Goal: Task Accomplishment & Management: Manage account settings

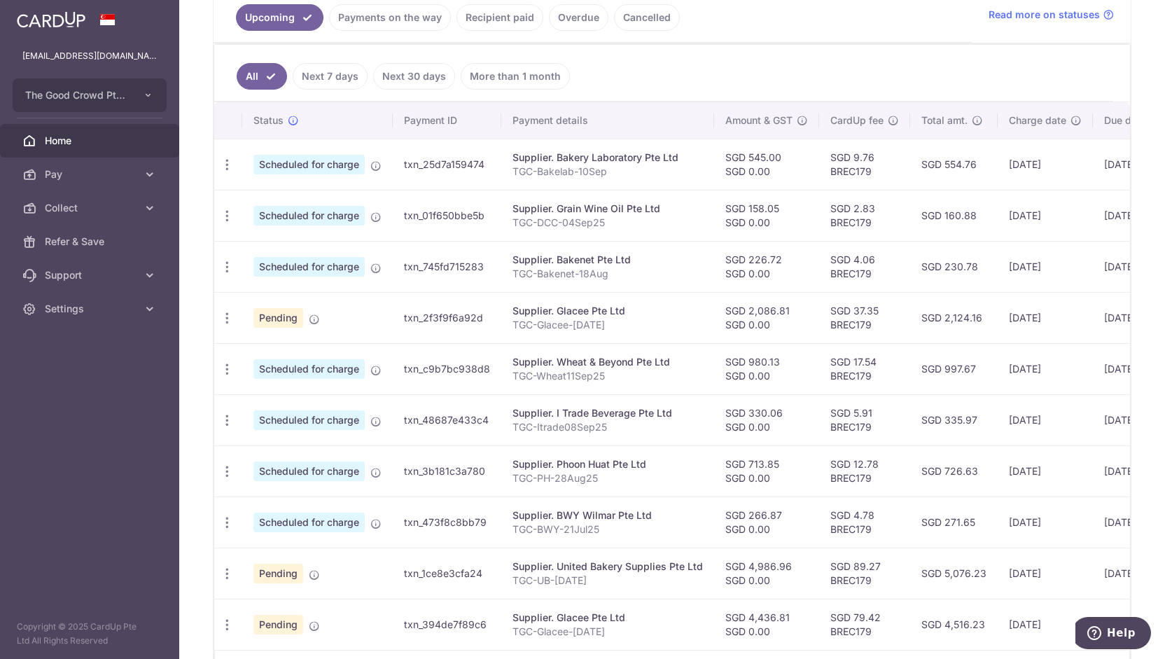
scroll to position [424, 0]
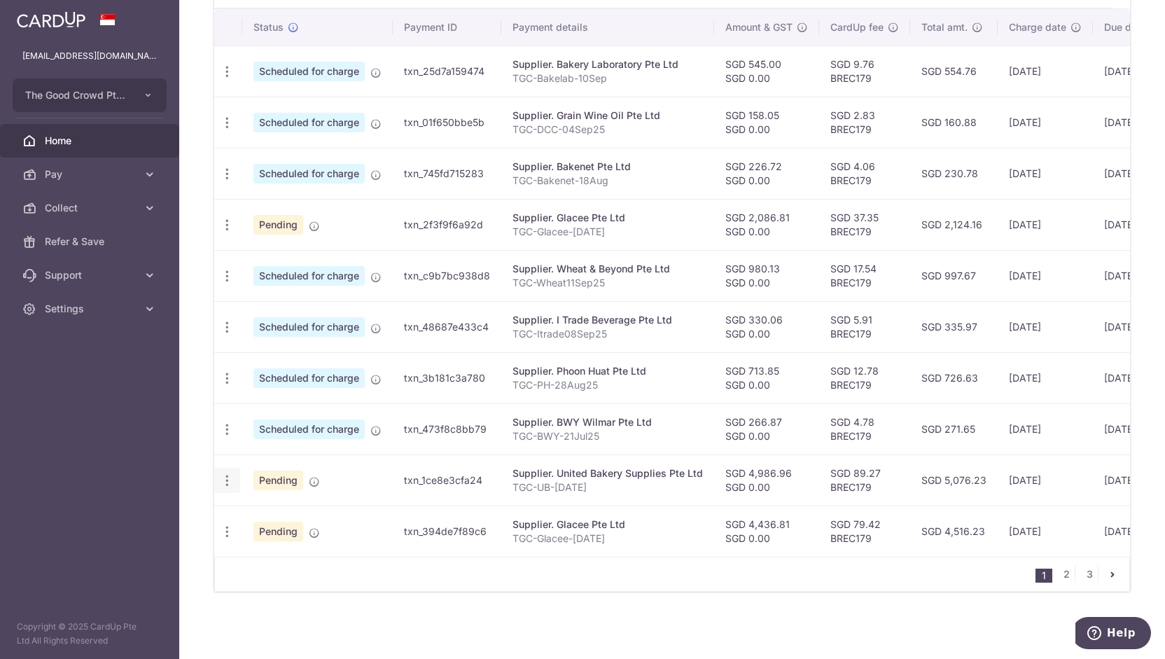
click at [225, 477] on icon "button" at bounding box center [227, 480] width 15 height 15
click at [255, 527] on link "Update payment" at bounding box center [288, 519] width 146 height 34
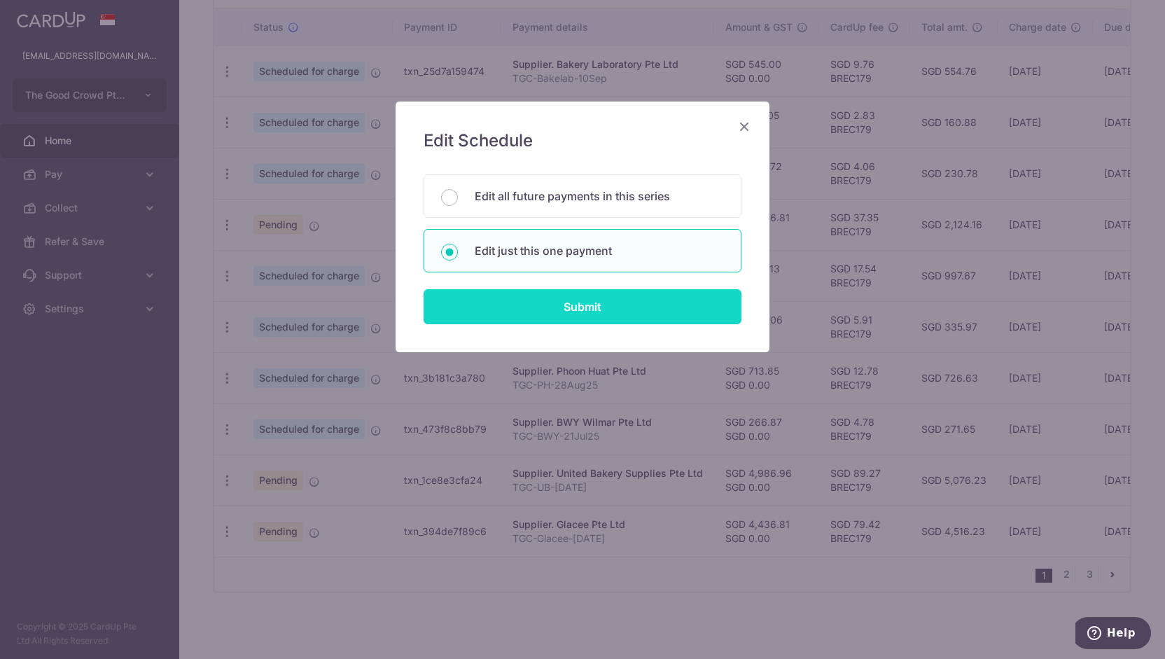
click at [496, 295] on input "Submit" at bounding box center [583, 306] width 318 height 35
radio input "true"
type input "4,986.96"
type input "0.00"
type input "16/10/2025"
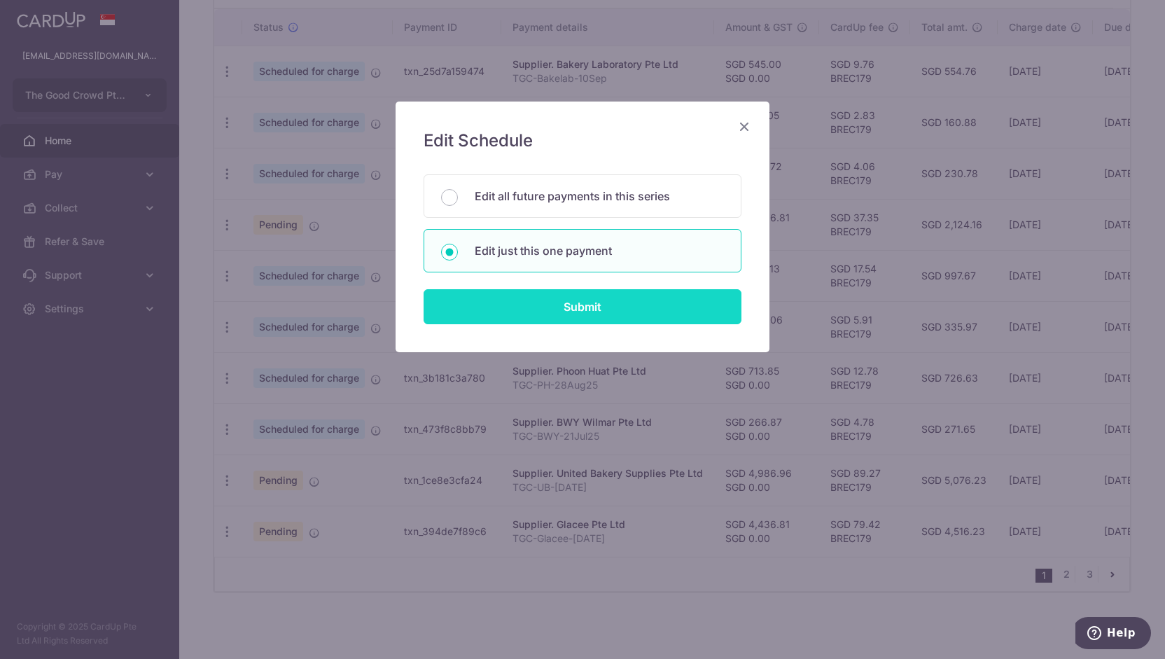
type input "TGC-UB-May25"
type input "TGCUBAug25"
type input "BREC179"
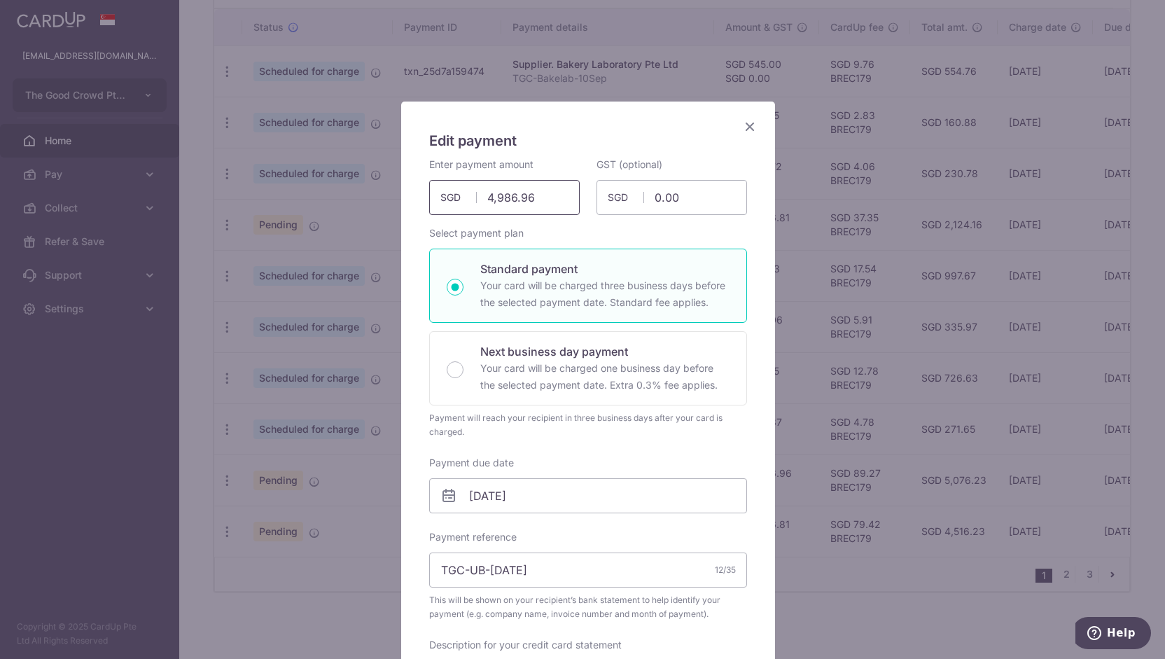
drag, startPoint x: 531, startPoint y: 203, endPoint x: 400, endPoint y: 191, distance: 130.8
click at [401, 191] on div "Edit payment By clicking apply, you will make changes to all payments to United…" at bounding box center [588, 627] width 374 height 1051
click at [492, 199] on input "156.87" at bounding box center [504, 197] width 151 height 35
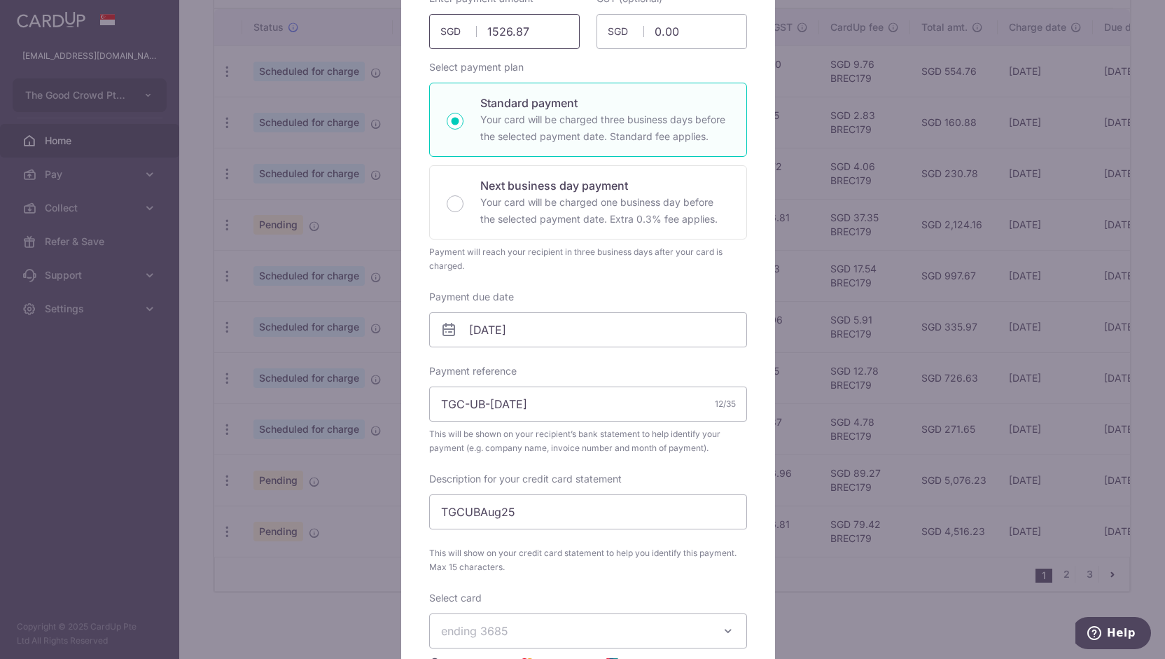
scroll to position [173, 0]
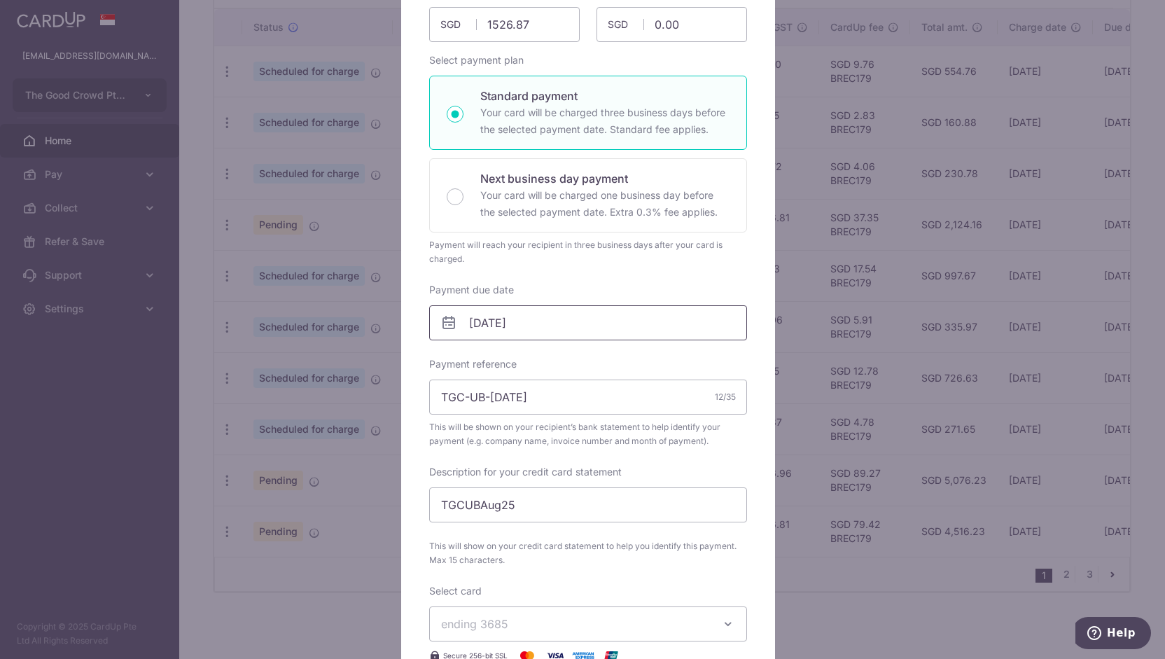
type input "1,526.87"
click at [494, 327] on input "16/10/2025" at bounding box center [588, 322] width 318 height 35
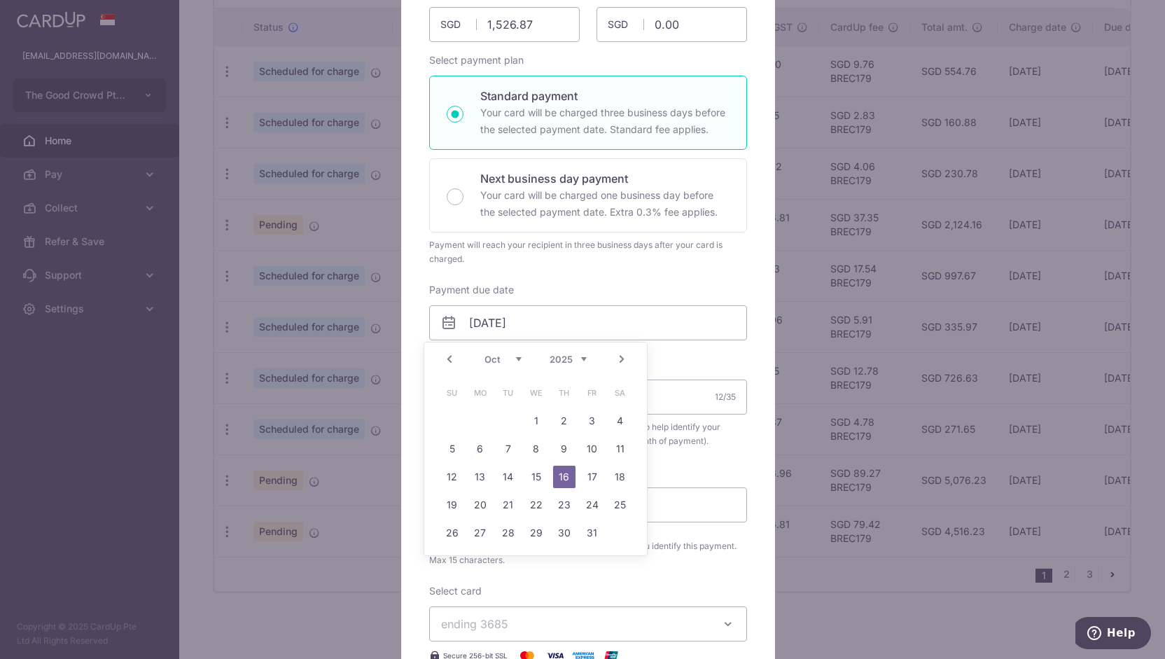
click at [447, 359] on link "Prev" at bounding box center [449, 359] width 17 height 17
click at [590, 480] on link "19" at bounding box center [592, 477] width 22 height 22
type input "[DATE]"
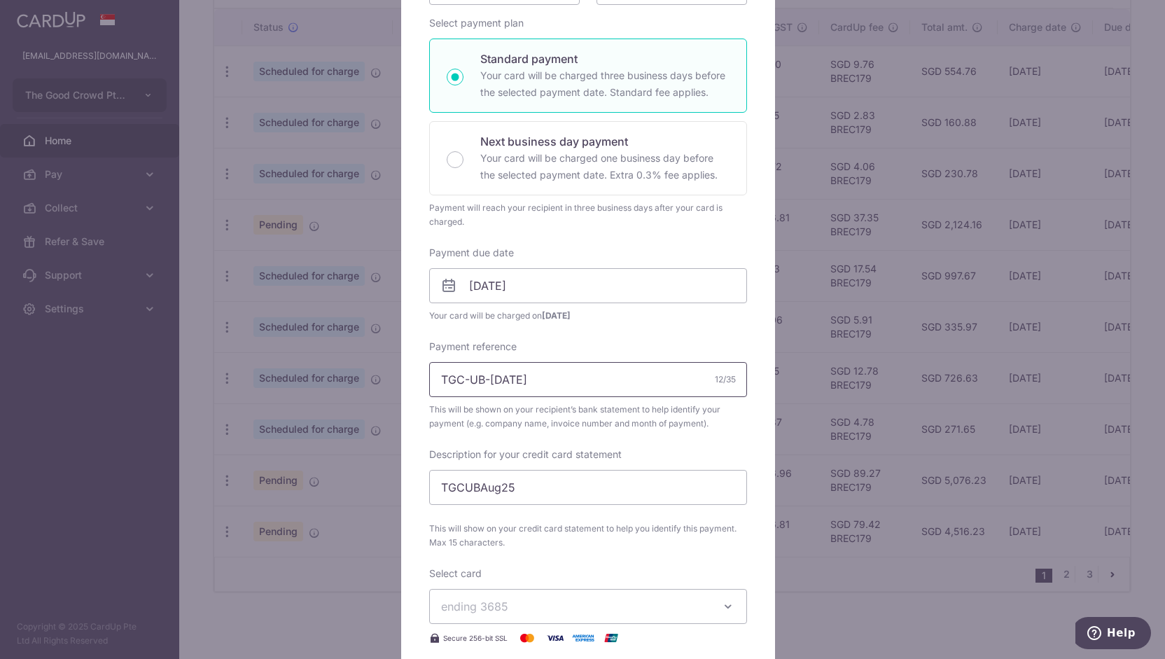
scroll to position [211, 0]
click at [486, 375] on input "TGC-UB-May25" at bounding box center [588, 378] width 318 height 35
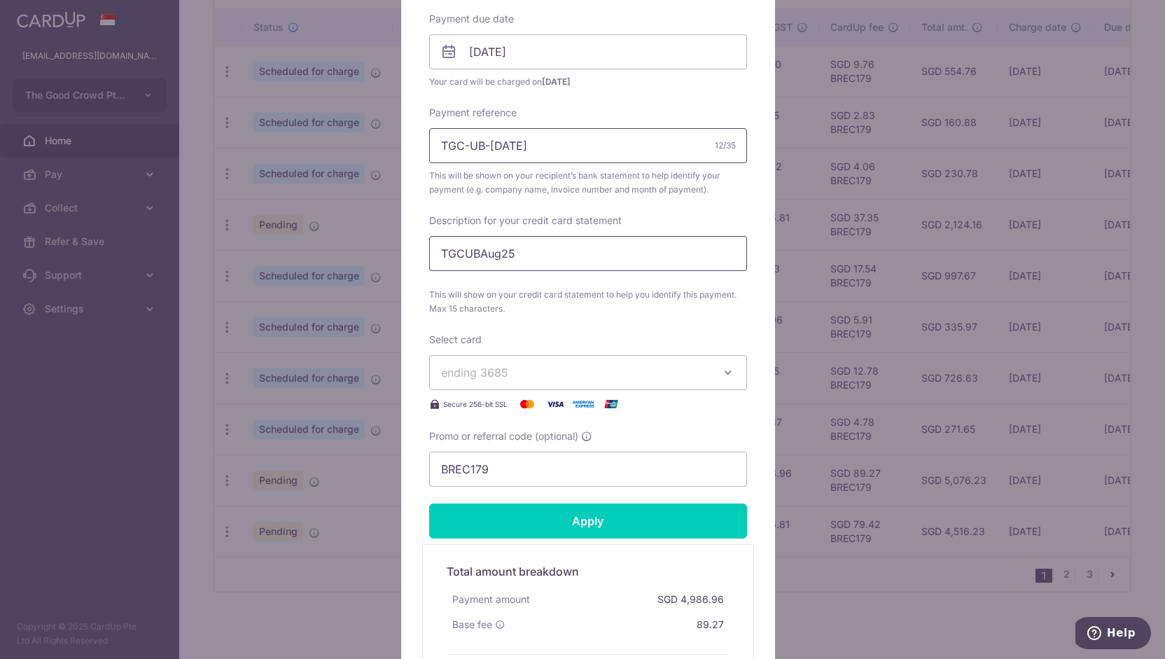
scroll to position [475, 0]
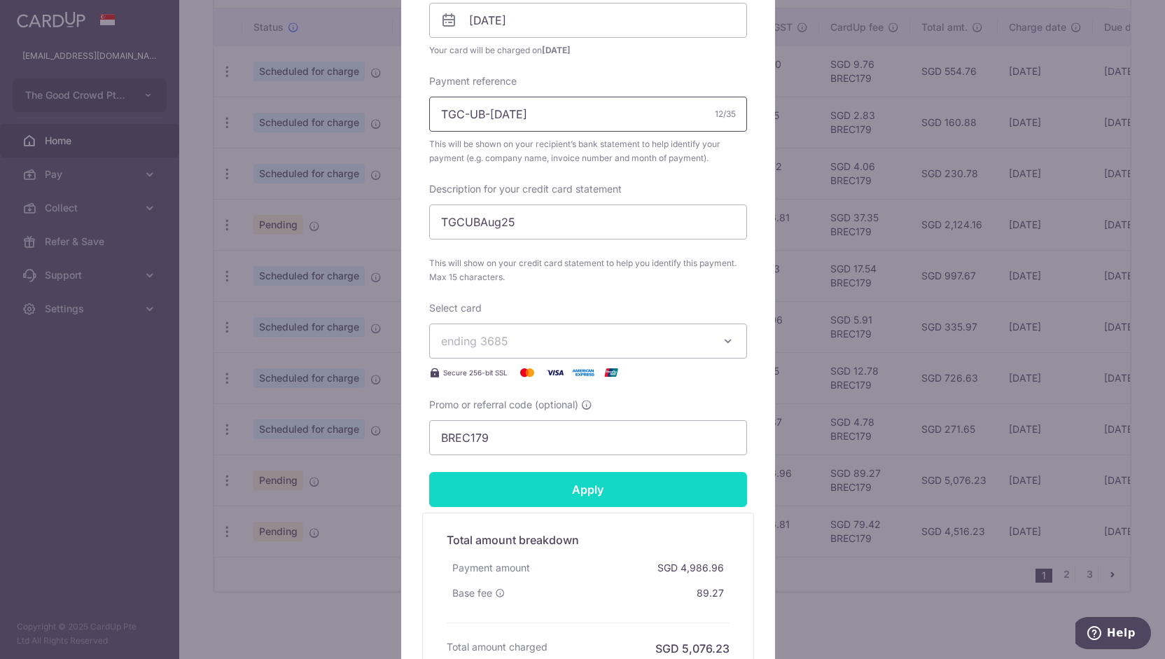
type input "TGC-UB-[DATE]"
click at [483, 496] on input "Apply" at bounding box center [588, 489] width 318 height 35
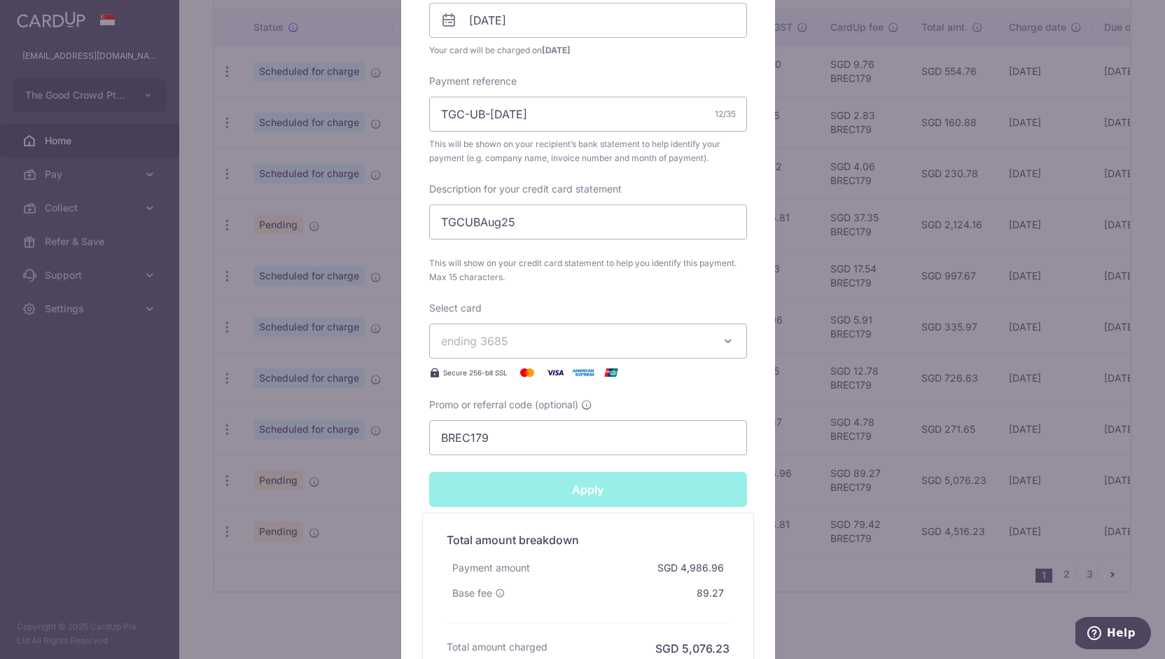
type input "Successfully Applied"
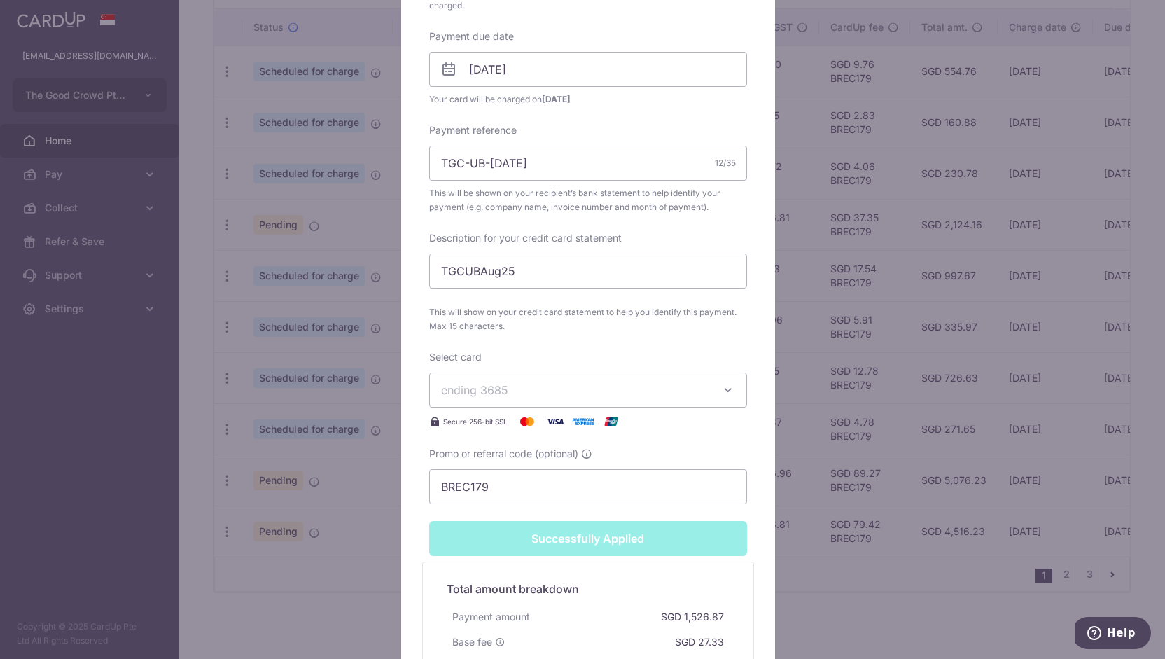
scroll to position [524, 0]
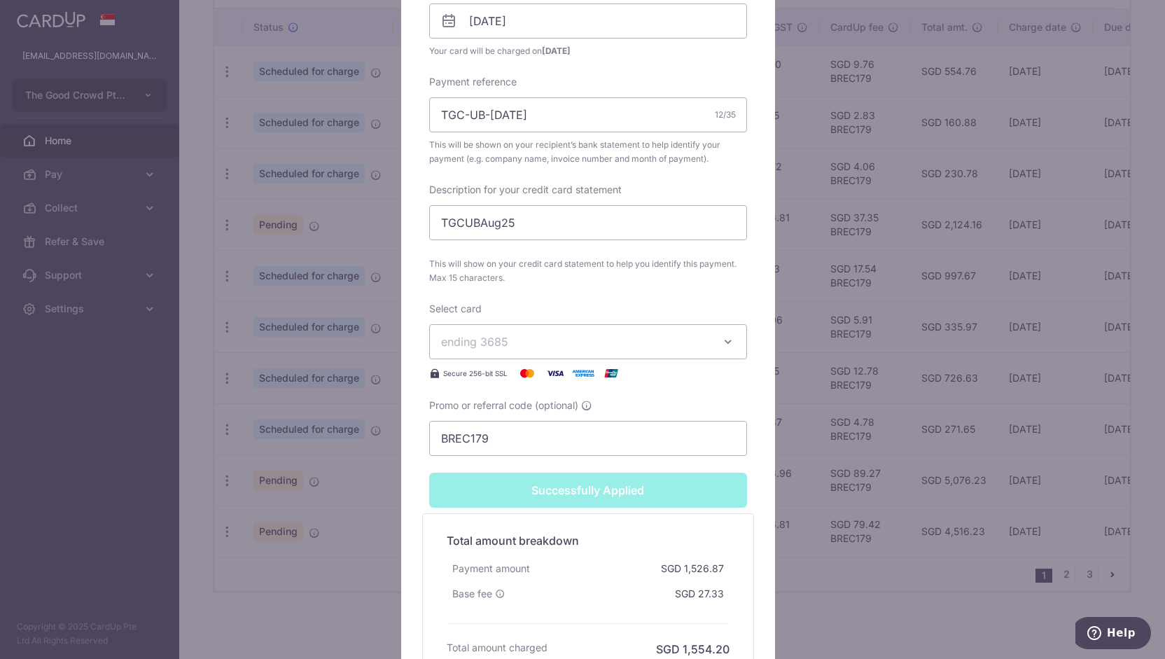
click at [386, 438] on div "Edit payment By clicking apply, you will make changes to all payments to United…" at bounding box center [582, 329] width 1165 height 659
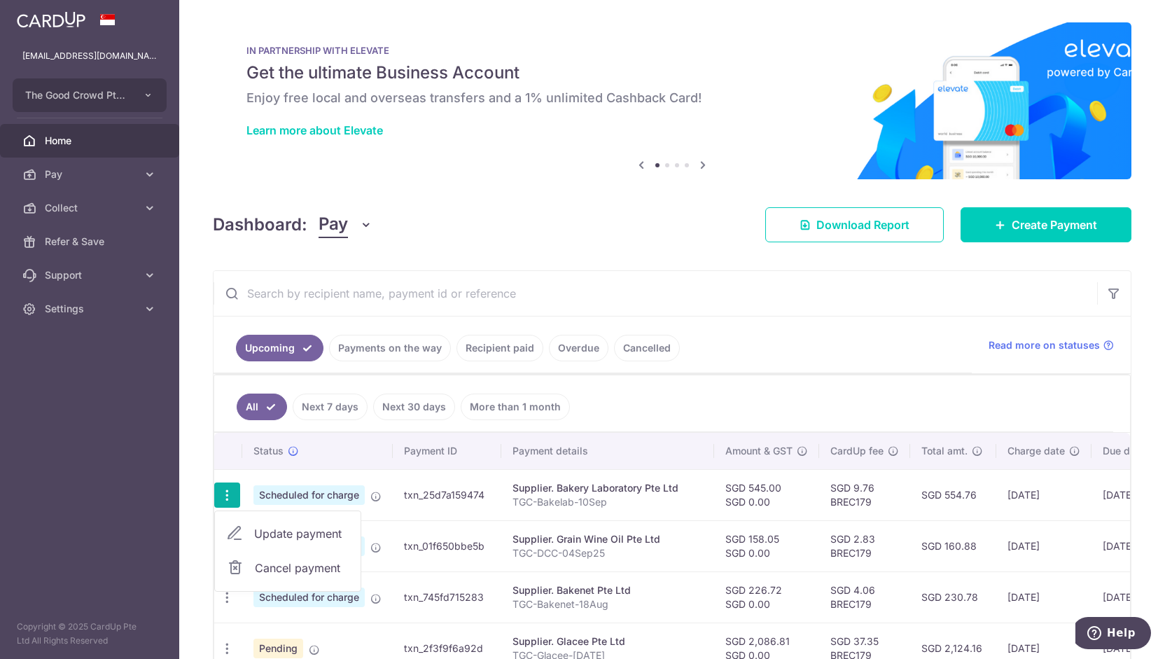
click at [190, 465] on div "× Pause Schedule Pause all future payments in this series Pause just this one p…" at bounding box center [672, 329] width 986 height 659
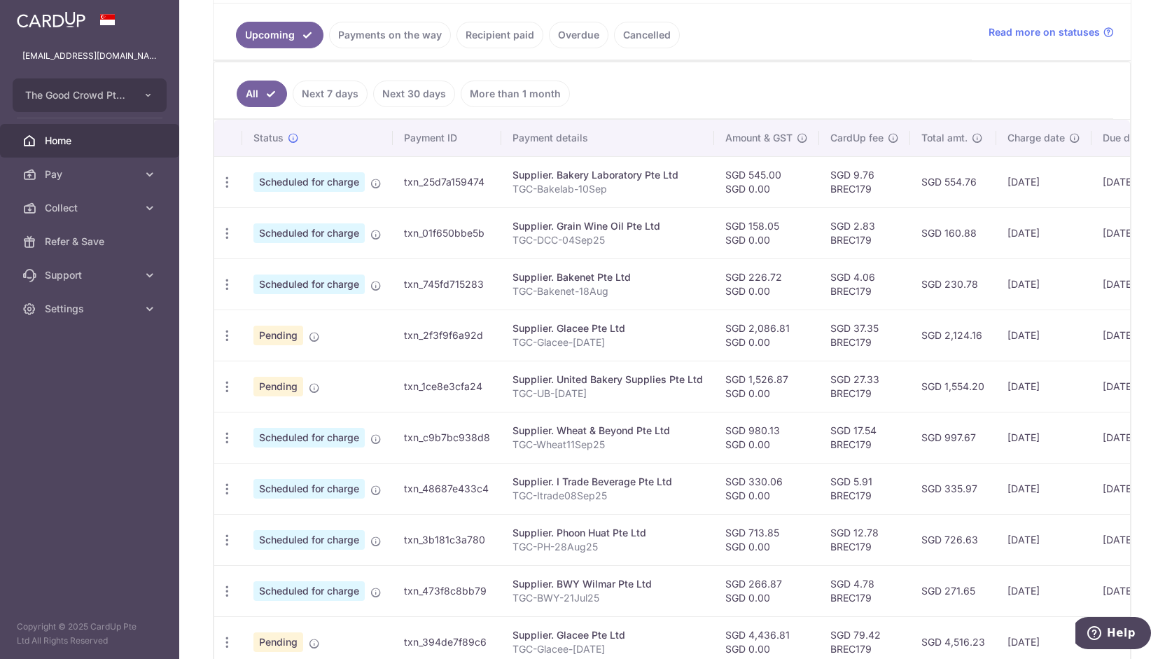
scroll to position [424, 0]
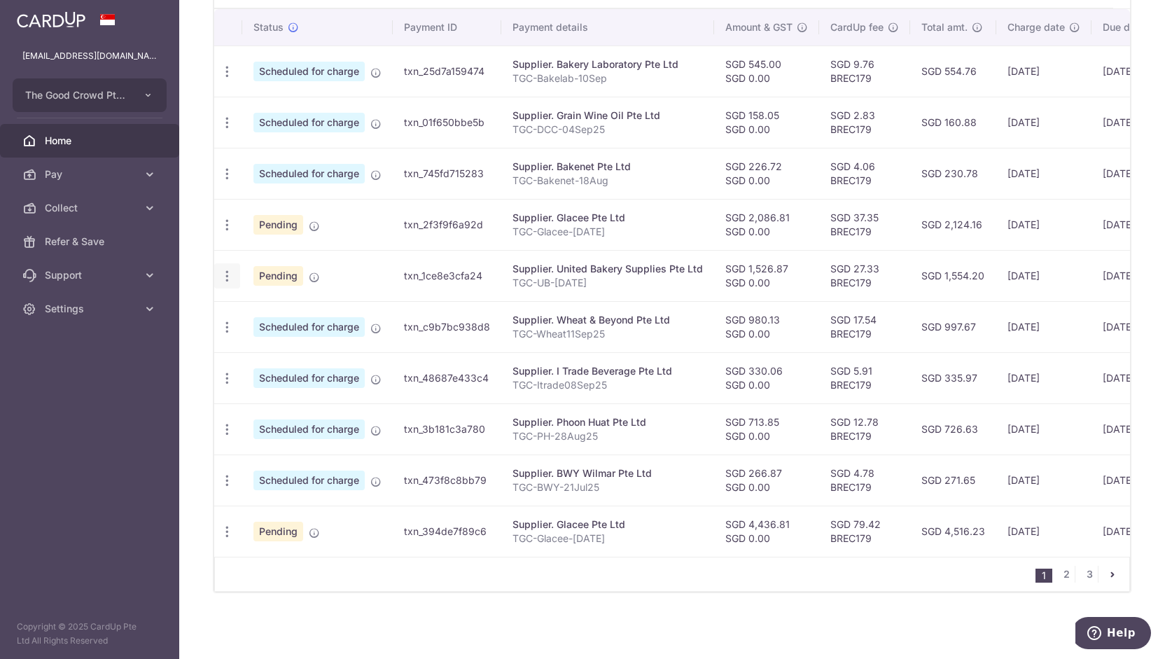
click at [223, 278] on div "Update payment Cancel payment" at bounding box center [227, 276] width 26 height 26
click at [228, 270] on icon "button" at bounding box center [227, 276] width 15 height 15
click at [199, 266] on div "× Pause Schedule Pause all future payments in this series Pause just this one p…" at bounding box center [672, 329] width 986 height 659
click at [228, 275] on icon "button" at bounding box center [227, 276] width 15 height 15
click at [264, 307] on span "Update payment" at bounding box center [301, 314] width 95 height 17
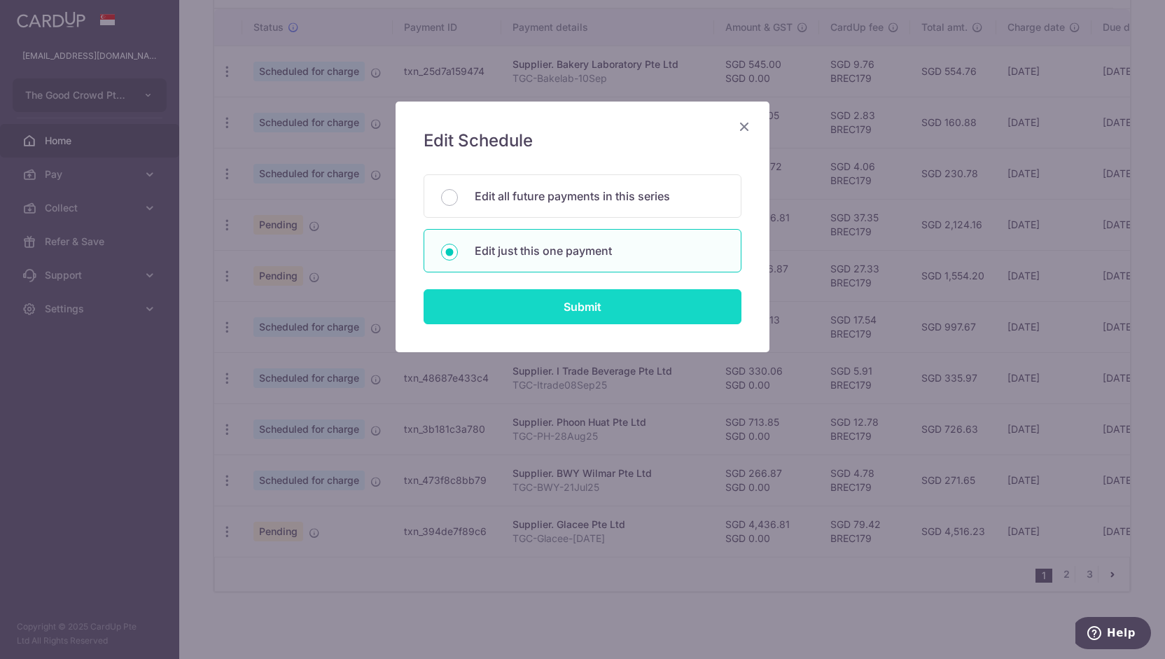
click at [552, 309] on input "Submit" at bounding box center [583, 306] width 318 height 35
radio input "true"
type input "1,526.87"
type input "0.00"
type input "19/09/2025"
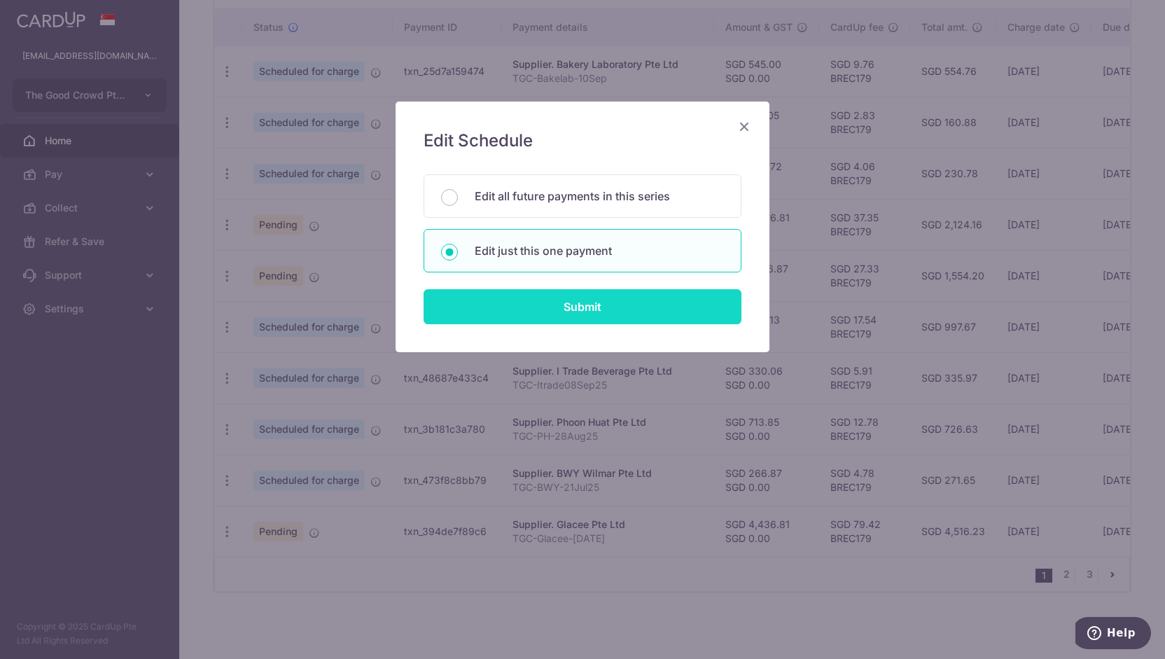
type input "TGC-UB-[DATE]"
type input "TGCUBAug25"
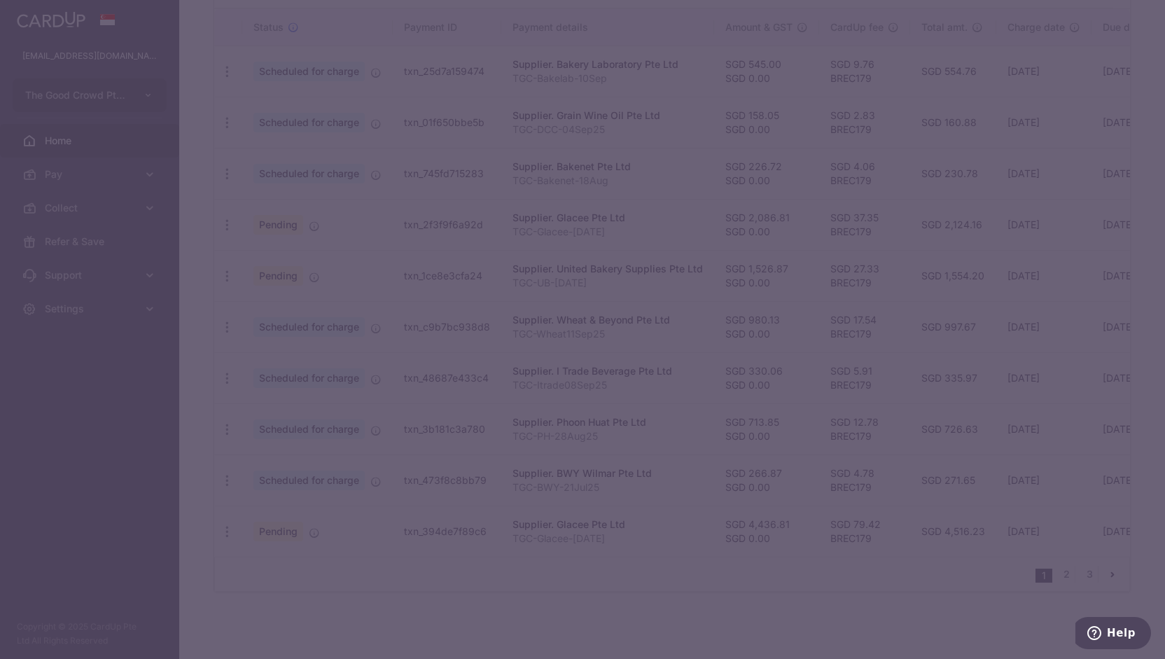
type input "BREC179"
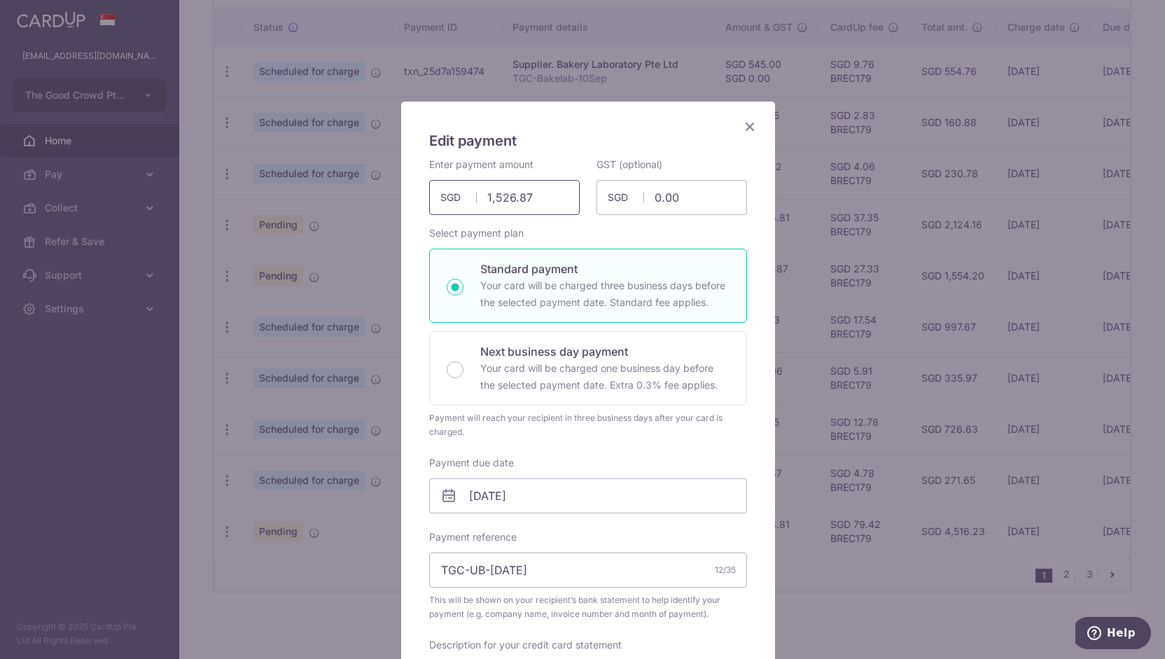
drag, startPoint x: 535, startPoint y: 193, endPoint x: 406, endPoint y: 188, distance: 128.9
click at [406, 188] on div "Edit payment By clicking apply, you will make changes to all payments to United…" at bounding box center [588, 627] width 374 height 1051
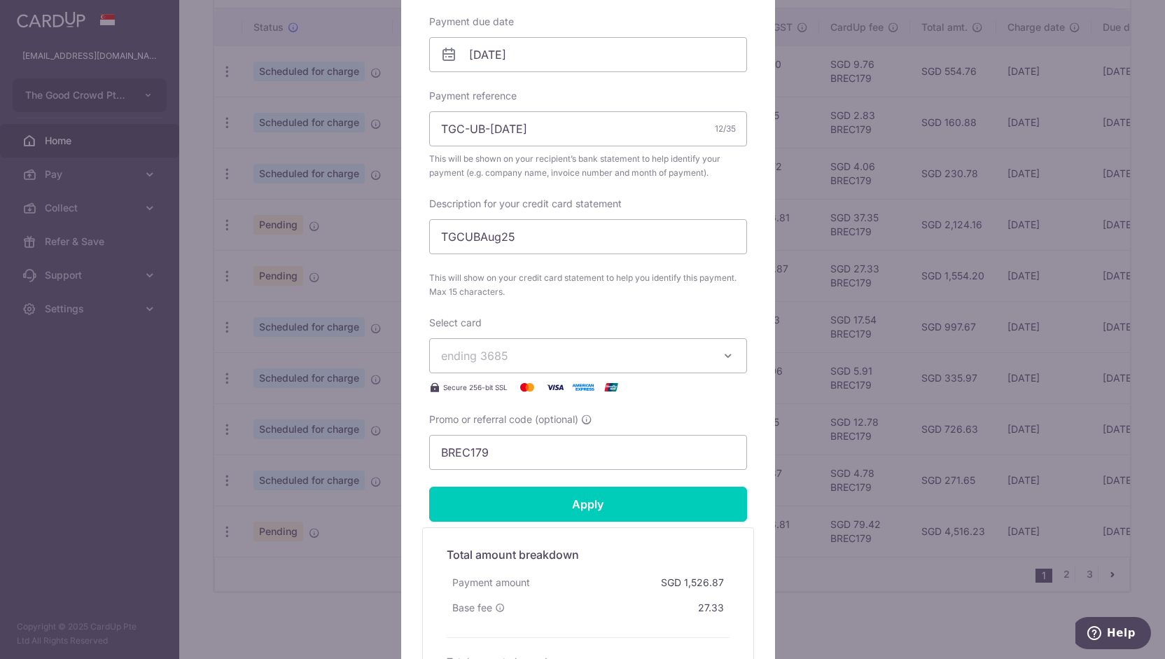
scroll to position [457, 0]
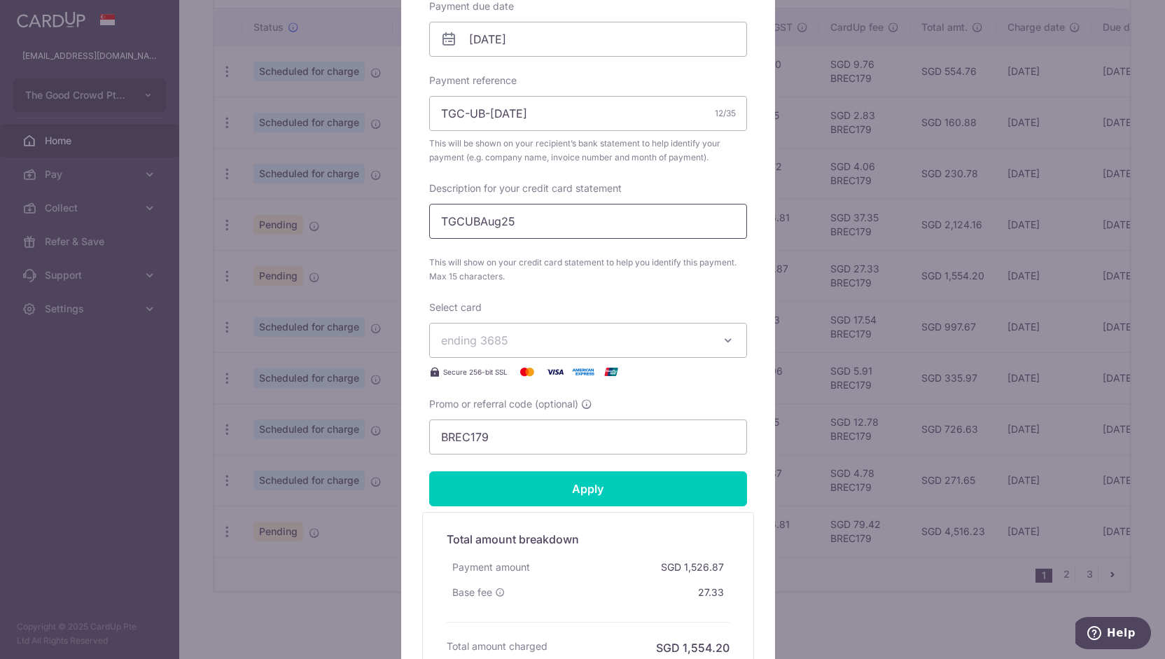
type input "2,857.76"
click at [495, 228] on input "TGCUBAug25" at bounding box center [588, 221] width 318 height 35
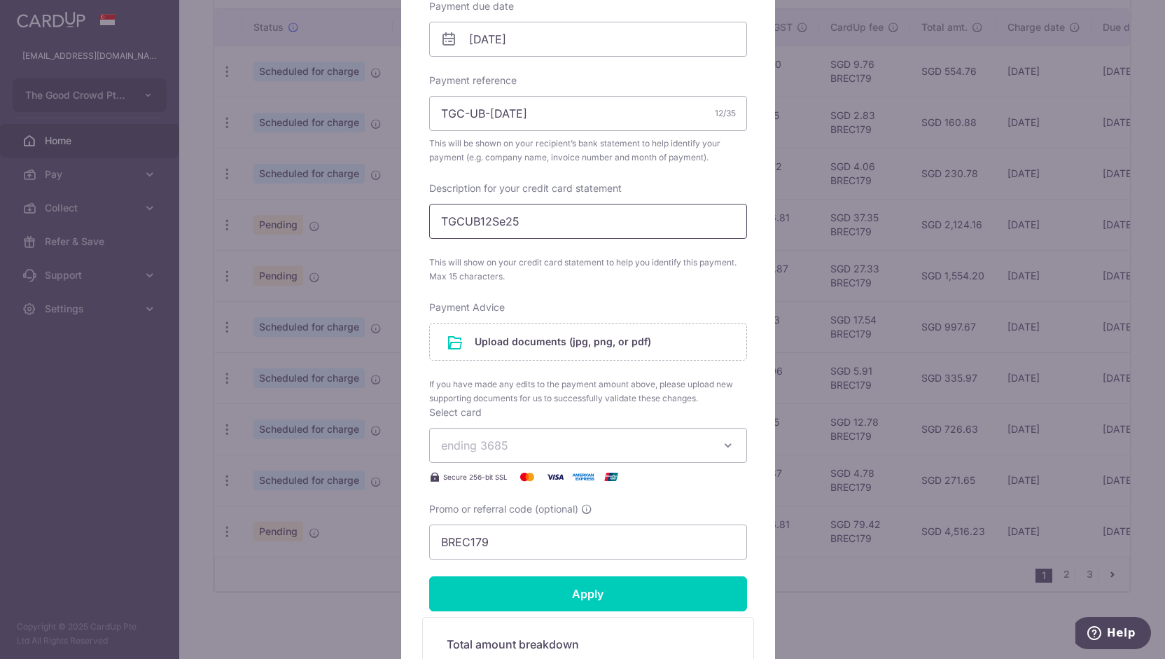
type input "TGCUB12Sep25"
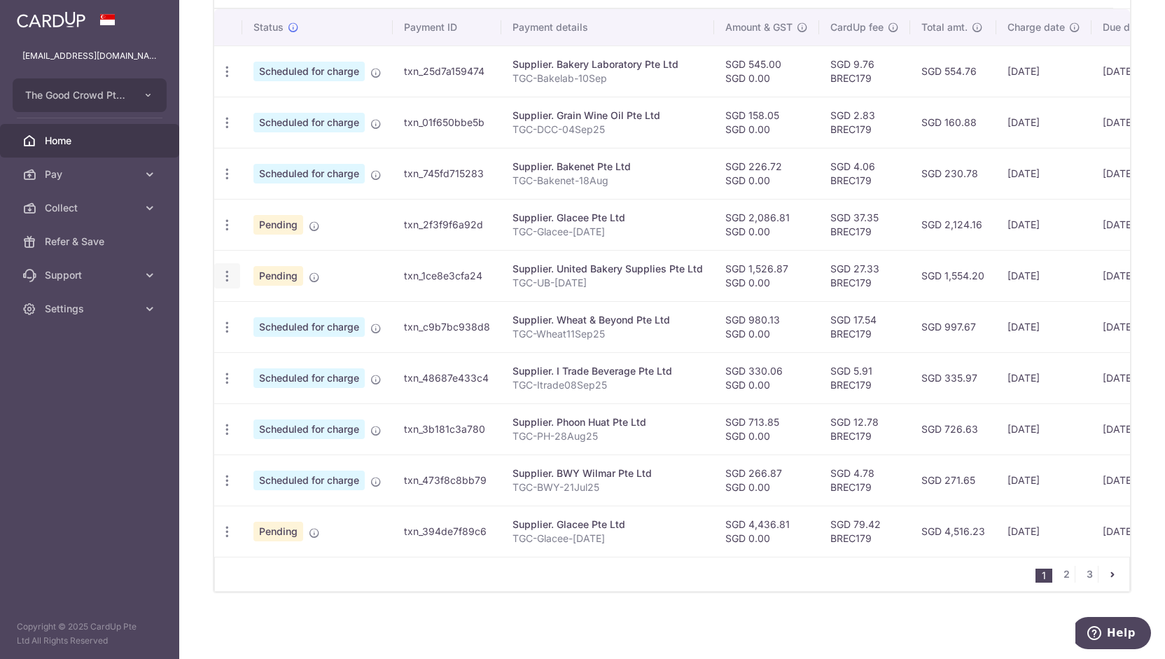
click at [225, 271] on icon "button" at bounding box center [227, 276] width 15 height 15
click at [252, 306] on link "Update payment" at bounding box center [288, 315] width 146 height 34
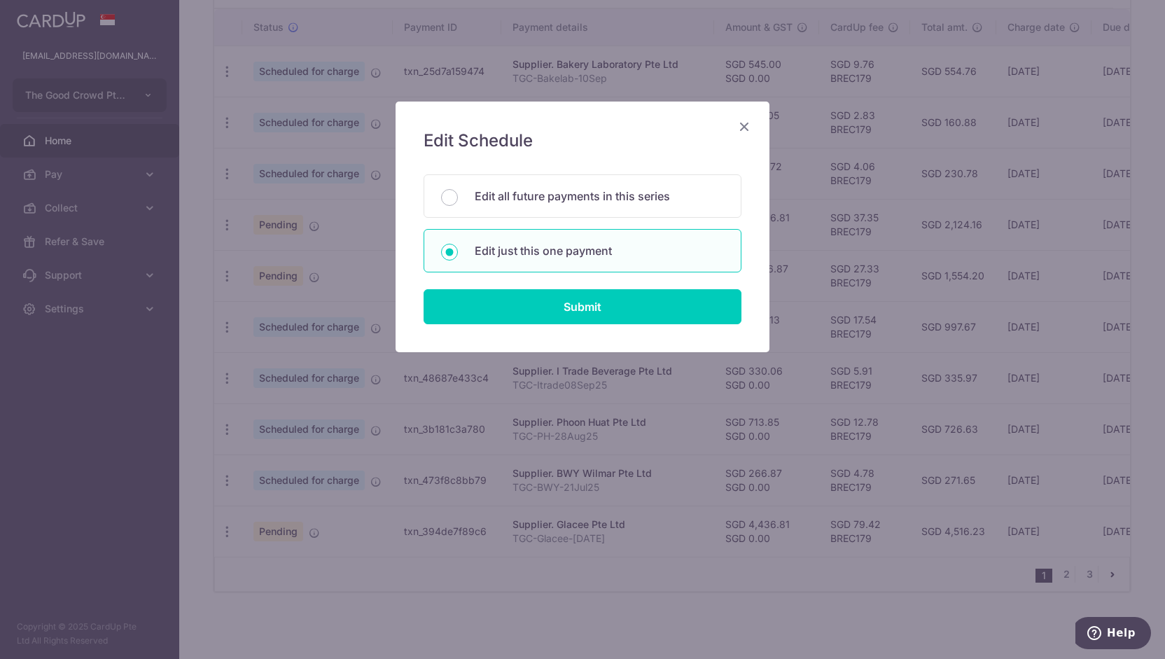
click at [559, 323] on div "Edit Schedule You will be editing all 4 payments to United Bakery Supplies Pte …" at bounding box center [583, 227] width 374 height 251
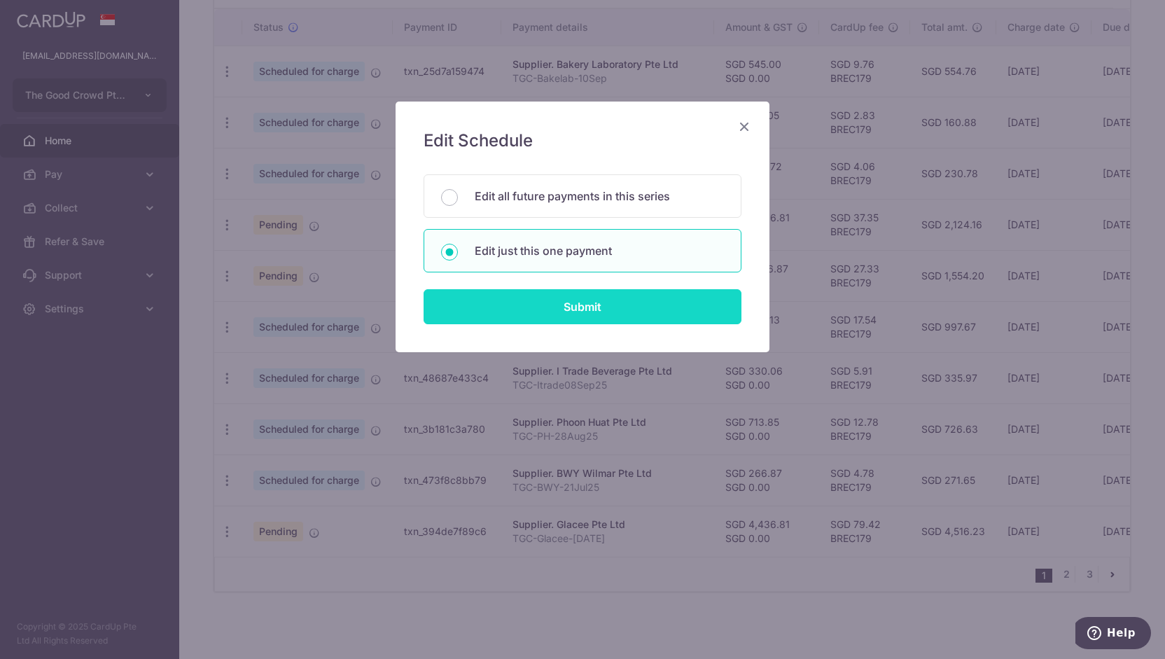
click at [557, 307] on input "Submit" at bounding box center [583, 306] width 318 height 35
type input "1,526.87"
radio input "true"
type input "TGCUBAug25"
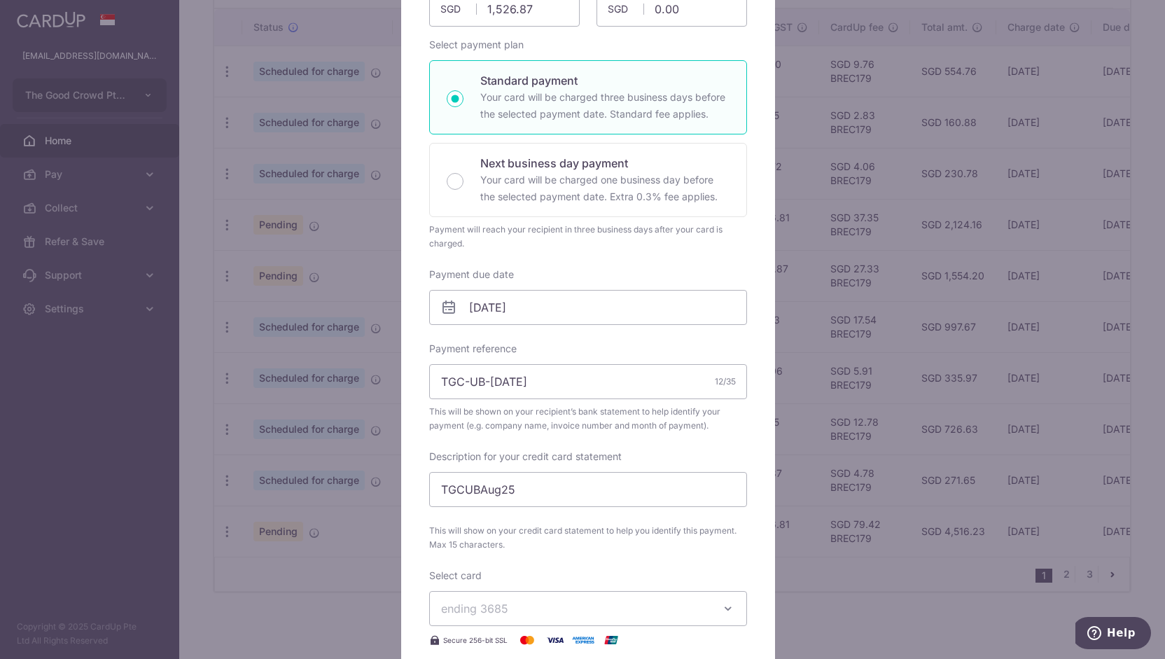
scroll to position [181, 0]
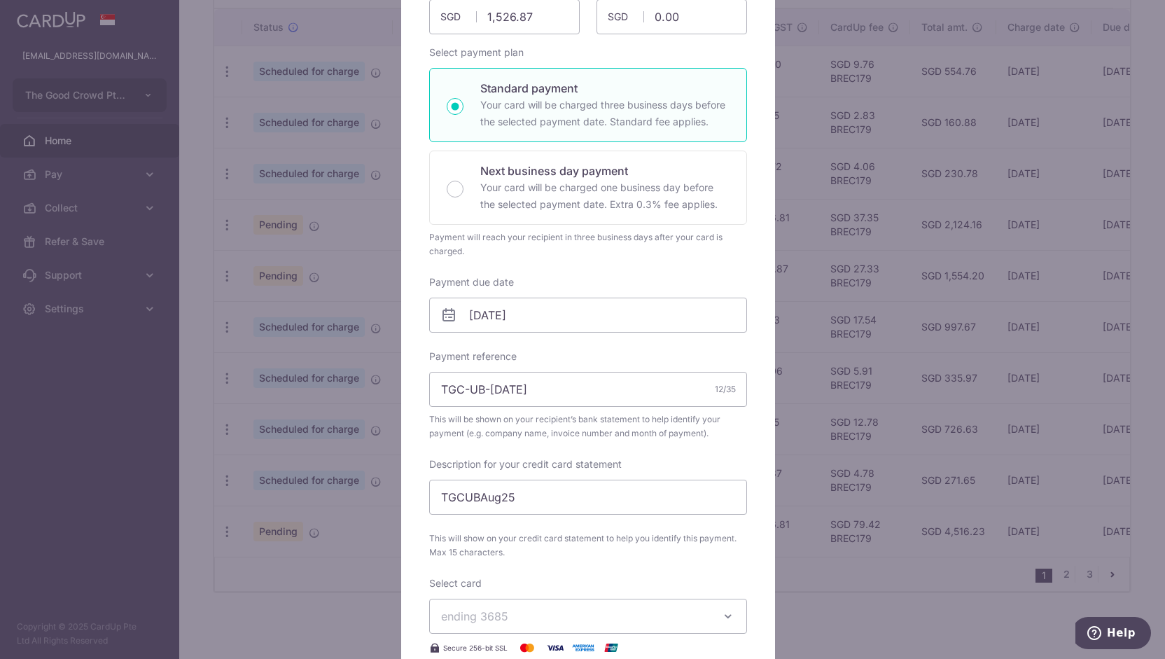
click at [384, 293] on div "Edit payment By clicking apply, you will make changes to all payments to United…" at bounding box center [582, 329] width 1165 height 659
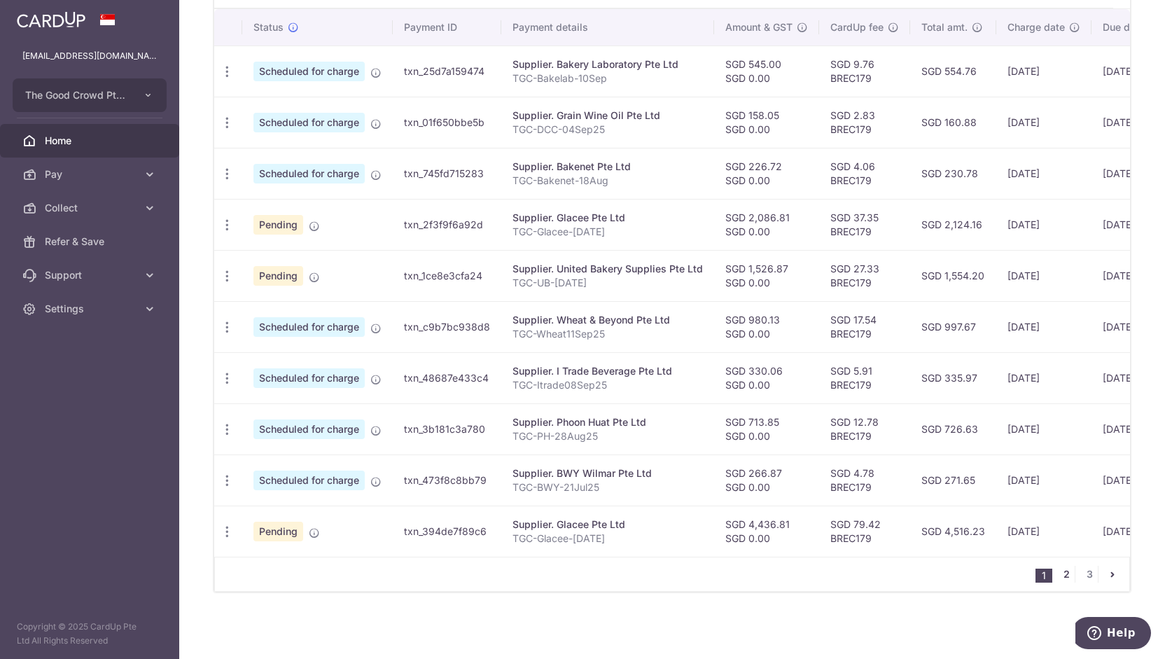
click at [1060, 574] on link "2" at bounding box center [1066, 574] width 17 height 17
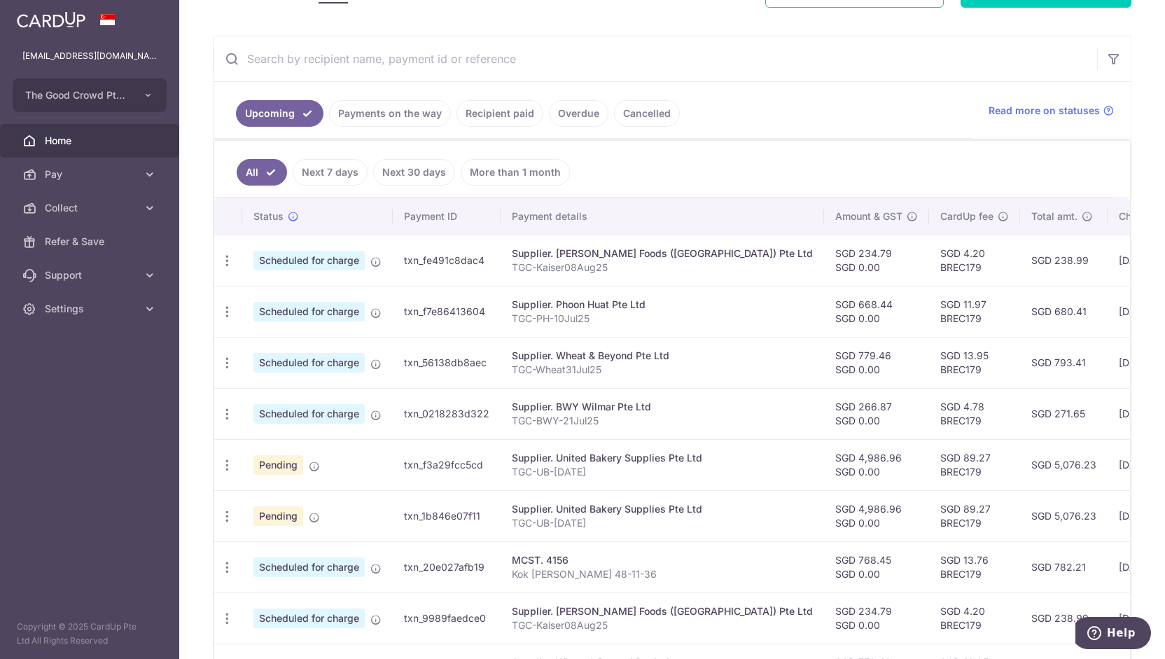
scroll to position [235, 0]
click at [226, 463] on icon "button" at bounding box center [227, 464] width 15 height 15
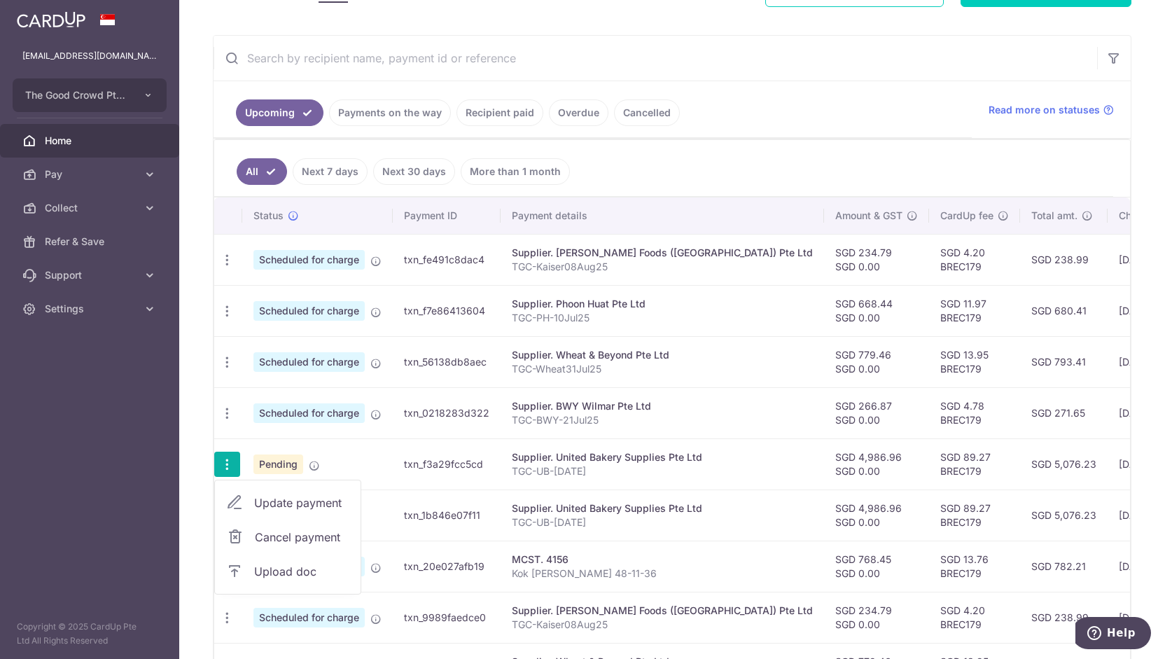
click at [260, 504] on span "Update payment" at bounding box center [301, 502] width 95 height 17
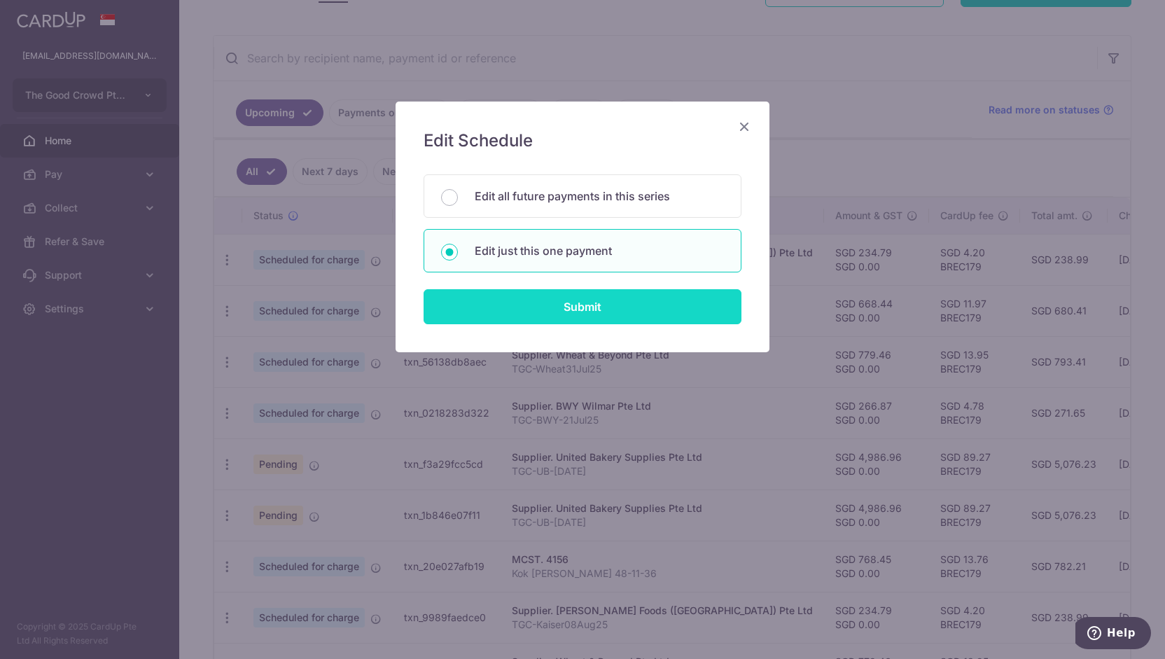
click at [497, 305] on input "Submit" at bounding box center [583, 306] width 318 height 35
type input "4,986.96"
radio input "true"
type input "31/10/2025"
type input "TGC-UB-May25"
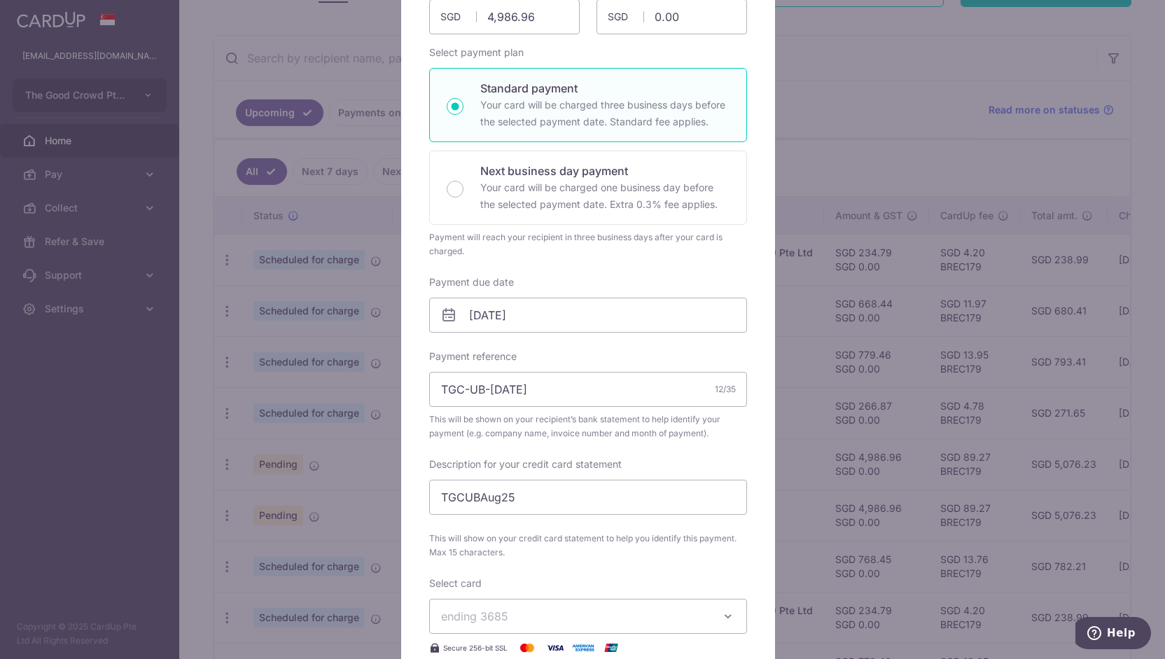
scroll to position [0, 0]
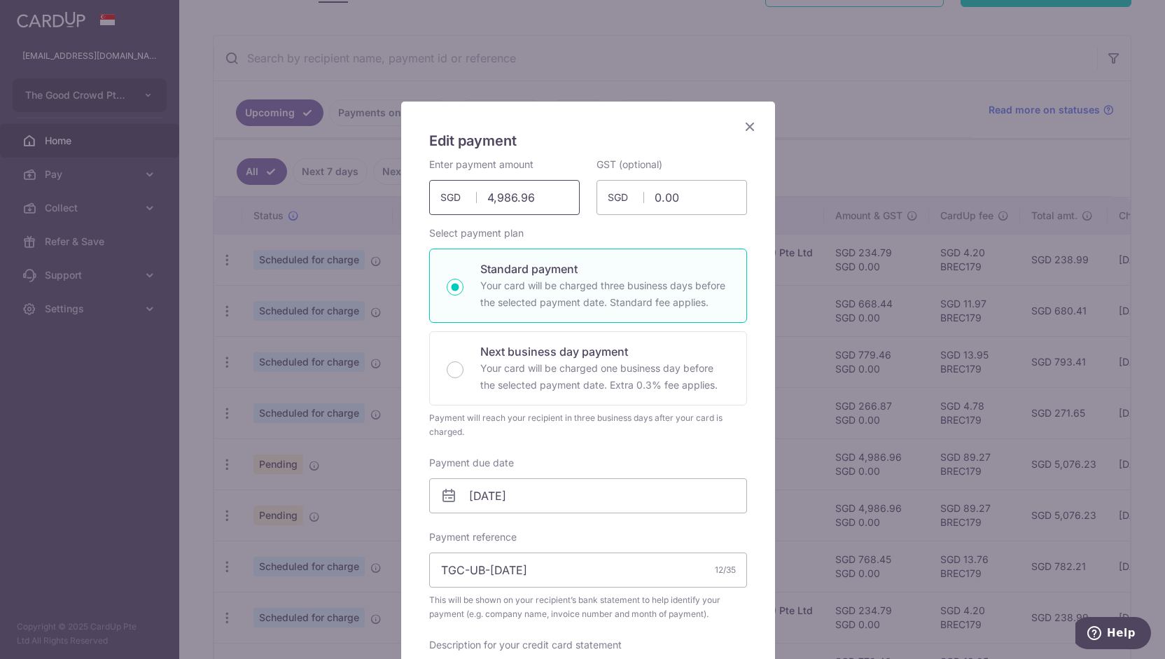
drag, startPoint x: 542, startPoint y: 193, endPoint x: 431, endPoint y: 191, distance: 110.6
click at [431, 191] on input "4,986.96" at bounding box center [504, 197] width 151 height 35
drag, startPoint x: 543, startPoint y: 195, endPoint x: 440, endPoint y: 194, distance: 102.9
click at [440, 194] on div "4,986.96 4986.96 SGD" at bounding box center [504, 197] width 151 height 35
type input "1,526.87"
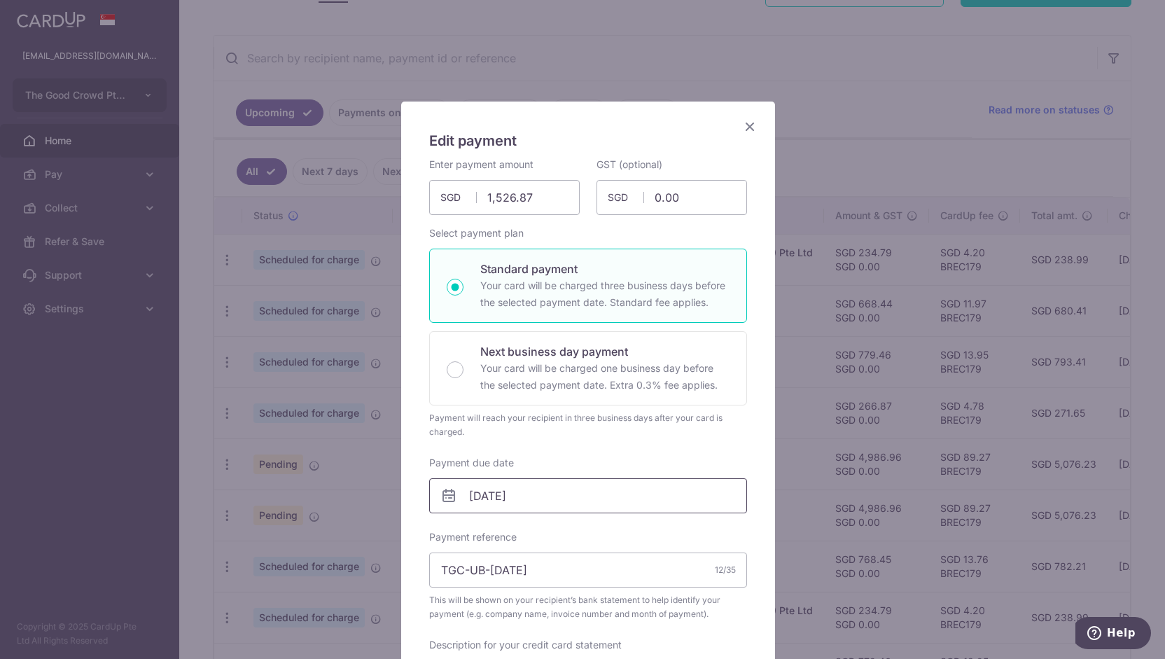
click at [480, 501] on input "31/10/2025" at bounding box center [588, 495] width 318 height 35
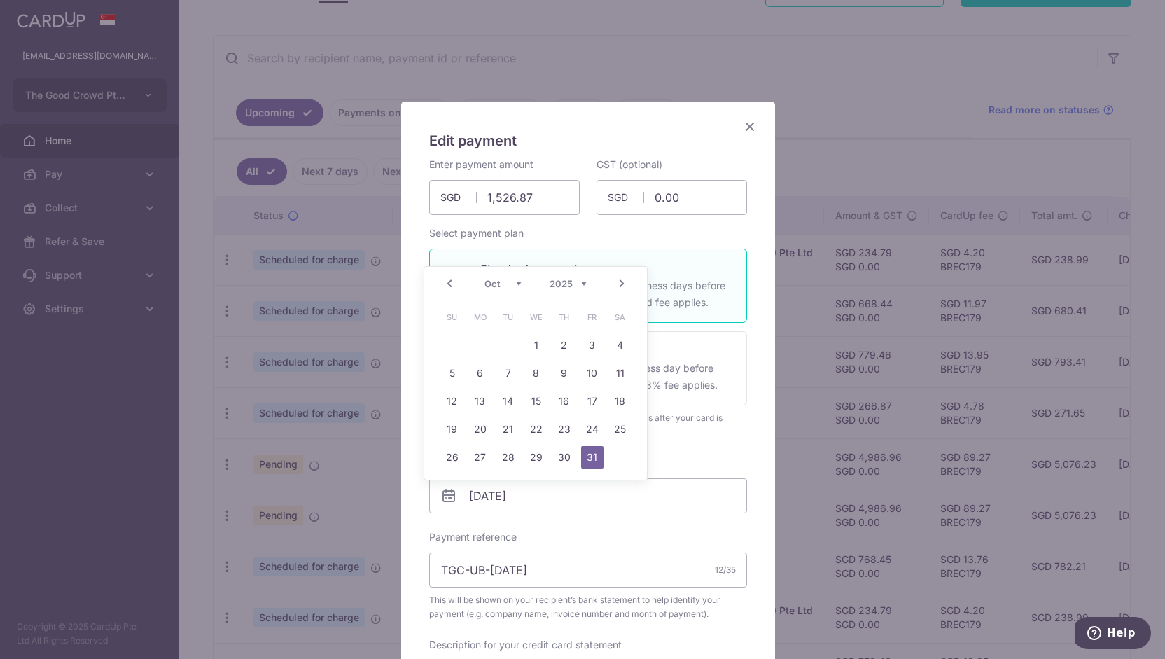
click at [450, 287] on link "Prev" at bounding box center [449, 283] width 17 height 17
click at [450, 287] on div "Prev Next Sep Oct Nov Dec 2025 2026 2027 2028 2029 2030 2031 2032 2033 2034 2035" at bounding box center [535, 284] width 223 height 34
click at [593, 406] on link "19" at bounding box center [592, 401] width 22 height 22
type input "[DATE]"
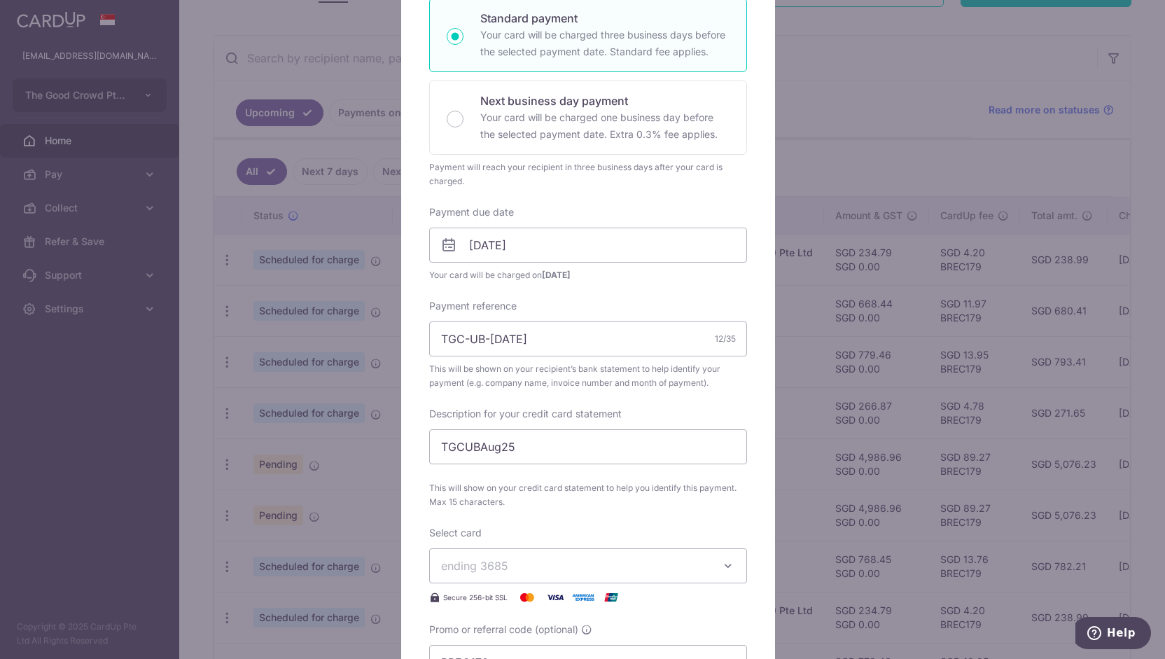
scroll to position [256, 0]
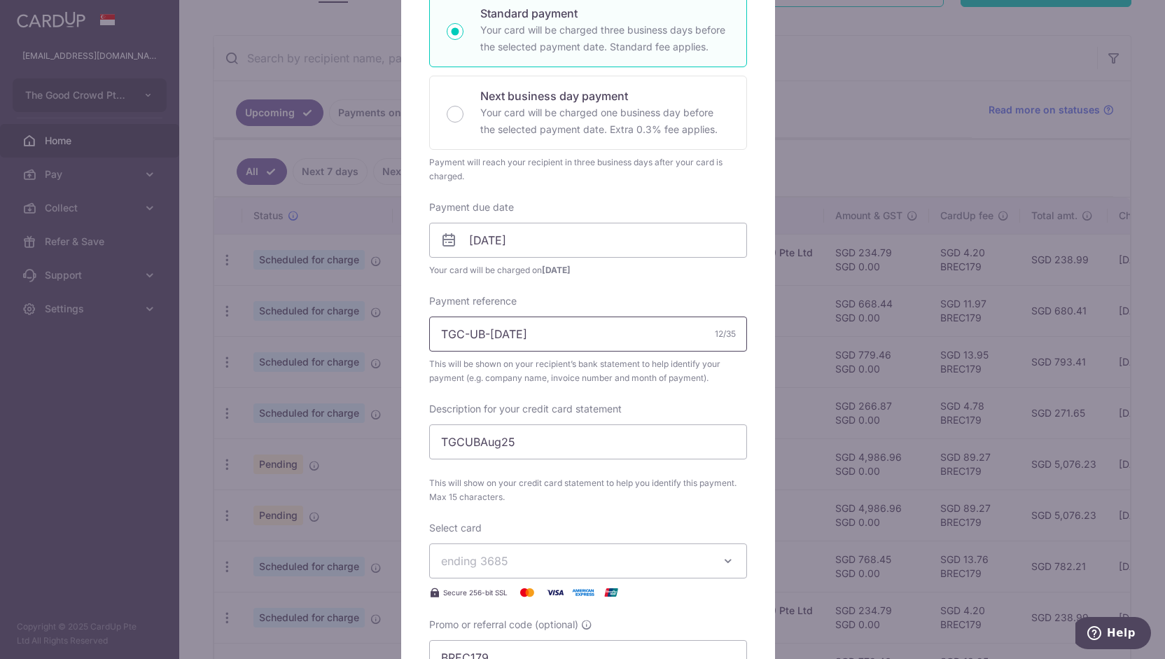
click at [487, 335] on input "TGC-UB-May25" at bounding box center [588, 333] width 318 height 35
type input "TGC-UB-[DATE]"
click at [475, 445] on input "TGCUBAug25" at bounding box center [588, 441] width 318 height 35
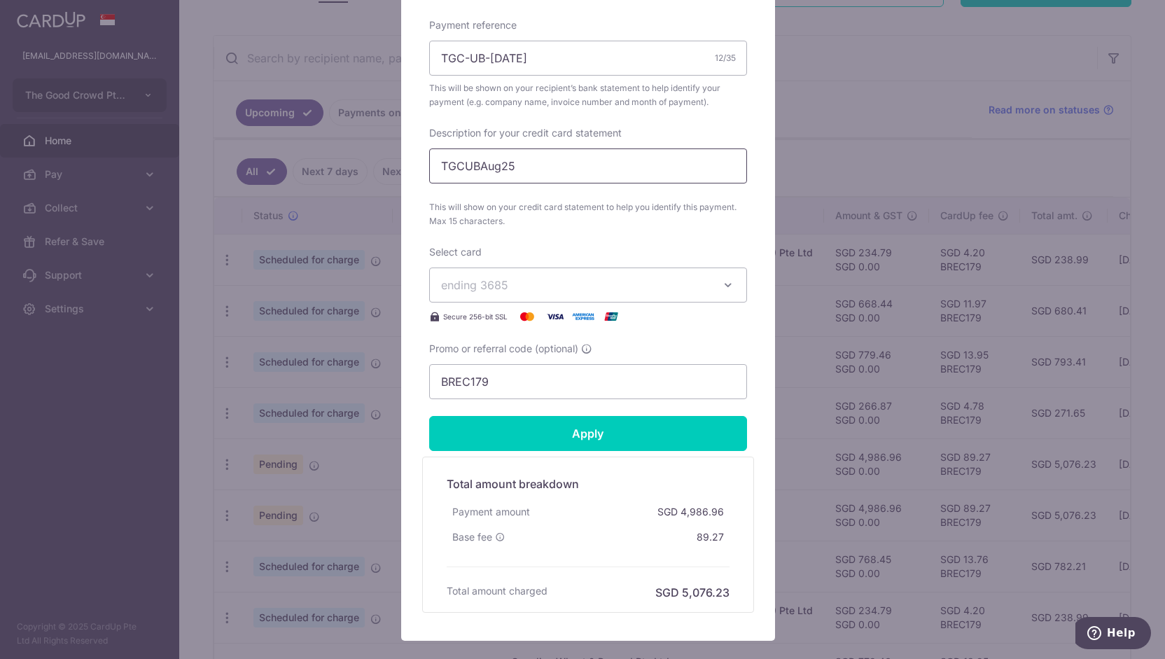
scroll to position [552, 0]
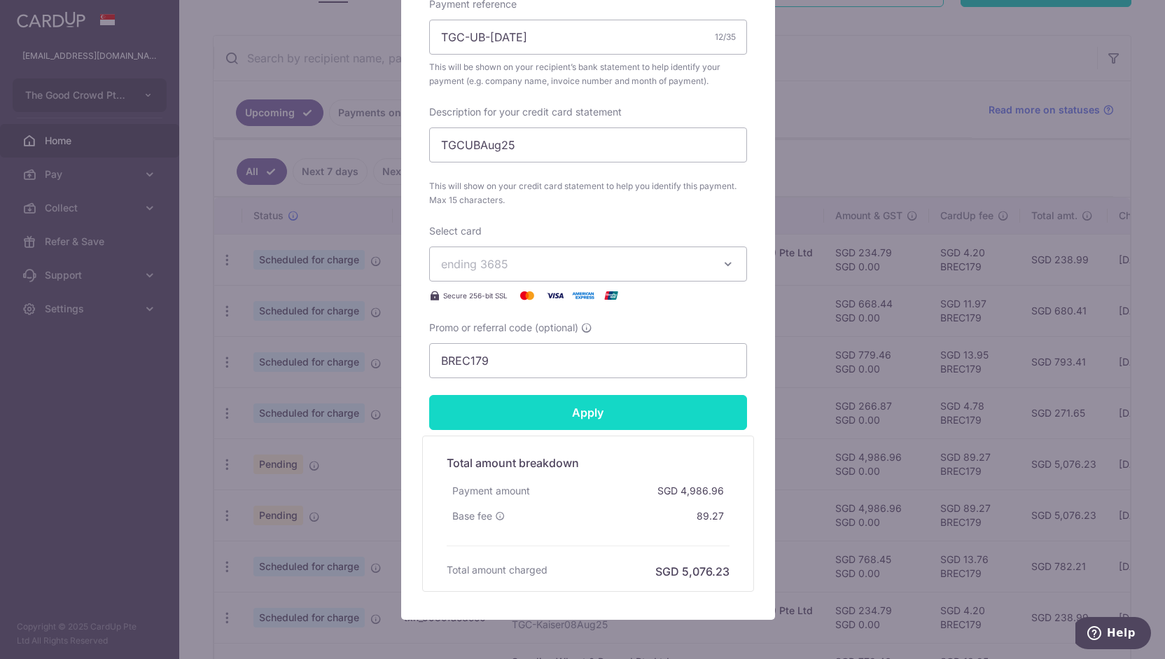
click at [513, 411] on input "Apply" at bounding box center [588, 412] width 318 height 35
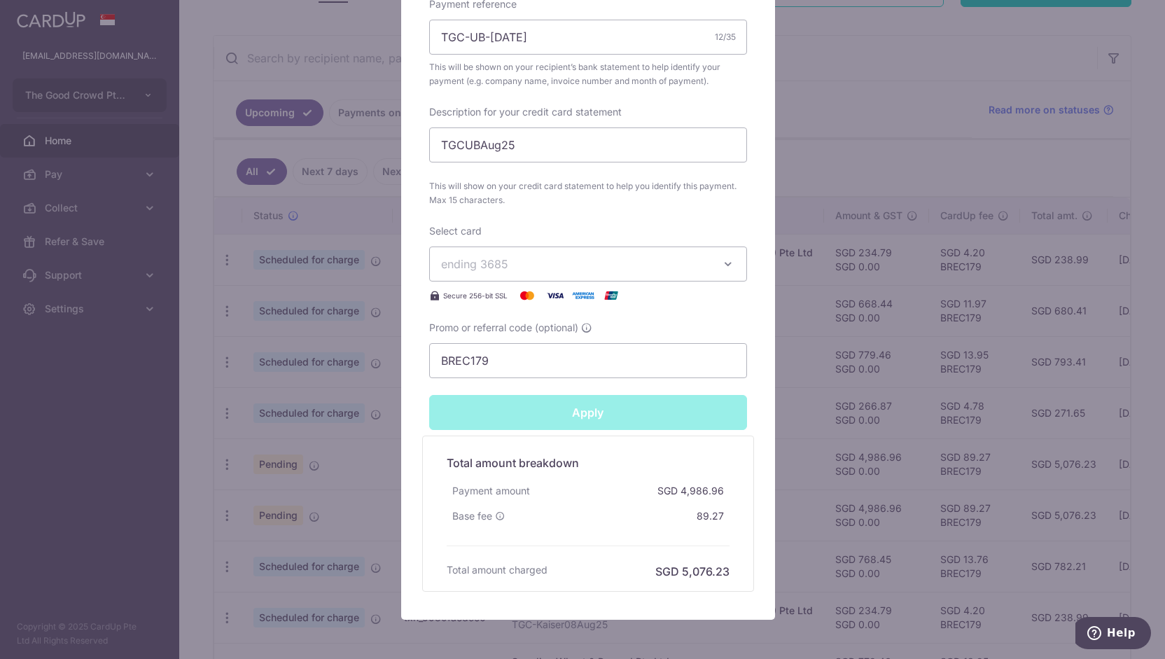
type input "Successfully Applied"
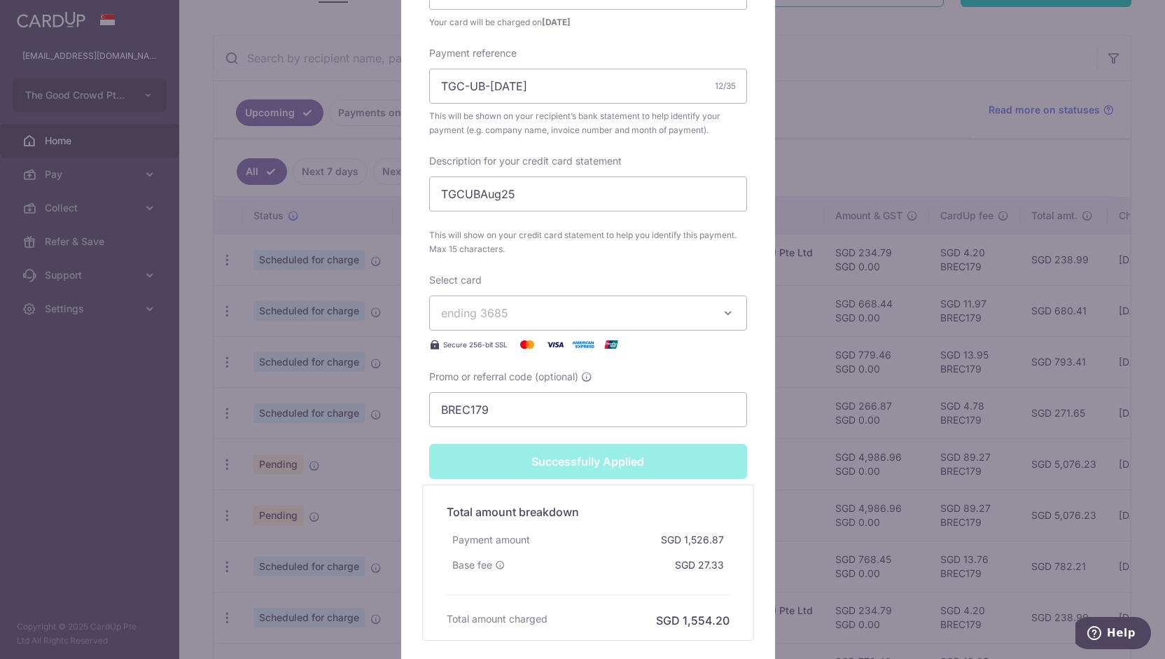
scroll to position [601, 0]
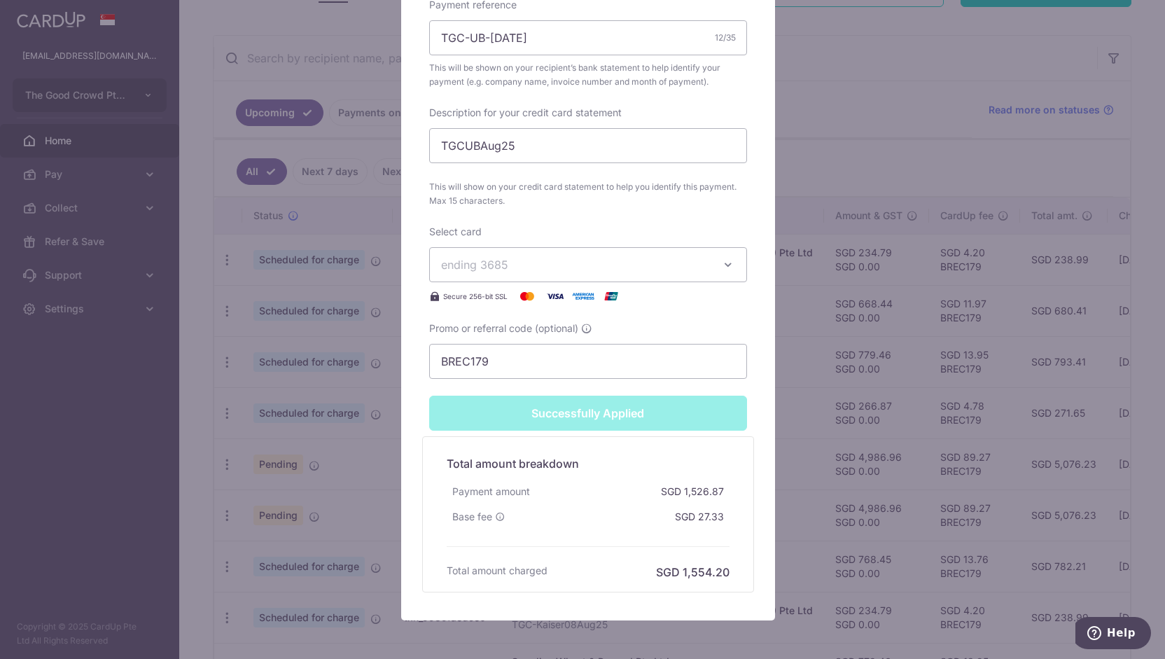
click at [210, 250] on div "Edit payment By clicking apply, you will make changes to all payments to United…" at bounding box center [582, 329] width 1165 height 659
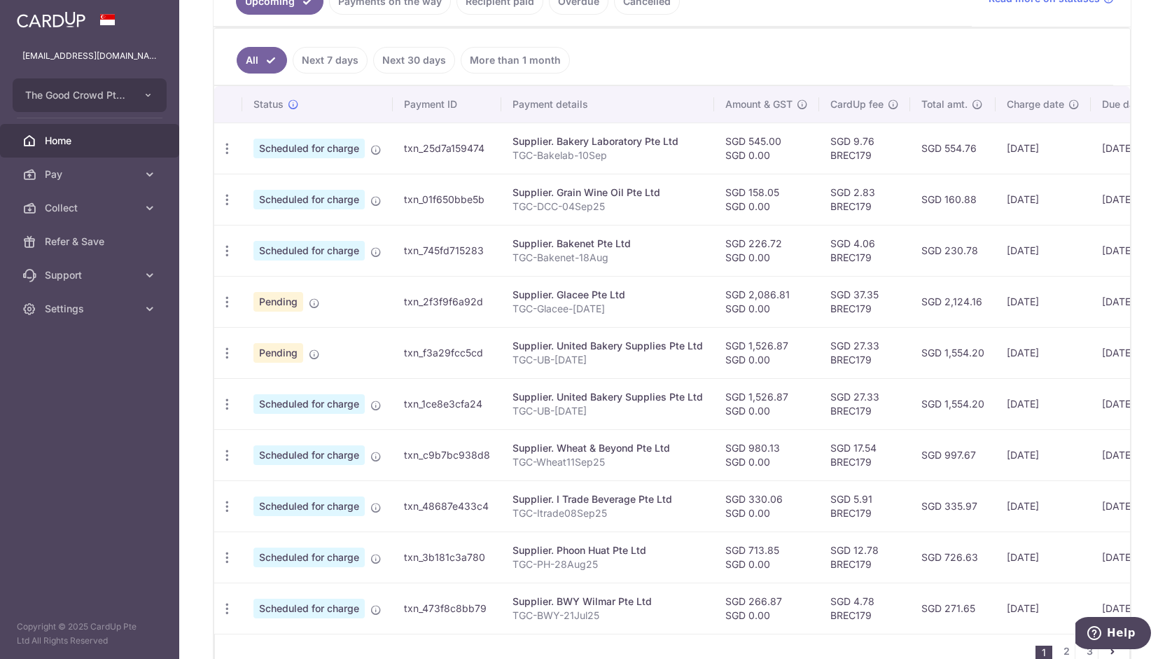
scroll to position [354, 0]
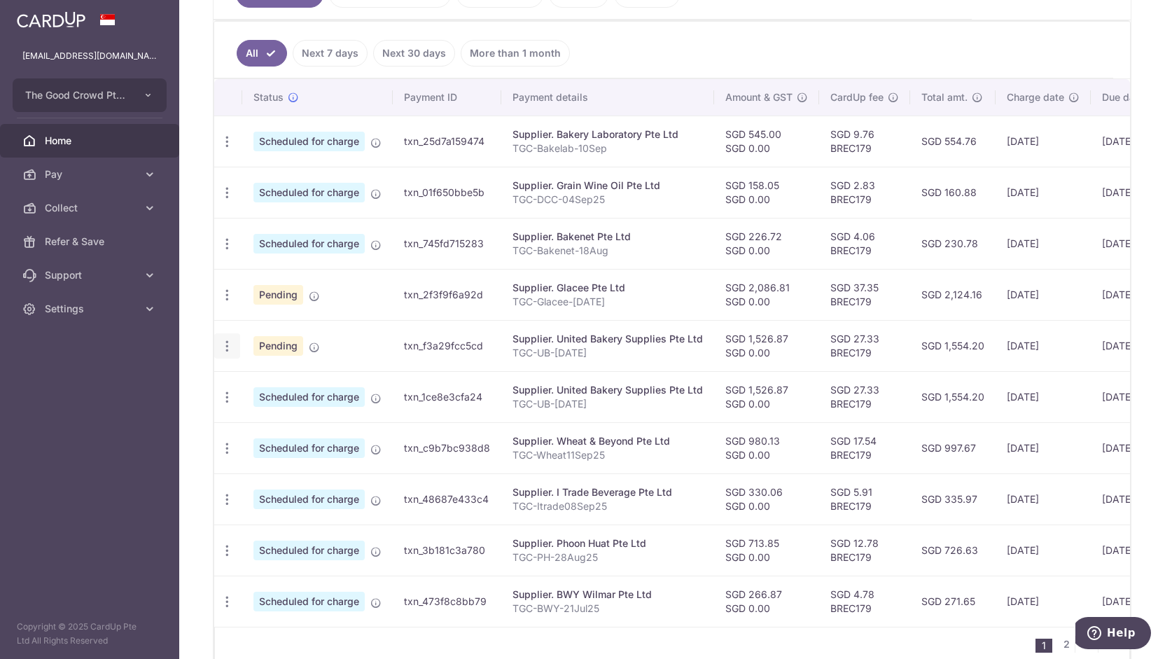
click at [227, 340] on icon "button" at bounding box center [227, 346] width 15 height 15
click at [267, 445] on span "Upload doc" at bounding box center [301, 453] width 95 height 17
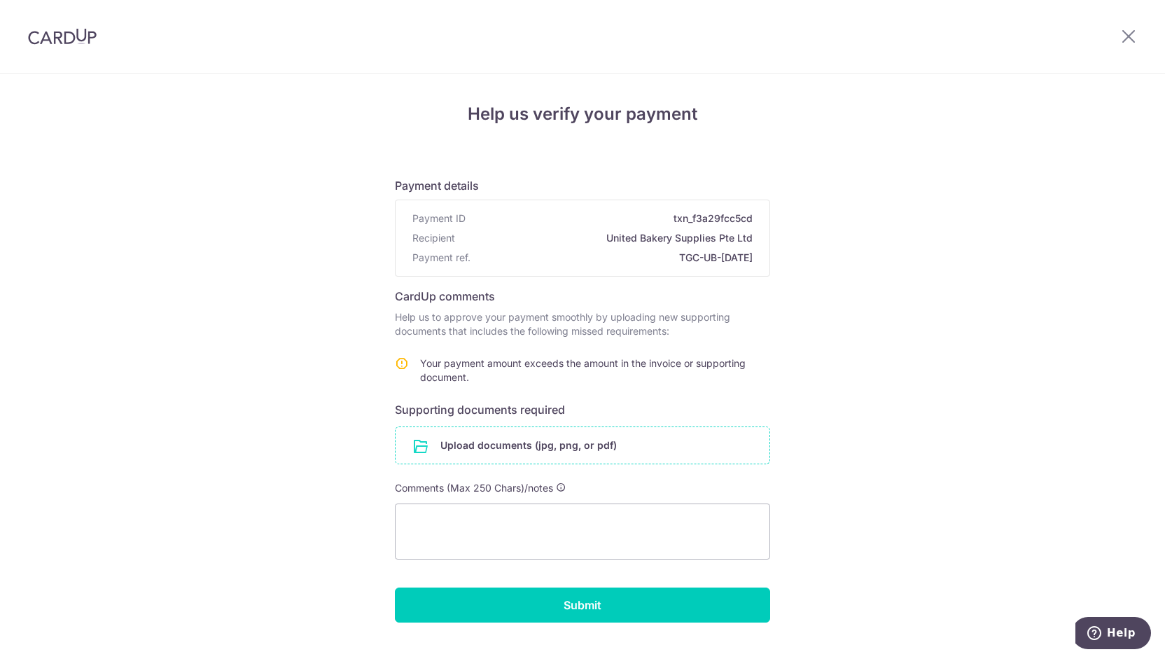
click at [515, 450] on input "file" at bounding box center [583, 445] width 374 height 36
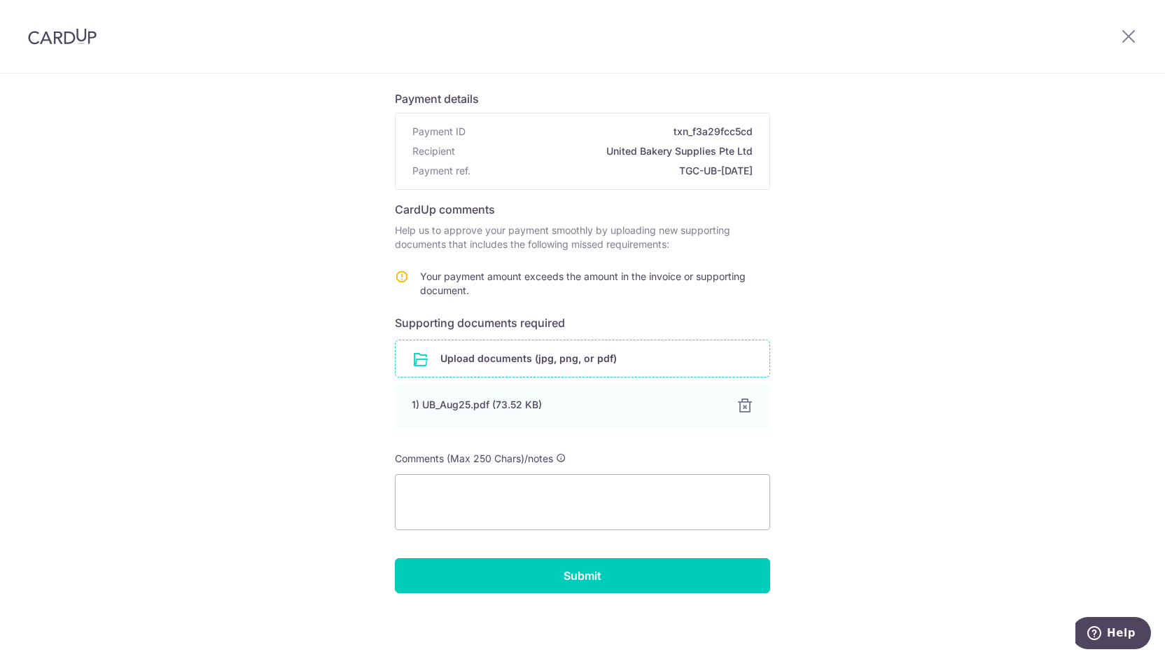
scroll to position [85, 0]
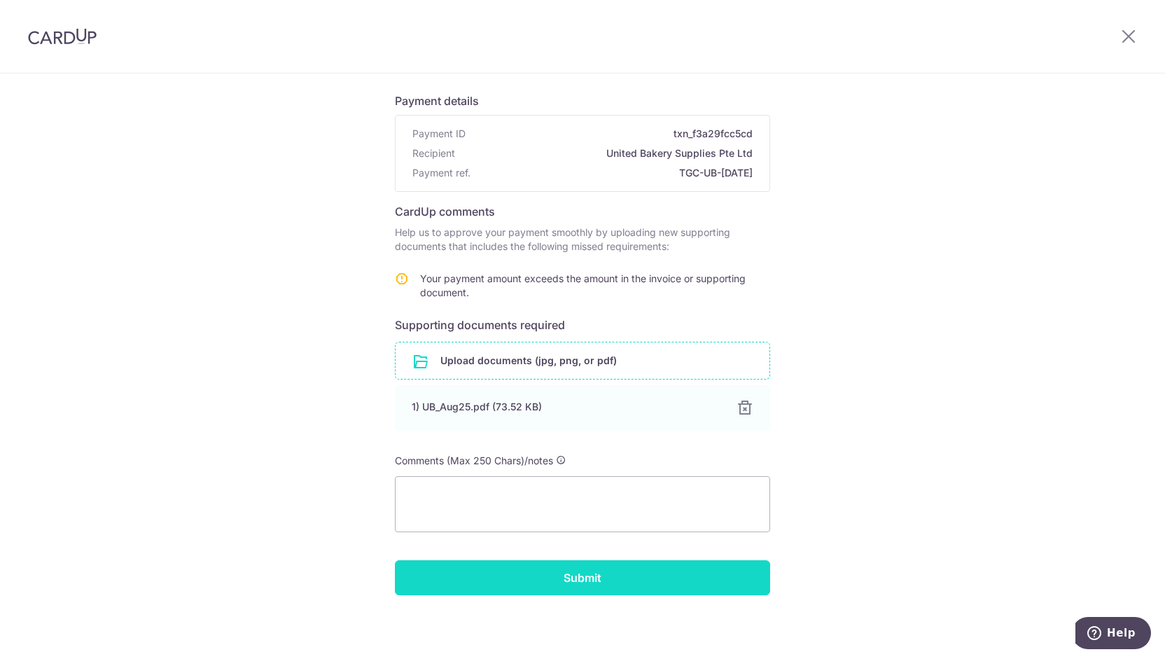
click at [555, 566] on input "Submit" at bounding box center [582, 577] width 375 height 35
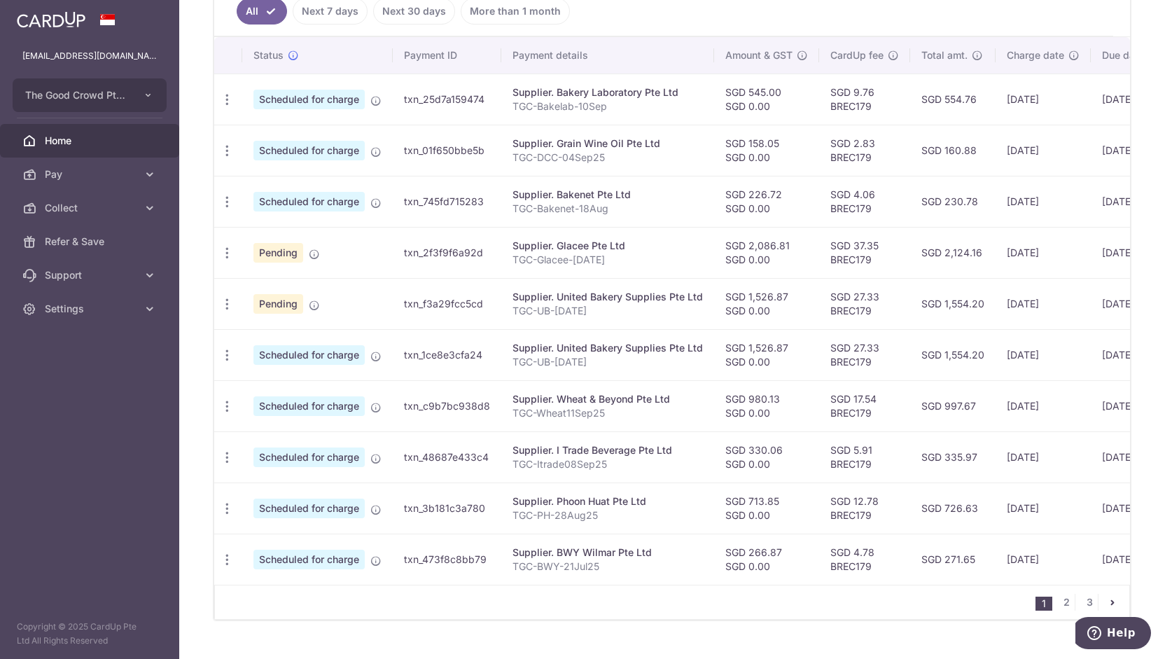
scroll to position [469, 0]
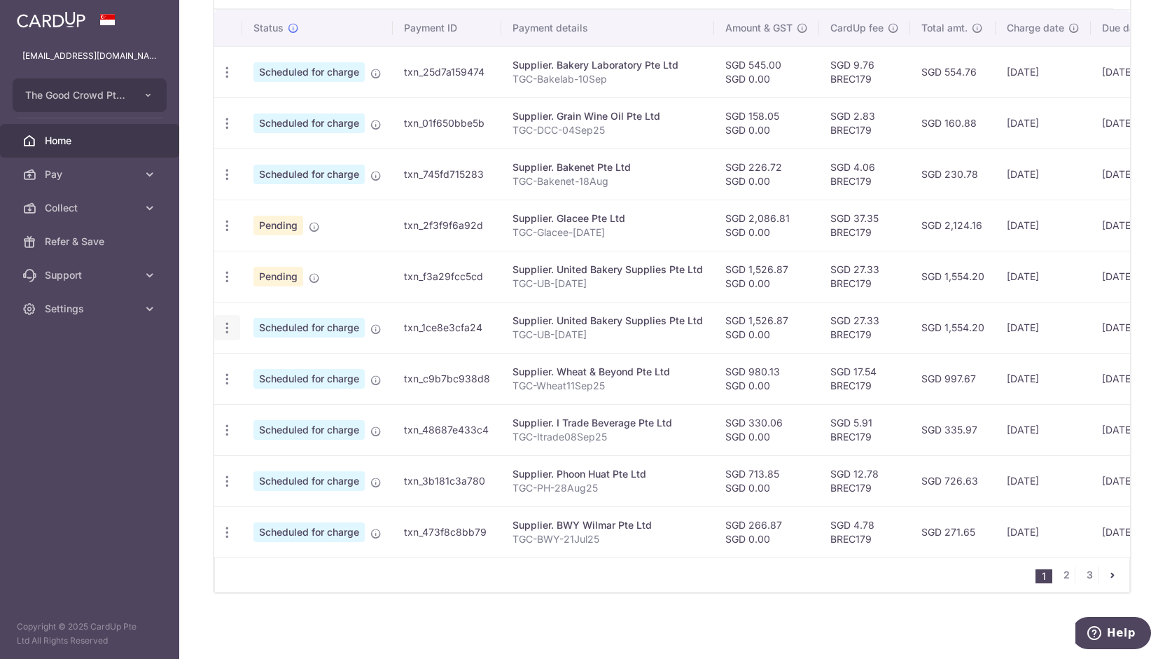
click at [227, 321] on icon "button" at bounding box center [227, 328] width 15 height 15
click at [248, 358] on link "Update payment" at bounding box center [288, 366] width 146 height 34
radio input "true"
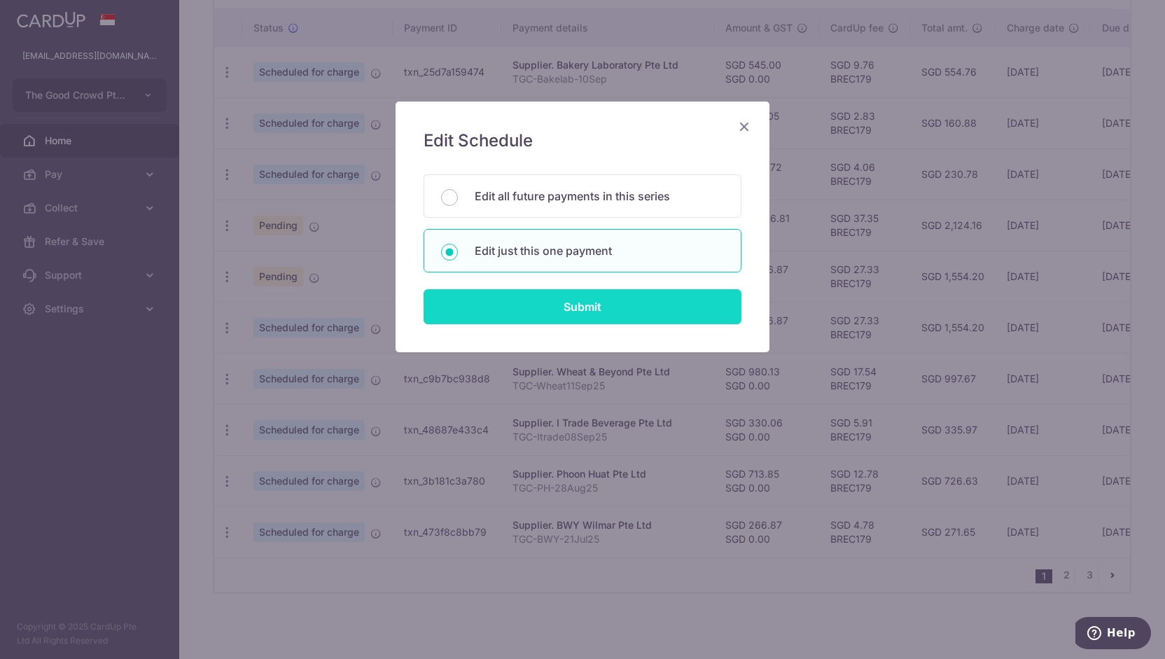
click at [494, 311] on input "Submit" at bounding box center [583, 306] width 318 height 35
radio input "true"
type input "1,526.87"
type input "0.00"
type input "[DATE]"
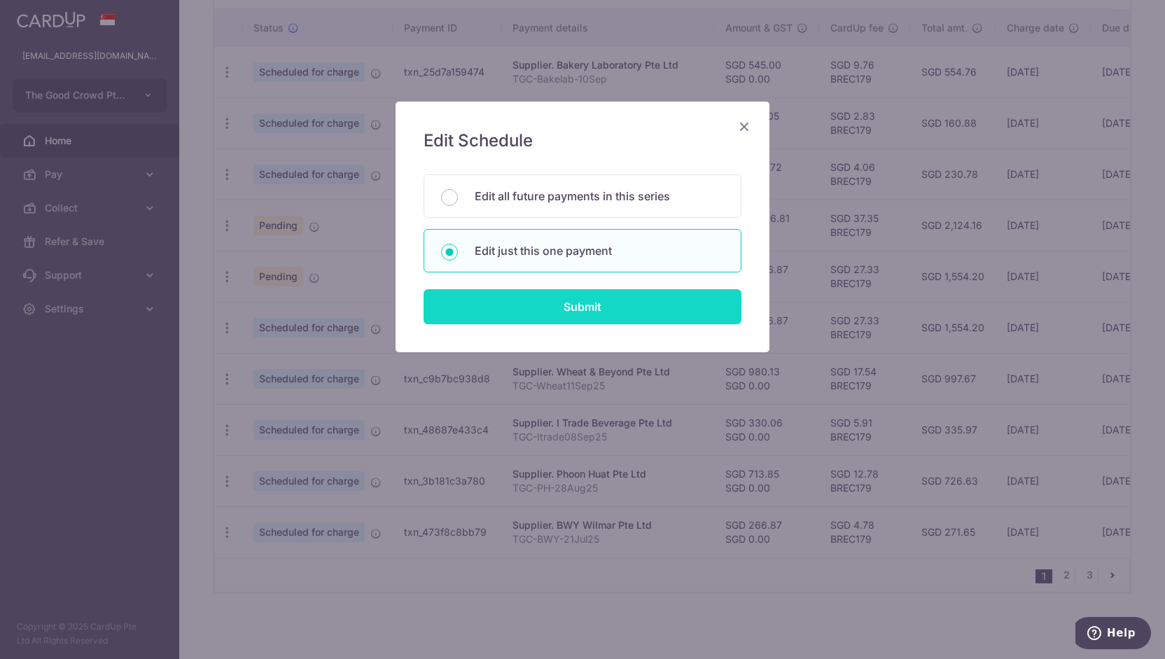
type input "TGC-UB-[DATE]"
type input "TGCUBAug25"
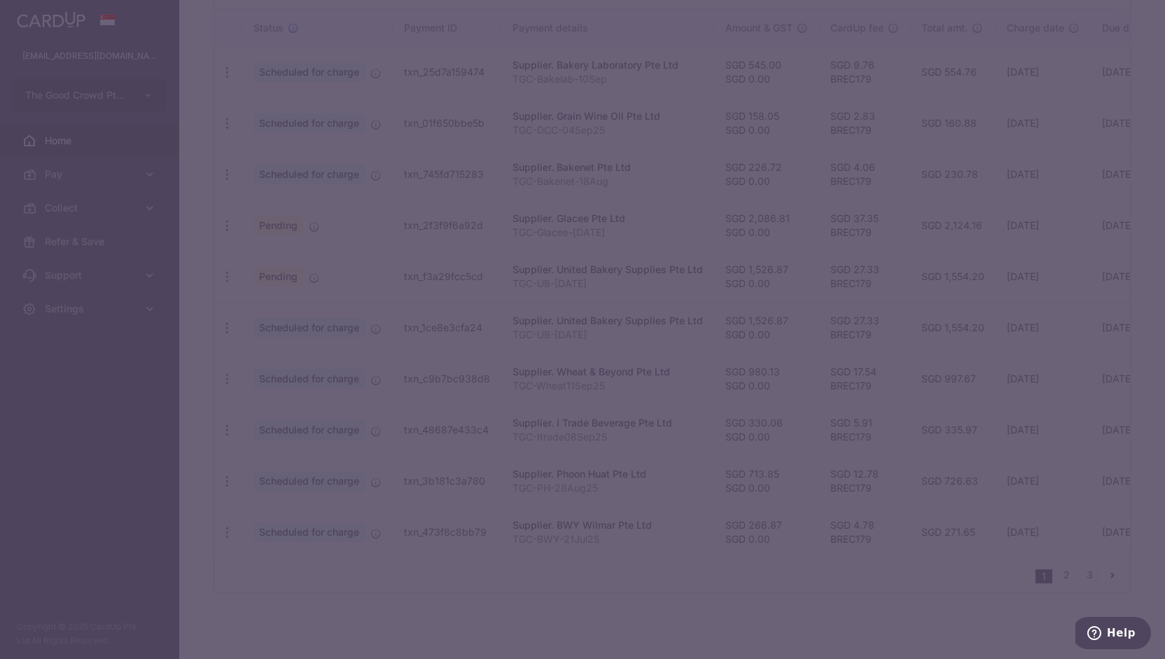
type input "BREC179"
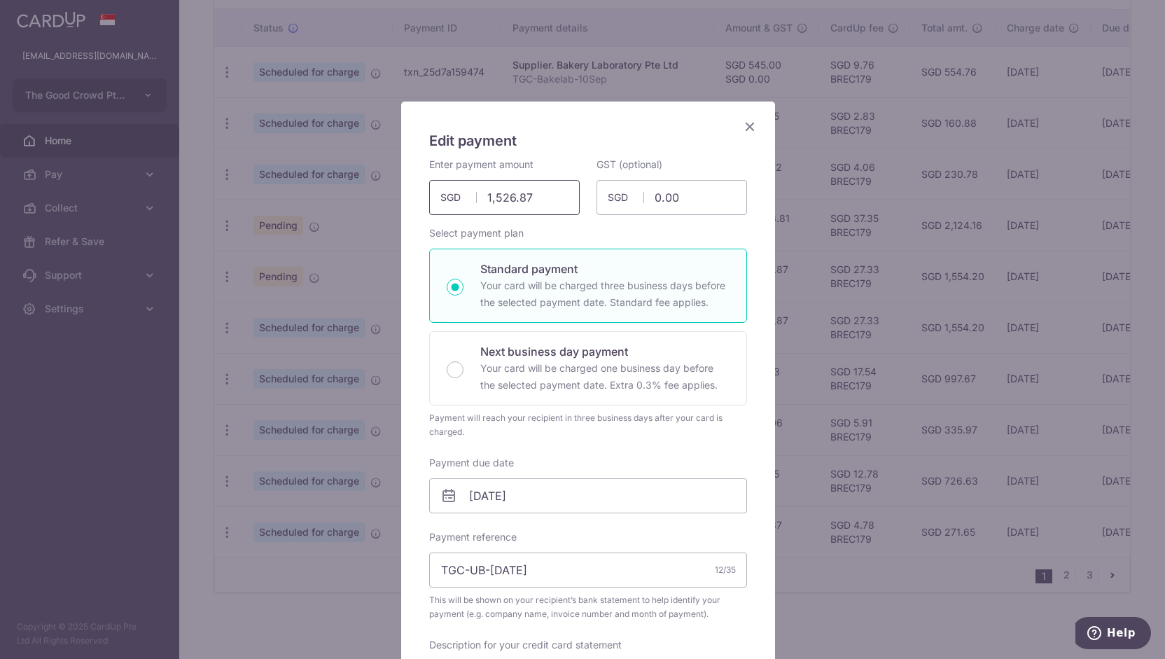
drag, startPoint x: 531, startPoint y: 200, endPoint x: 450, endPoint y: 190, distance: 82.5
click at [450, 190] on input "1,526.87" at bounding box center [504, 197] width 151 height 35
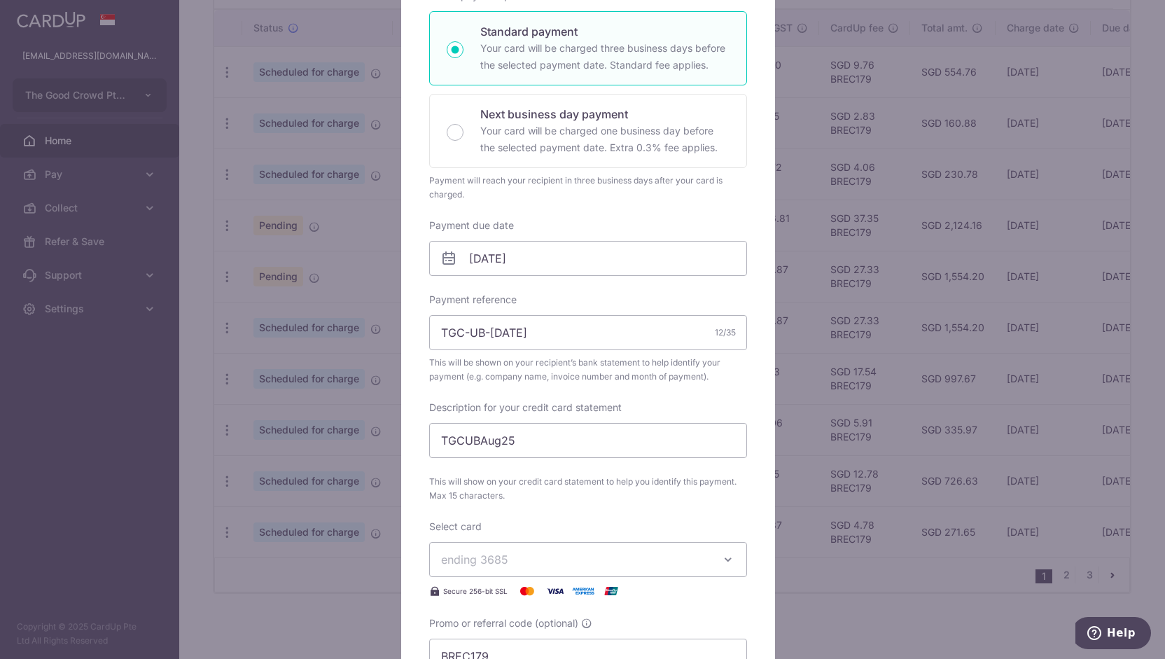
scroll to position [238, 0]
type input "1,330.89"
click at [486, 335] on input "TGC-UB-[DATE]" at bounding box center [588, 331] width 318 height 35
type input "TGC-UB-[DATE]"
click at [478, 438] on input "TGCUBAug25" at bounding box center [588, 439] width 318 height 35
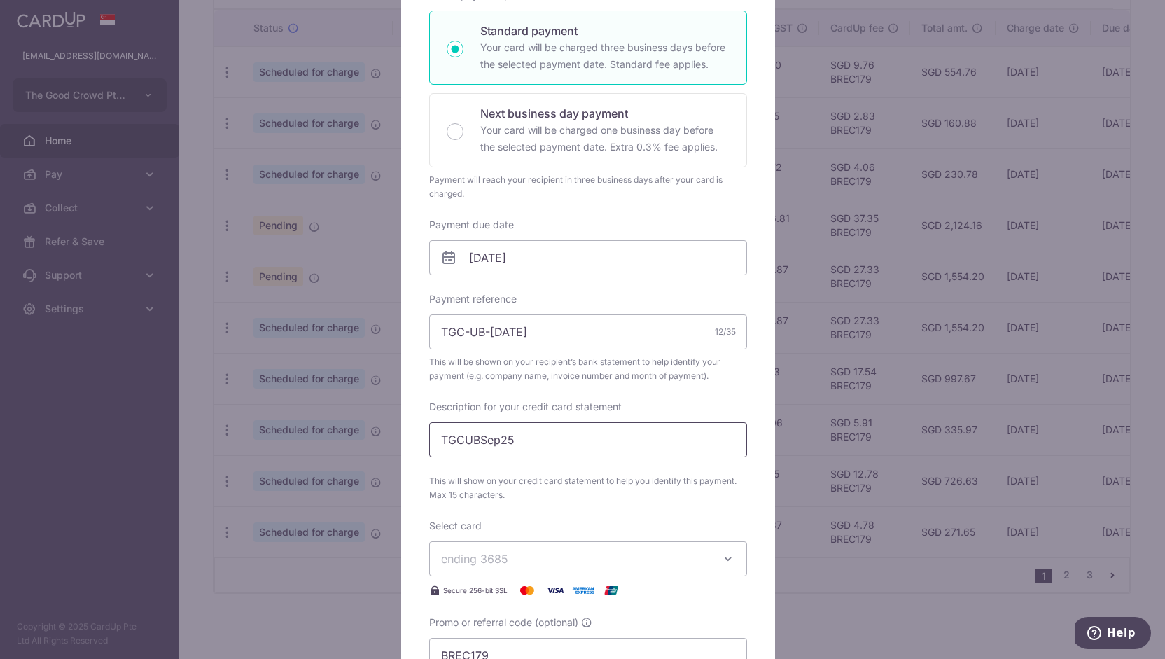
click at [473, 438] on input "TGCUBSep25" at bounding box center [588, 439] width 318 height 35
type input "TGCUB12Sep25"
click at [487, 333] on input "TGC-UB-[DATE]" at bounding box center [588, 331] width 318 height 35
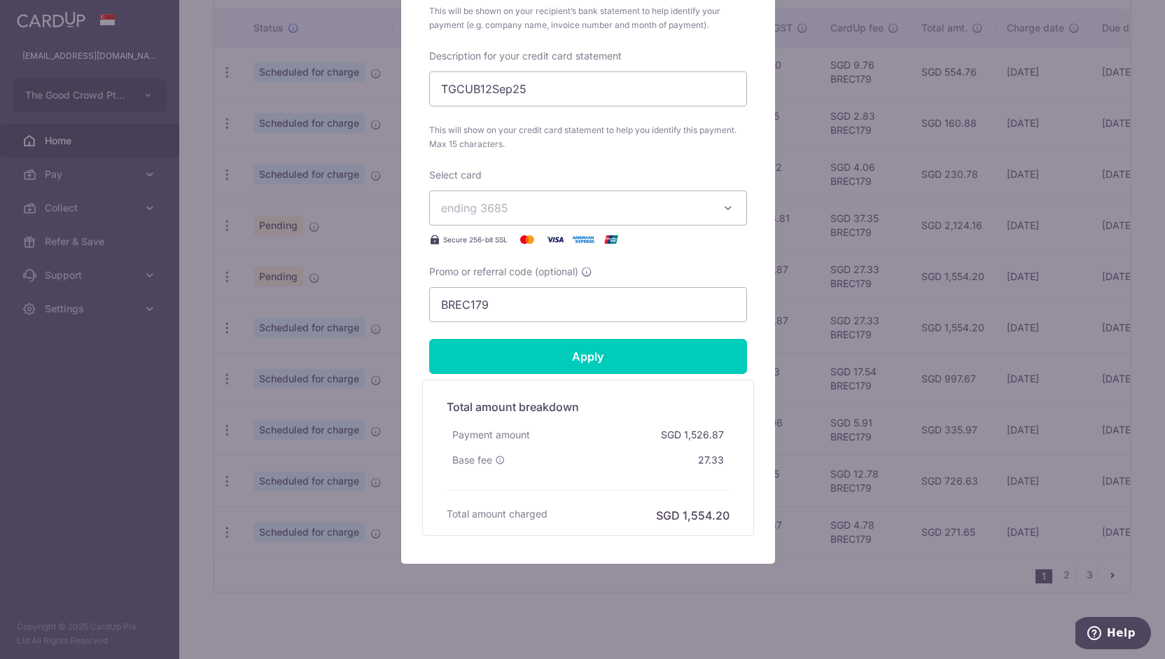
scroll to position [592, 0]
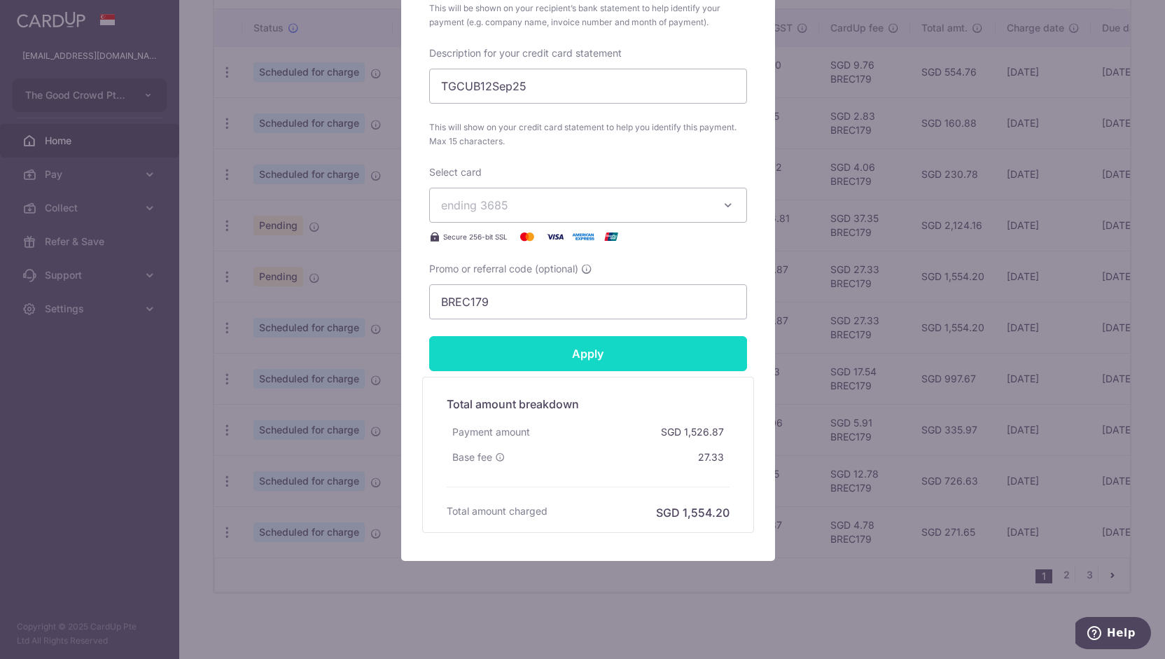
type input "TGC-UB-12Sep25"
click at [532, 344] on input "Apply" at bounding box center [588, 353] width 318 height 35
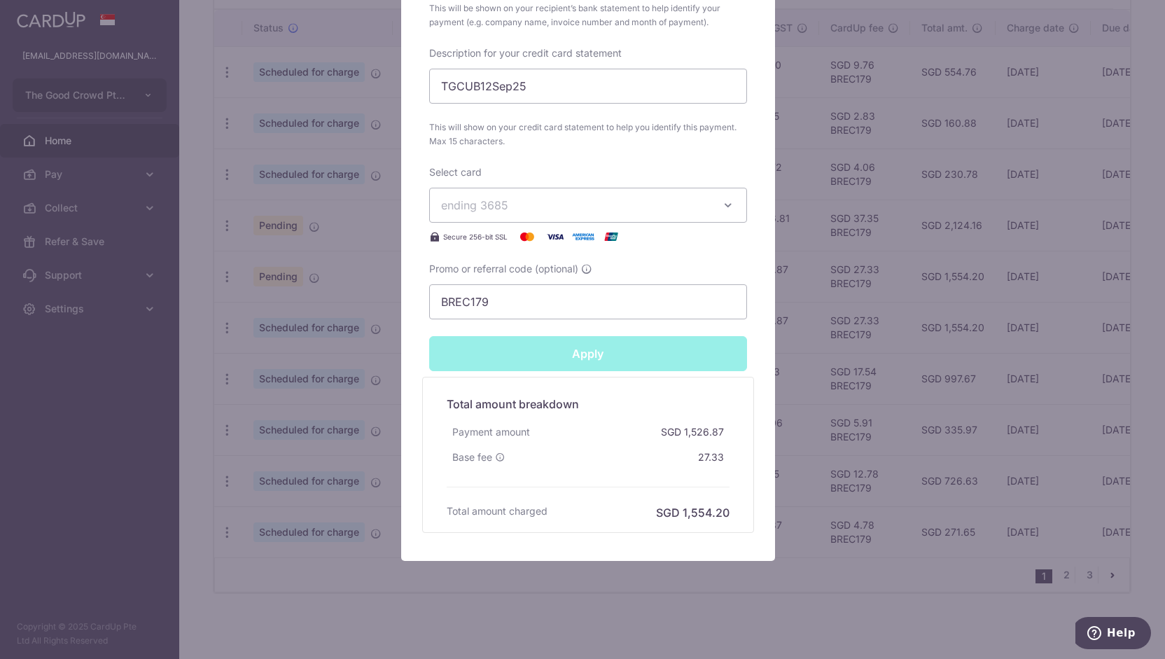
type input "Successfully Applied"
click at [370, 362] on div "Edit payment By clicking apply, you will make changes to all payments to United…" at bounding box center [582, 329] width 1165 height 659
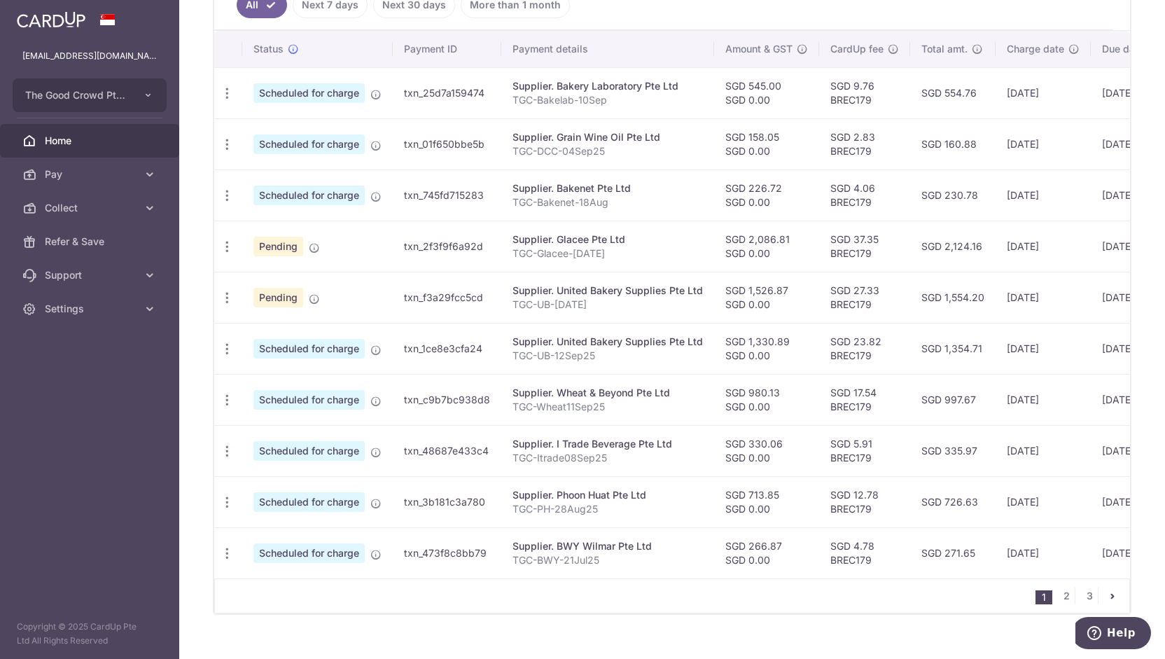
scroll to position [403, 0]
click at [225, 290] on icon "button" at bounding box center [227, 297] width 15 height 15
click at [256, 328] on span "Update payment" at bounding box center [301, 335] width 95 height 17
radio input "true"
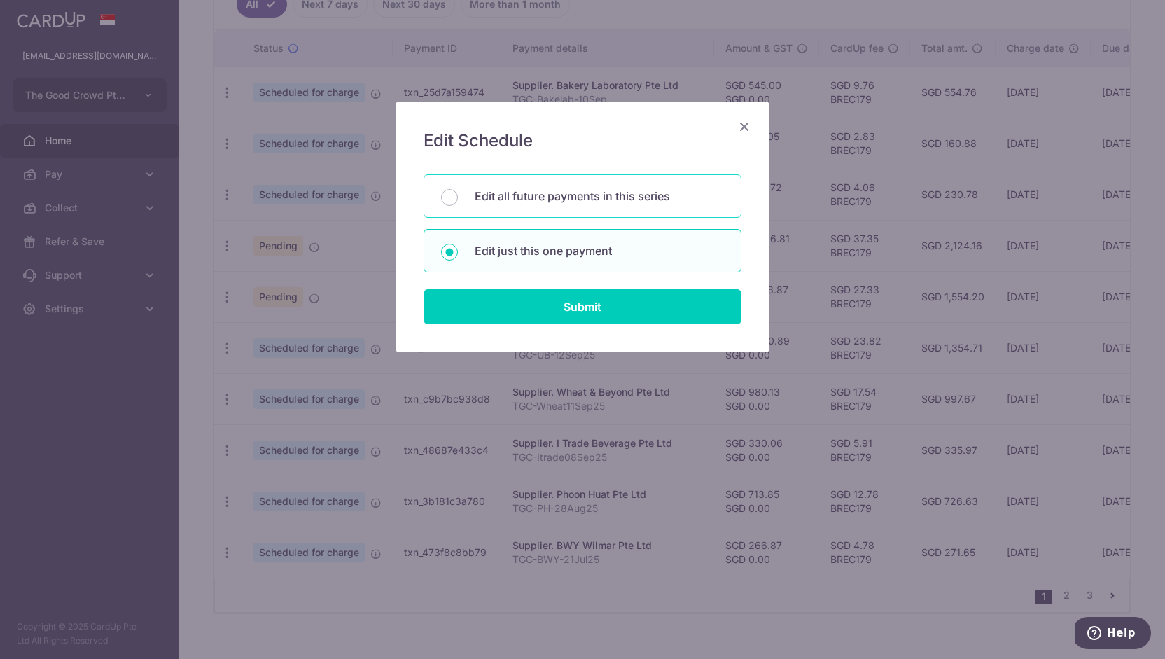
click at [487, 206] on div "Edit all future payments in this series" at bounding box center [583, 195] width 318 height 43
radio input "true"
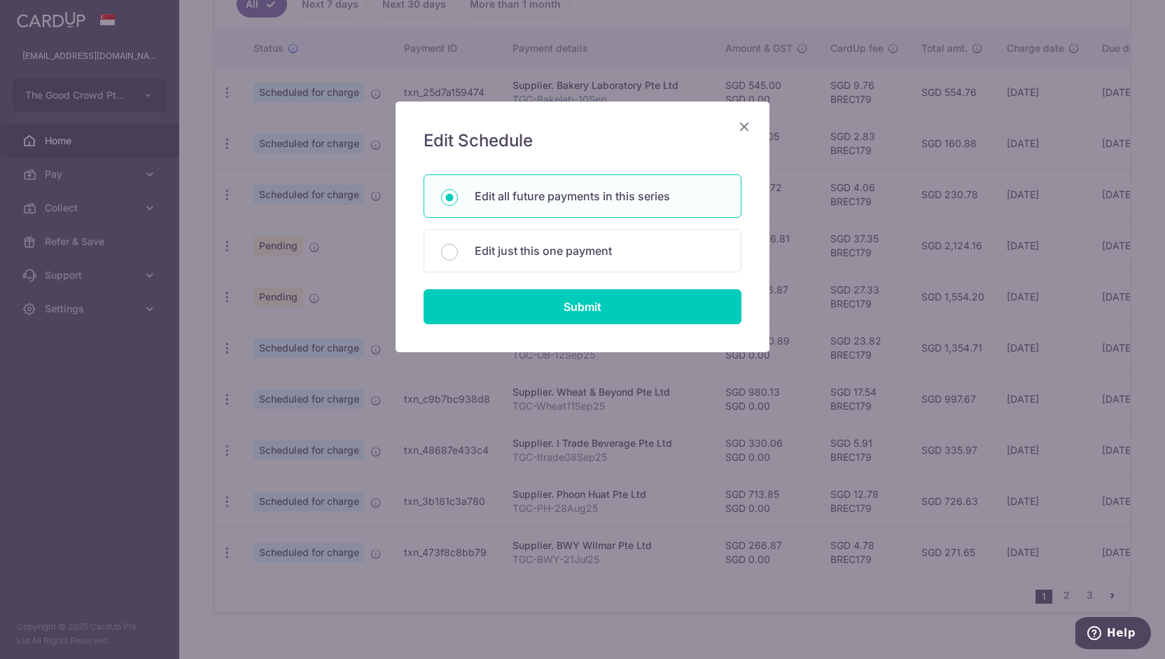
click at [371, 286] on div "Edit Schedule You will be editing all 4 payments to United Bakery Supplies Pte …" at bounding box center [582, 329] width 1165 height 659
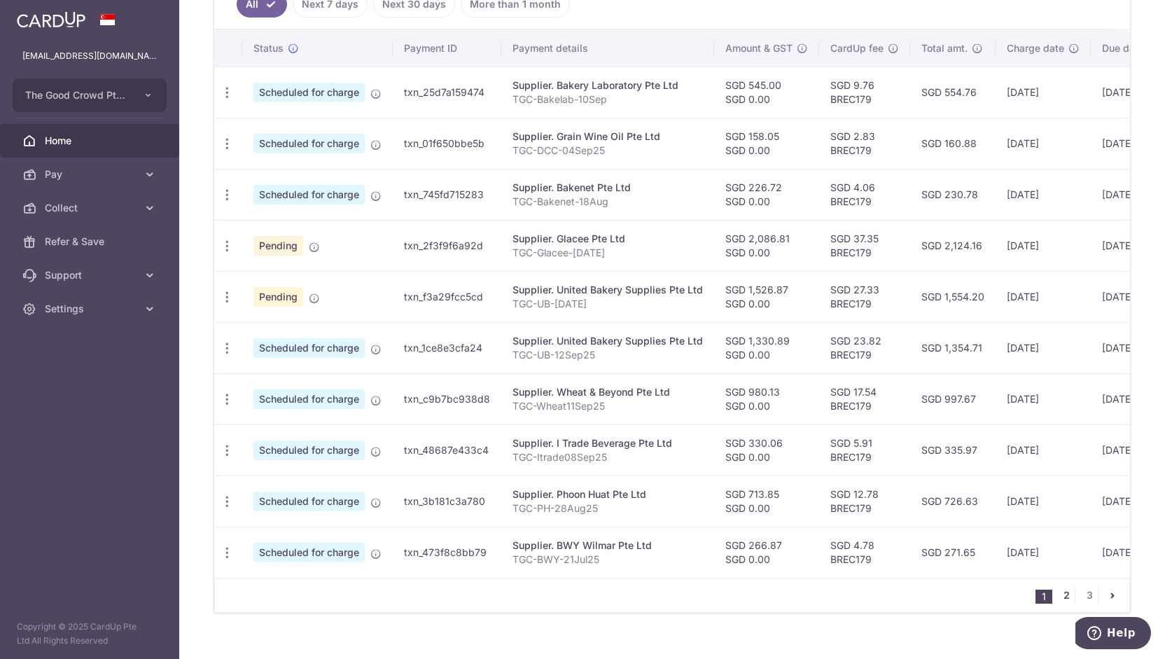
click at [1058, 597] on link "2" at bounding box center [1066, 595] width 17 height 17
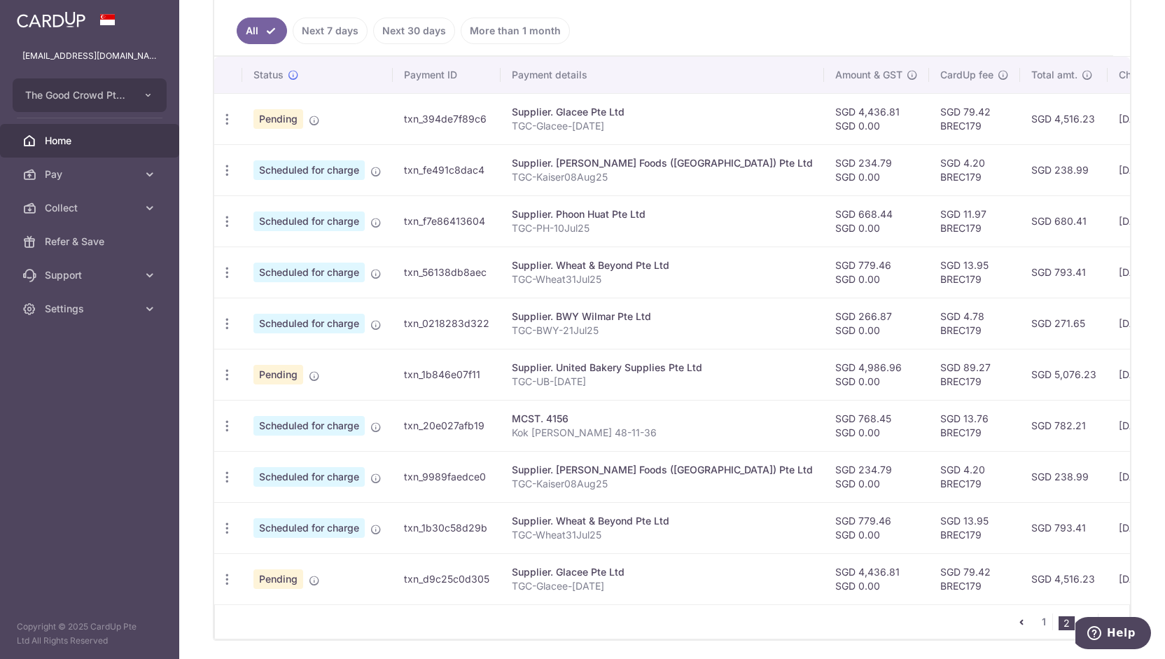
scroll to position [396, 0]
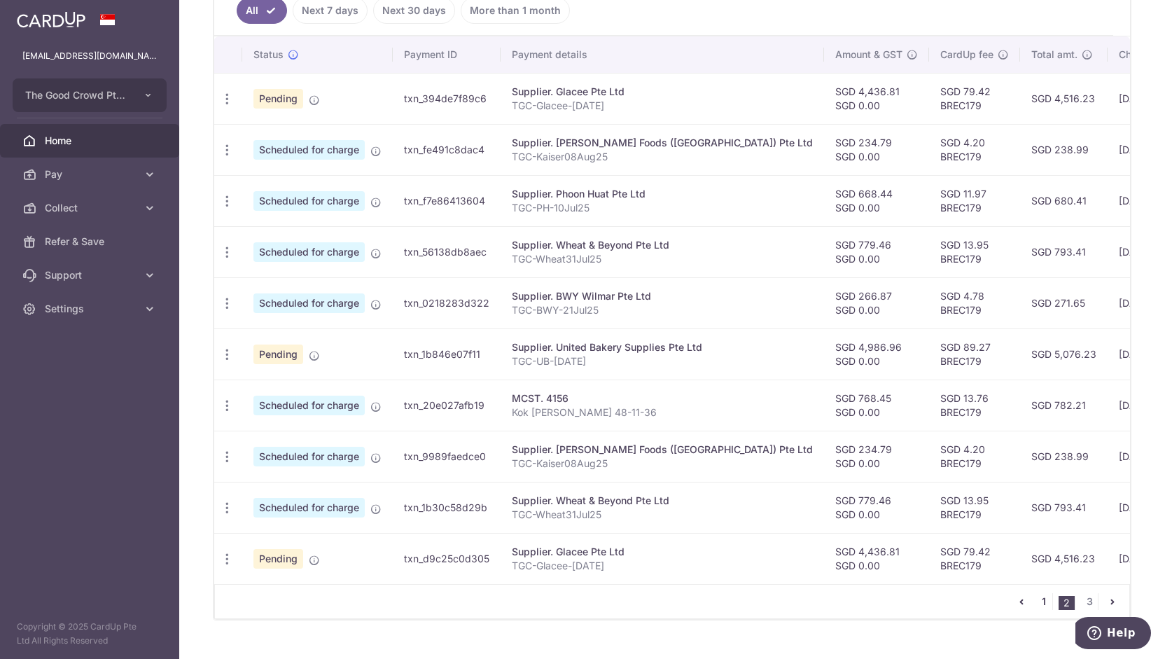
click at [1040, 606] on link "1" at bounding box center [1044, 601] width 17 height 17
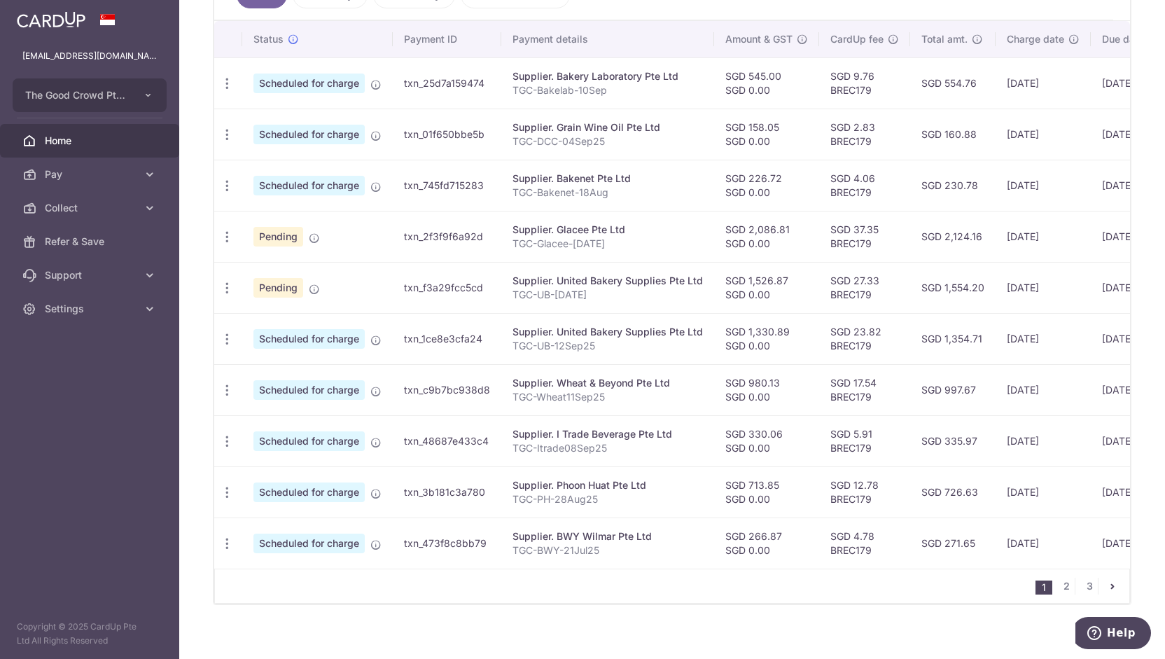
scroll to position [412, 0]
click at [225, 538] on icon "button" at bounding box center [227, 543] width 15 height 15
click at [271, 575] on span "Update payment" at bounding box center [301, 581] width 95 height 17
radio input "true"
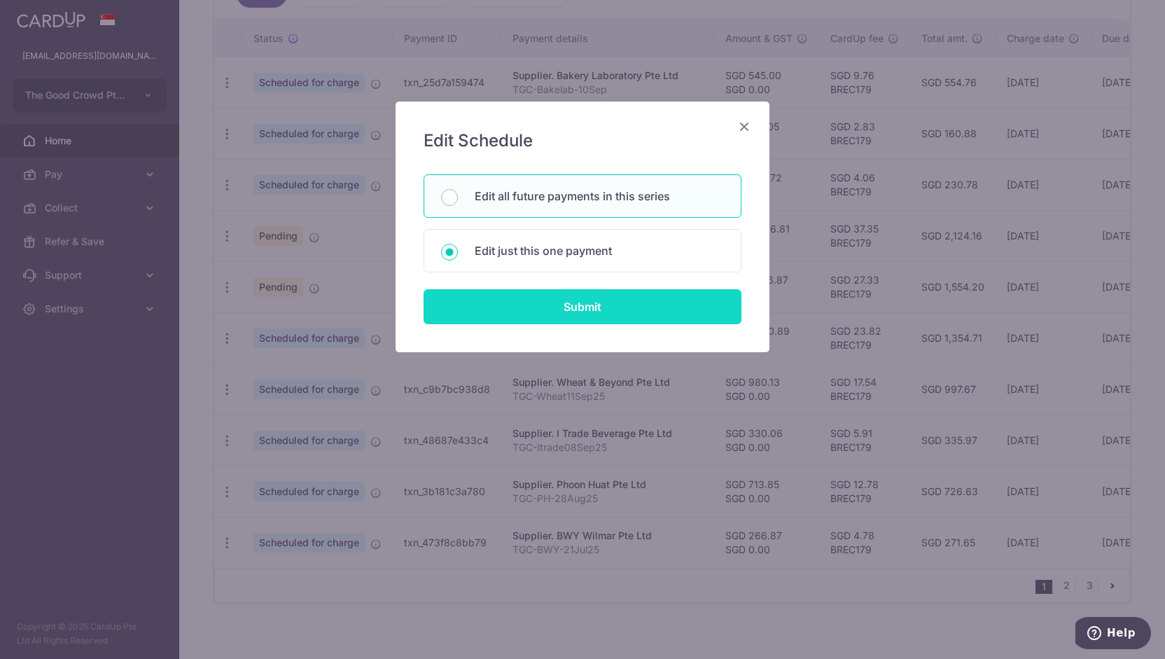
click at [534, 302] on input "Submit" at bounding box center [583, 306] width 318 height 35
radio input "true"
type input "266.87"
type input "0.00"
type input "30/09/2025"
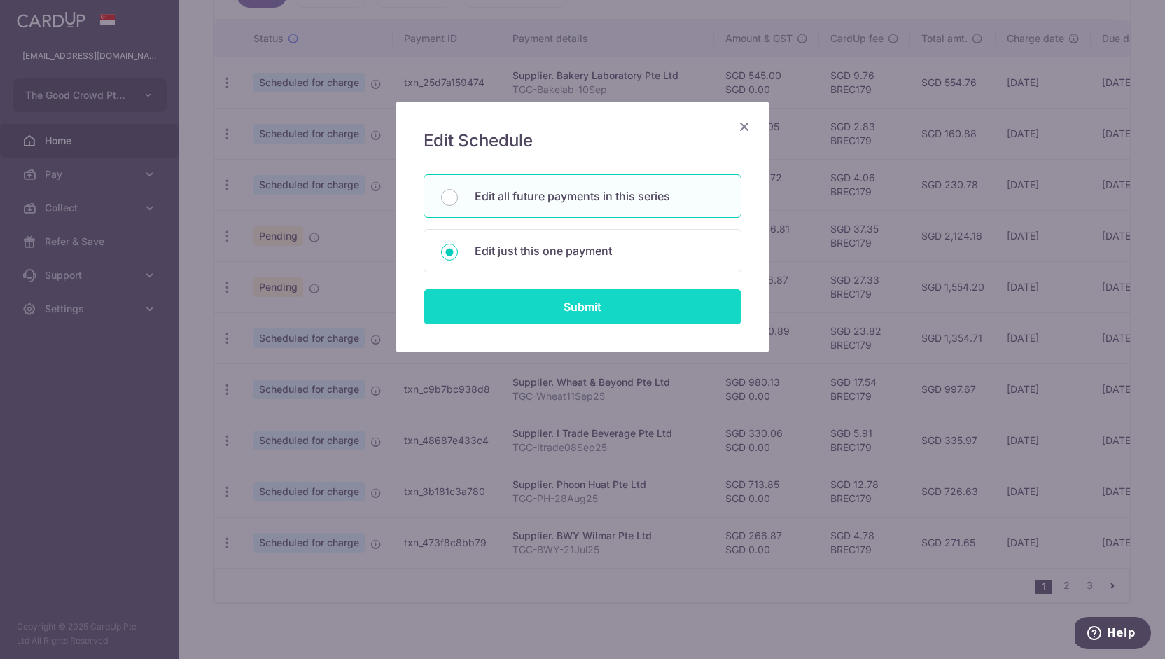
type input "TGC-BWY-21Jul25"
type input "TGCBWYJul25"
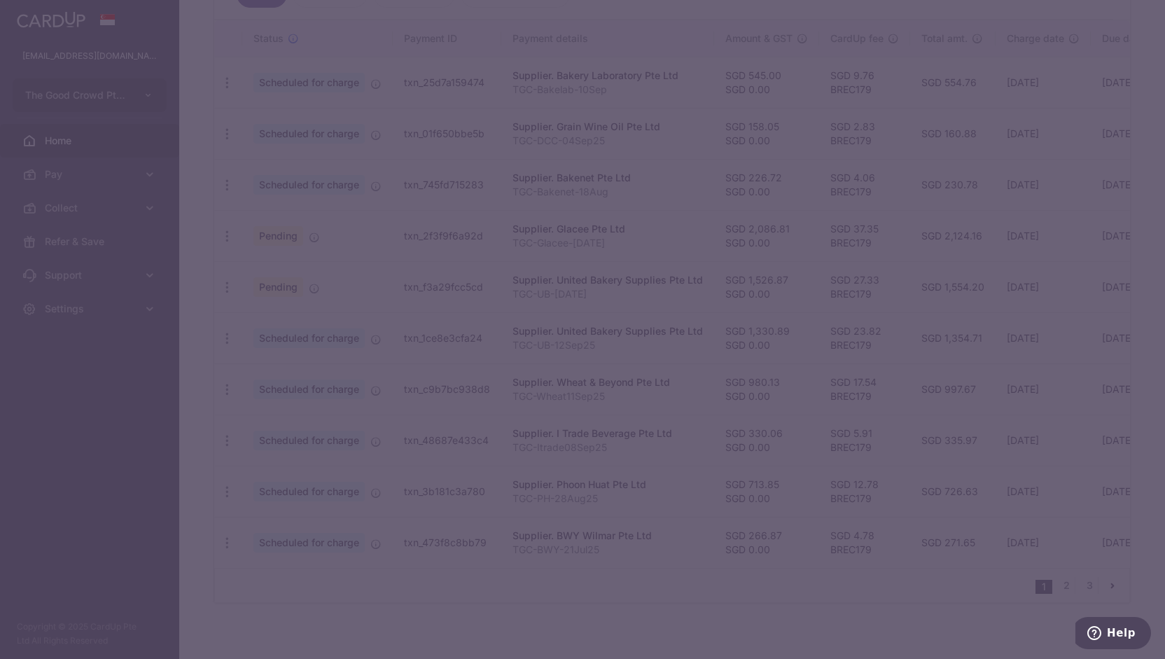
type input "BREC179"
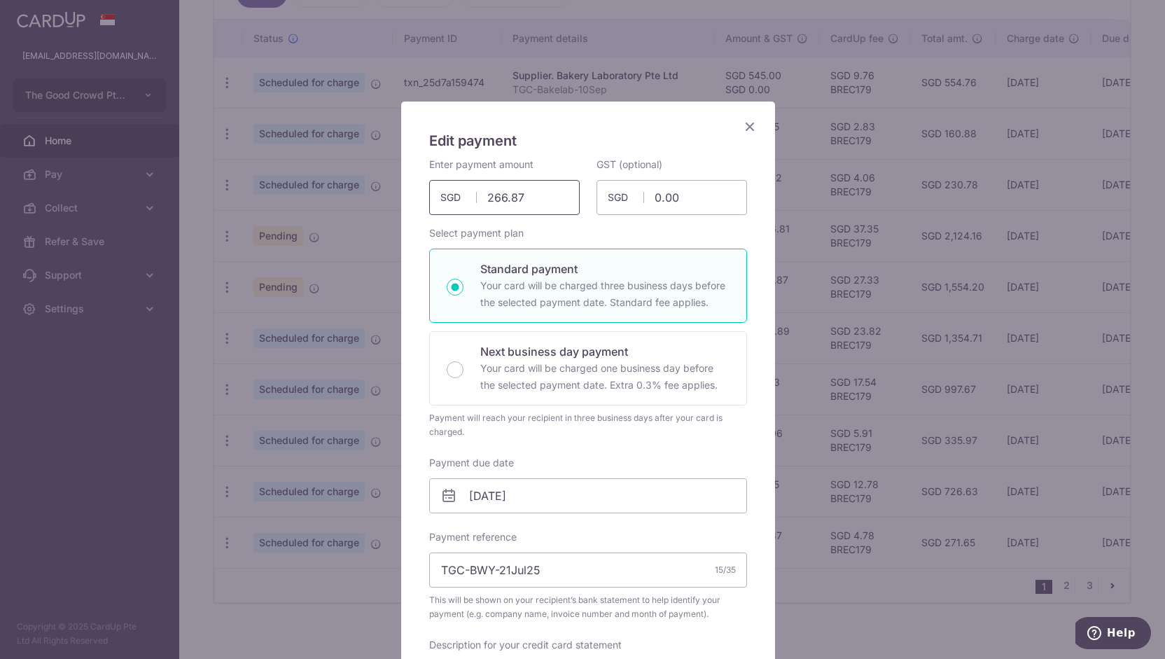
drag, startPoint x: 522, startPoint y: 193, endPoint x: 468, endPoint y: 194, distance: 53.9
click at [468, 194] on div "266.87 266.87 SGD" at bounding box center [504, 197] width 151 height 35
type input "1,276.03"
click at [487, 501] on input "30/09/2025" at bounding box center [588, 495] width 318 height 35
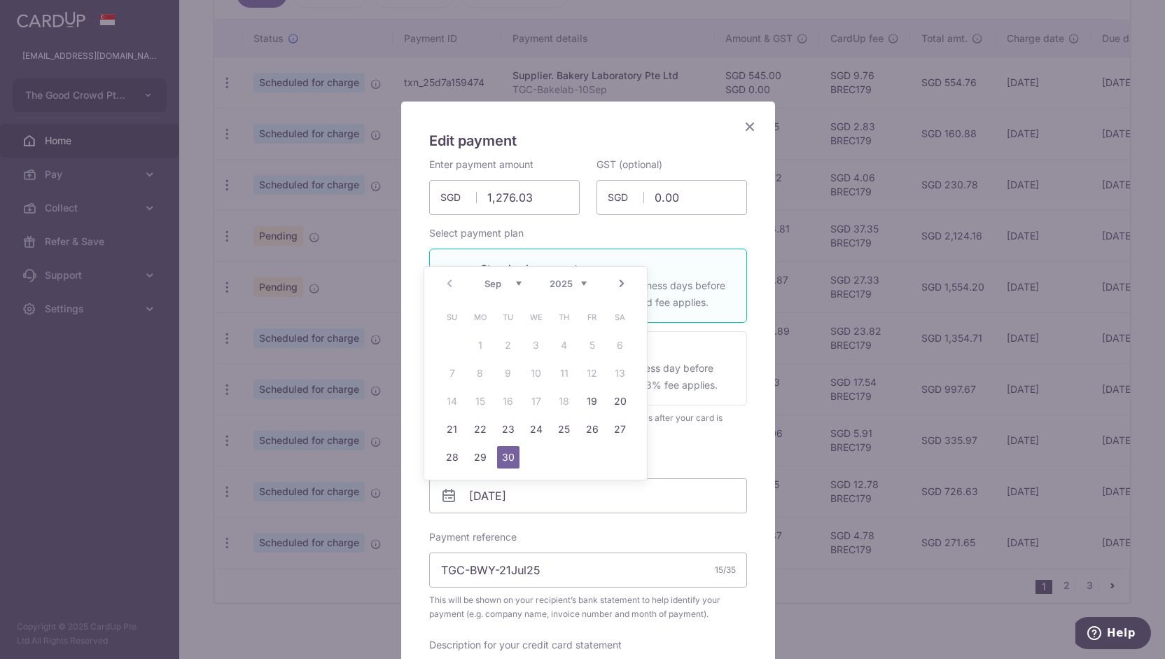
click at [451, 286] on div "Prev Next Sep Oct Nov Dec 2025 2026 2027 2028 2029 2030 2031 2032 2033 2034 2035" at bounding box center [535, 284] width 223 height 34
click at [592, 403] on link "19" at bounding box center [592, 401] width 22 height 22
type input "[DATE]"
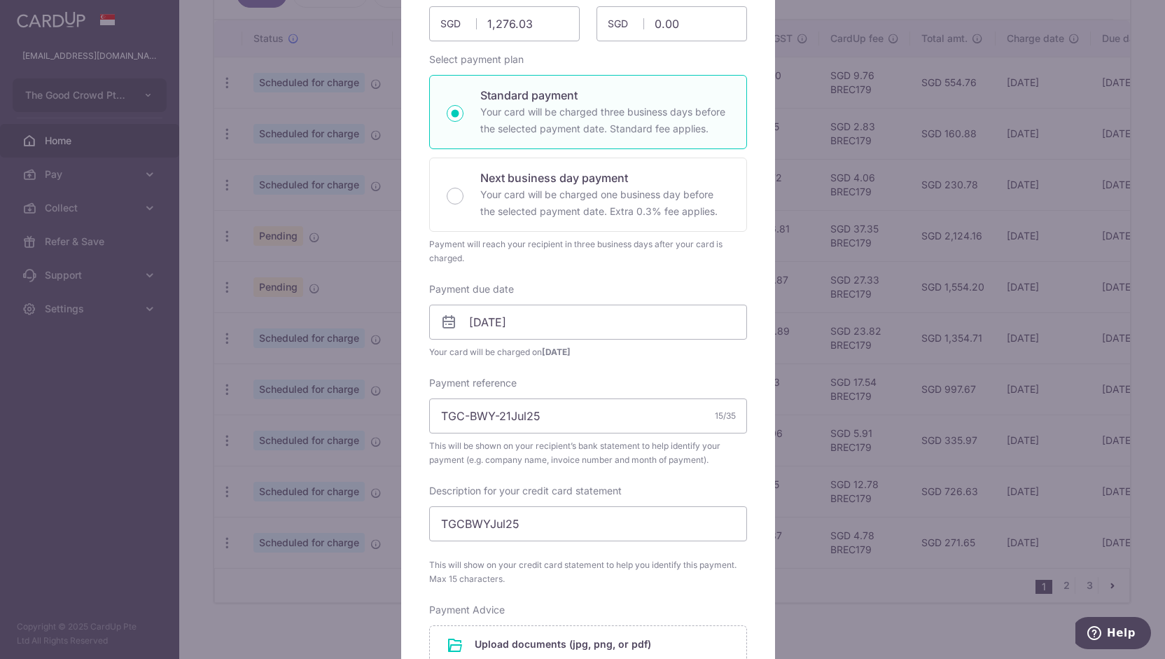
scroll to position [175, 0]
drag, startPoint x: 495, startPoint y: 414, endPoint x: 520, endPoint y: 417, distance: 24.7
click at [520, 417] on input "TGC-BWY-21Jul25" at bounding box center [588, 414] width 318 height 35
type input "TGC-BWY-09Sep25"
click at [485, 527] on input "TGCBWYJul25" at bounding box center [588, 522] width 318 height 35
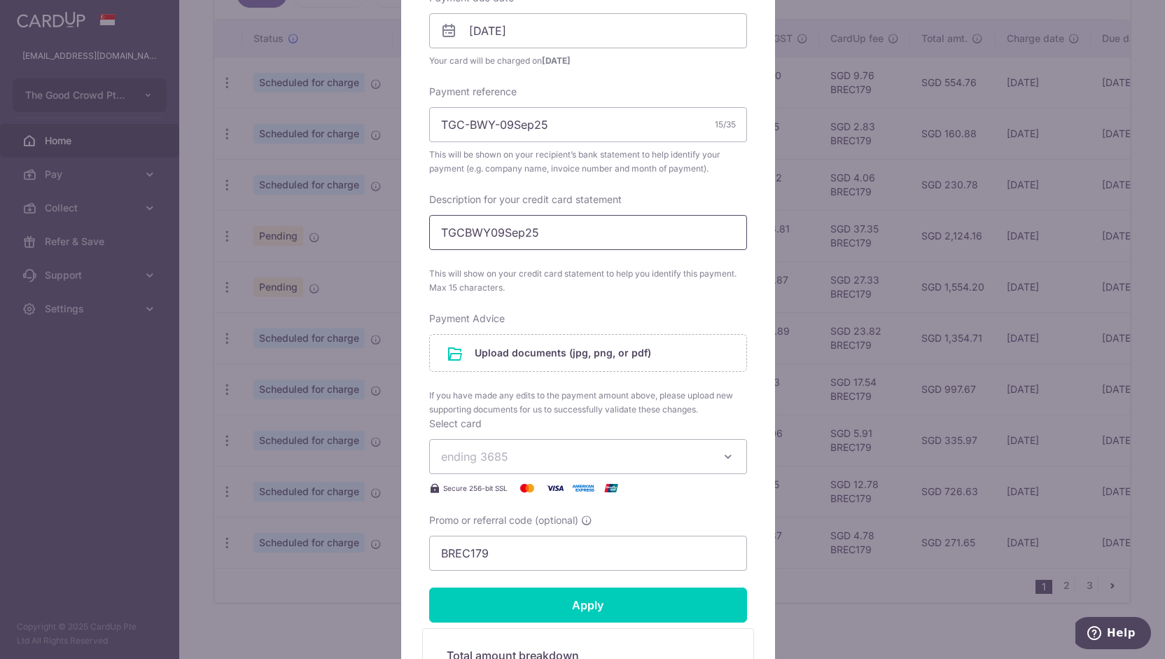
scroll to position [466, 0]
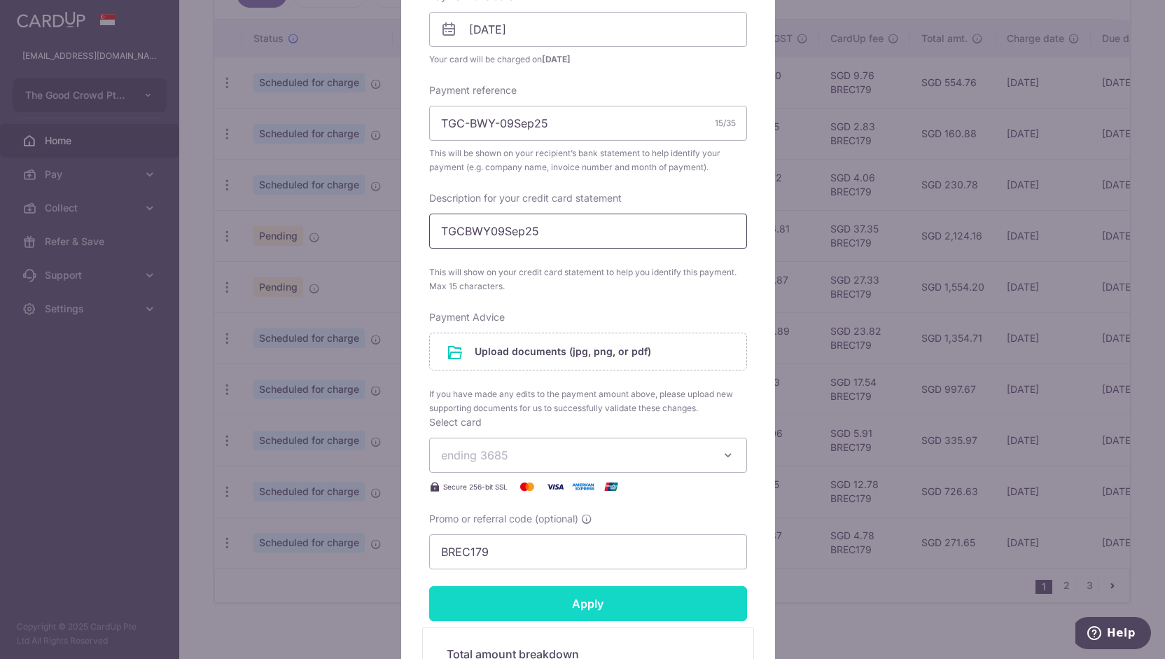
type input "TGCBWY09Sep25"
click at [514, 591] on input "Apply" at bounding box center [588, 603] width 318 height 35
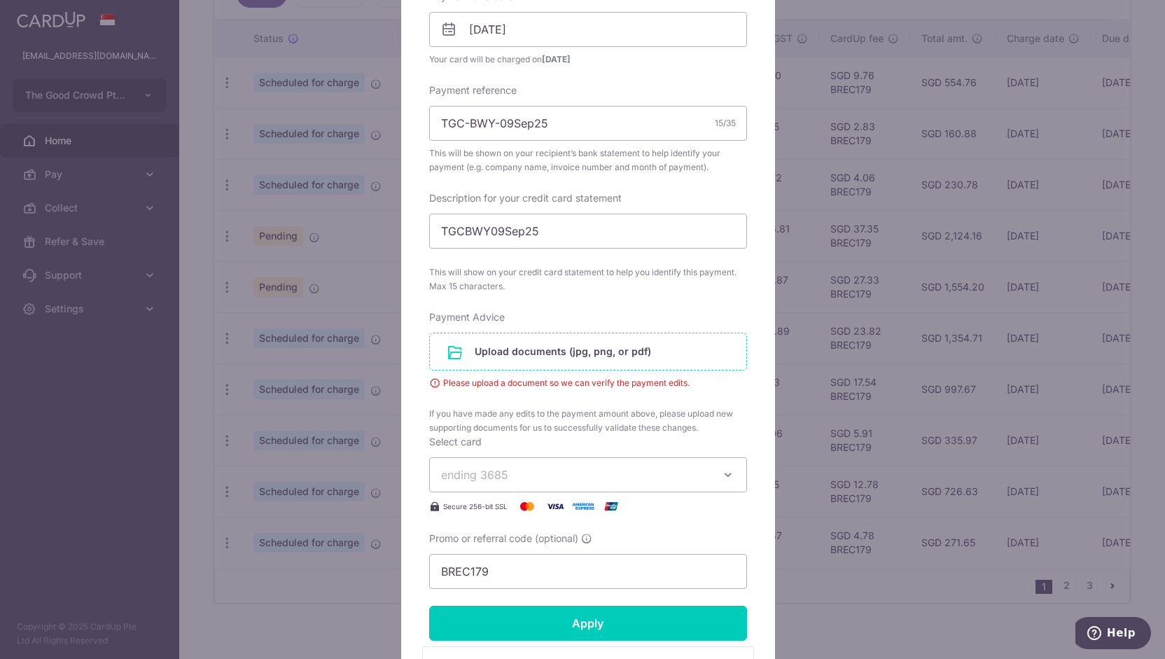
click at [574, 354] on input "file" at bounding box center [588, 351] width 316 height 36
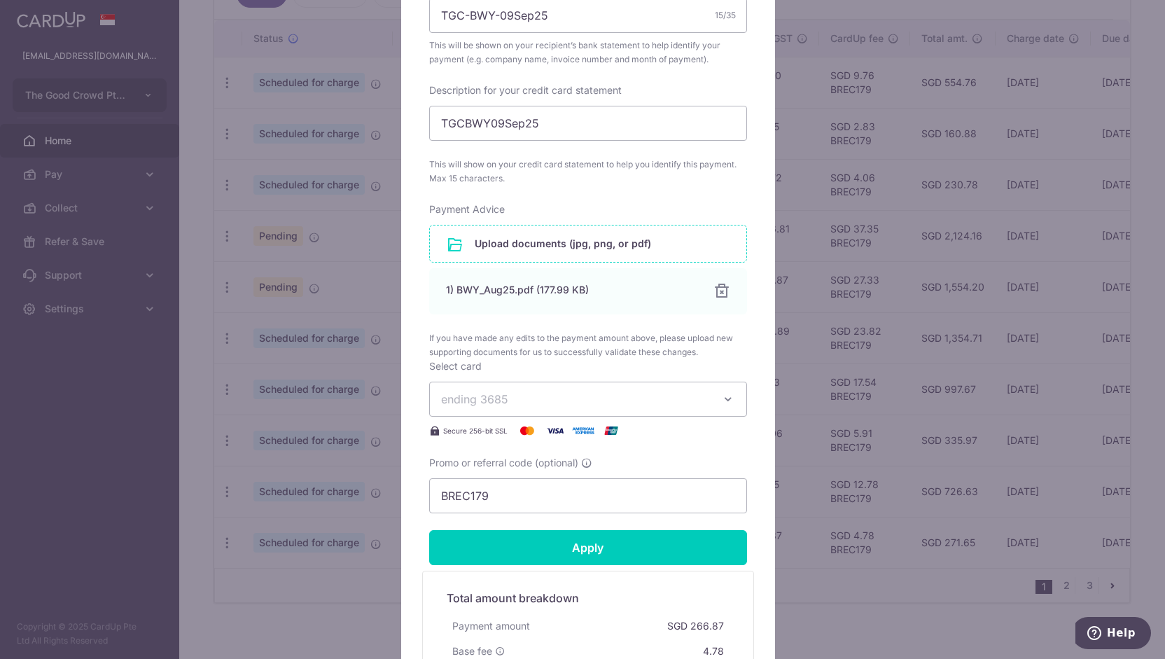
scroll to position [577, 0]
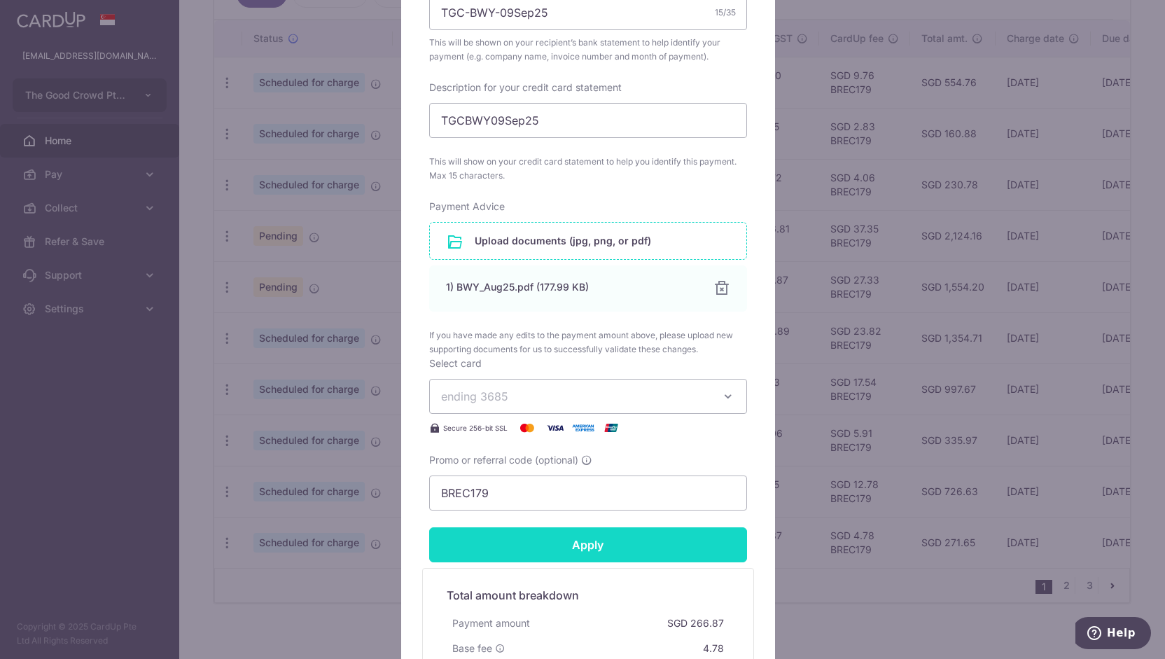
click at [578, 550] on input "Apply" at bounding box center [588, 544] width 318 height 35
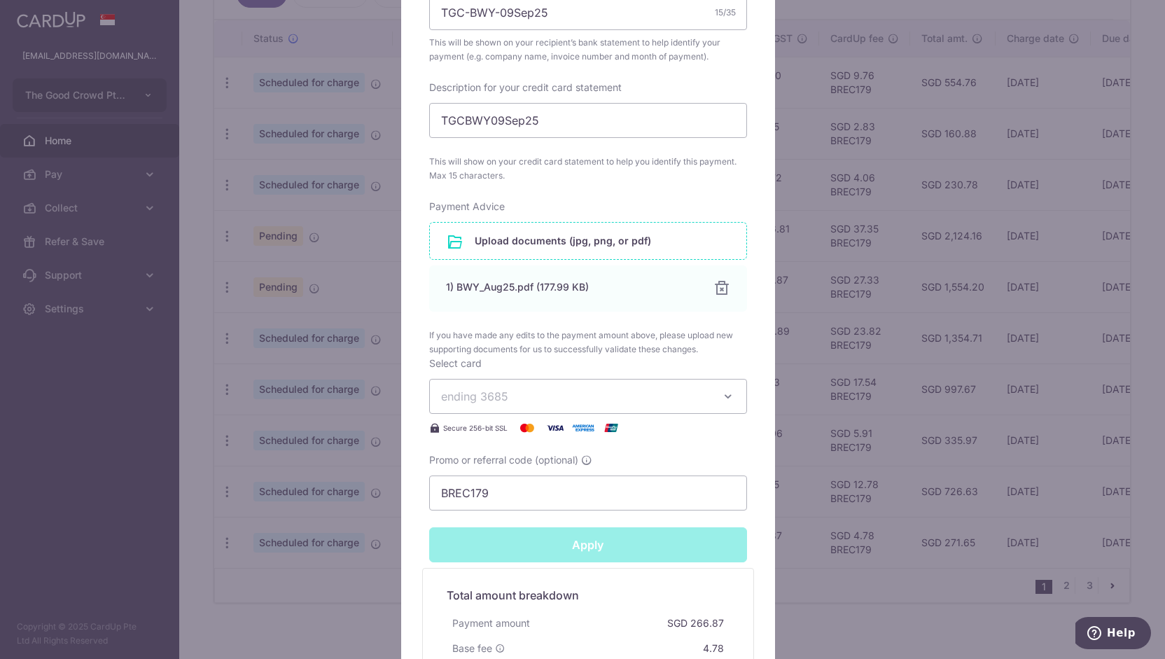
type input "Successfully Applied"
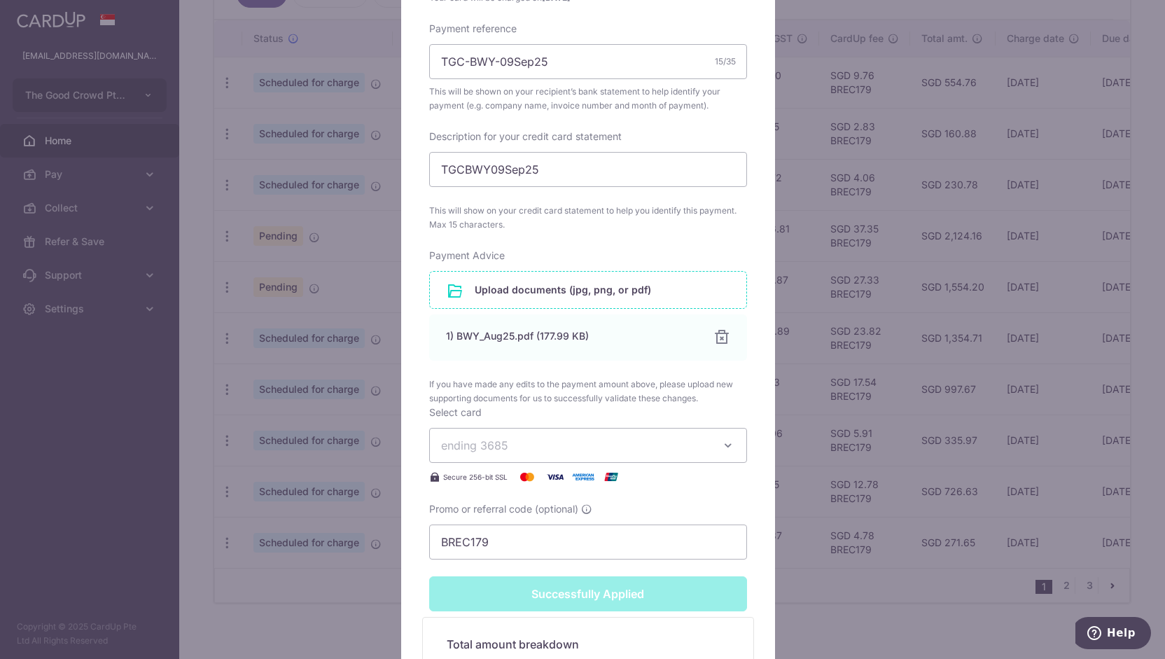
scroll to position [625, 0]
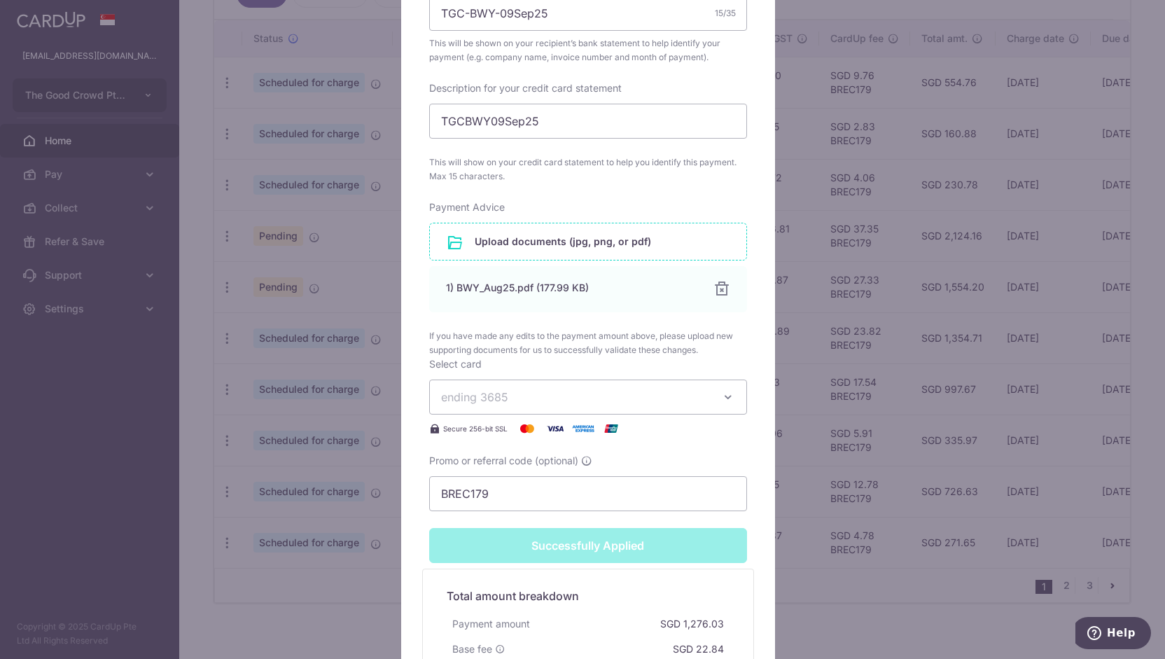
click at [355, 286] on div "Edit payment By clicking apply, you will make changes to all payments to BWY Wi…" at bounding box center [582, 329] width 1165 height 659
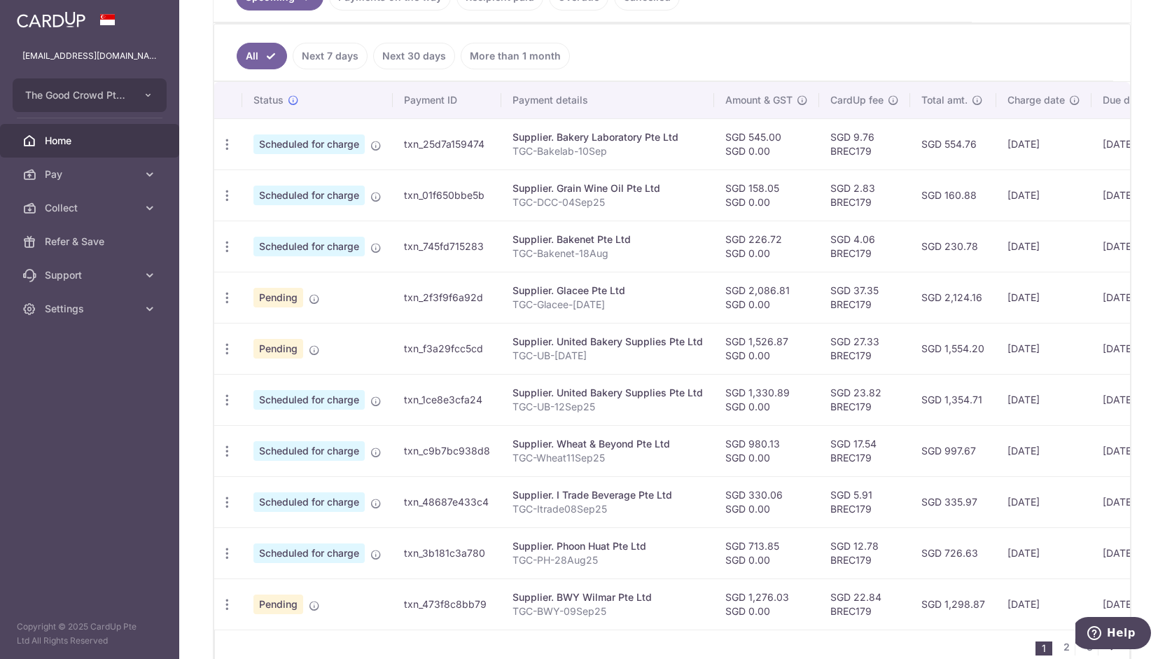
scroll to position [351, 0]
click at [225, 393] on icon "button" at bounding box center [227, 399] width 15 height 15
click at [258, 438] on span "Update payment" at bounding box center [301, 437] width 95 height 17
radio input "true"
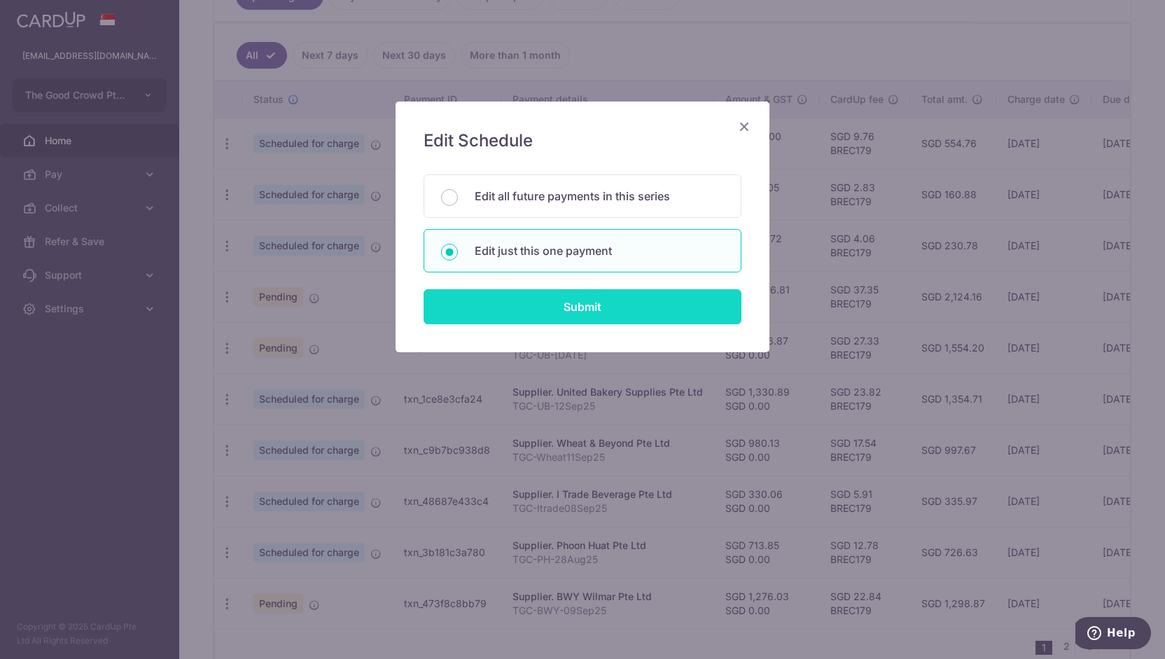
click at [529, 293] on input "Submit" at bounding box center [583, 306] width 318 height 35
radio input "true"
type input "1,330.89"
type input "0.00"
type input "[DATE]"
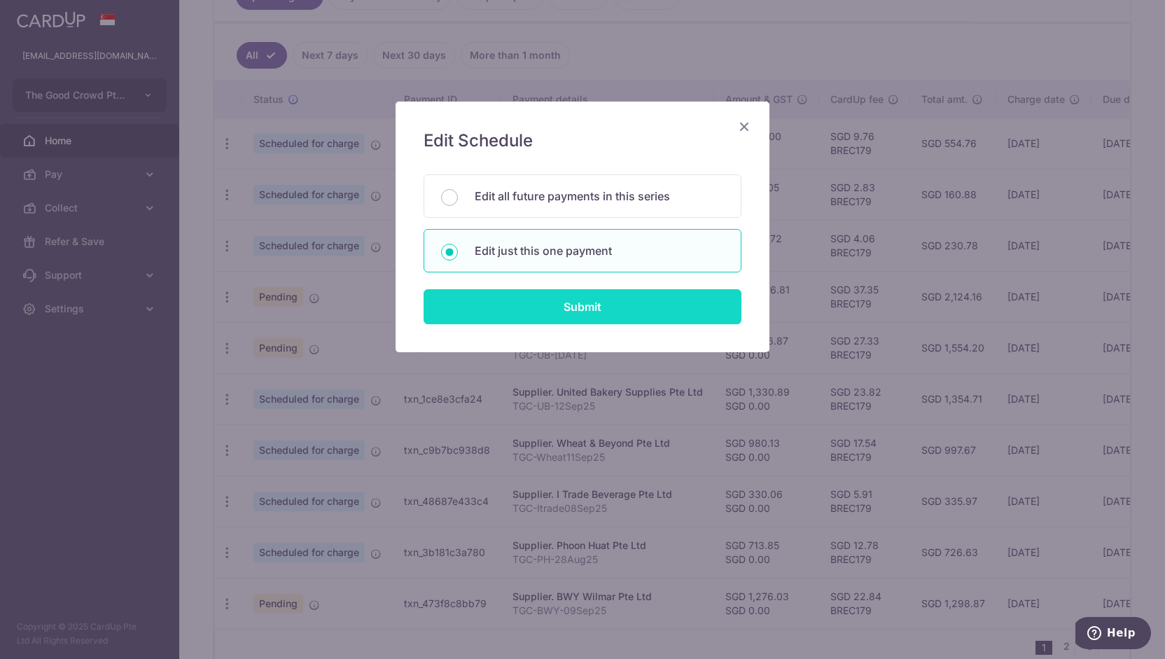
type input "TGC-UB-12Sep25"
type input "TGCUB12Sep25"
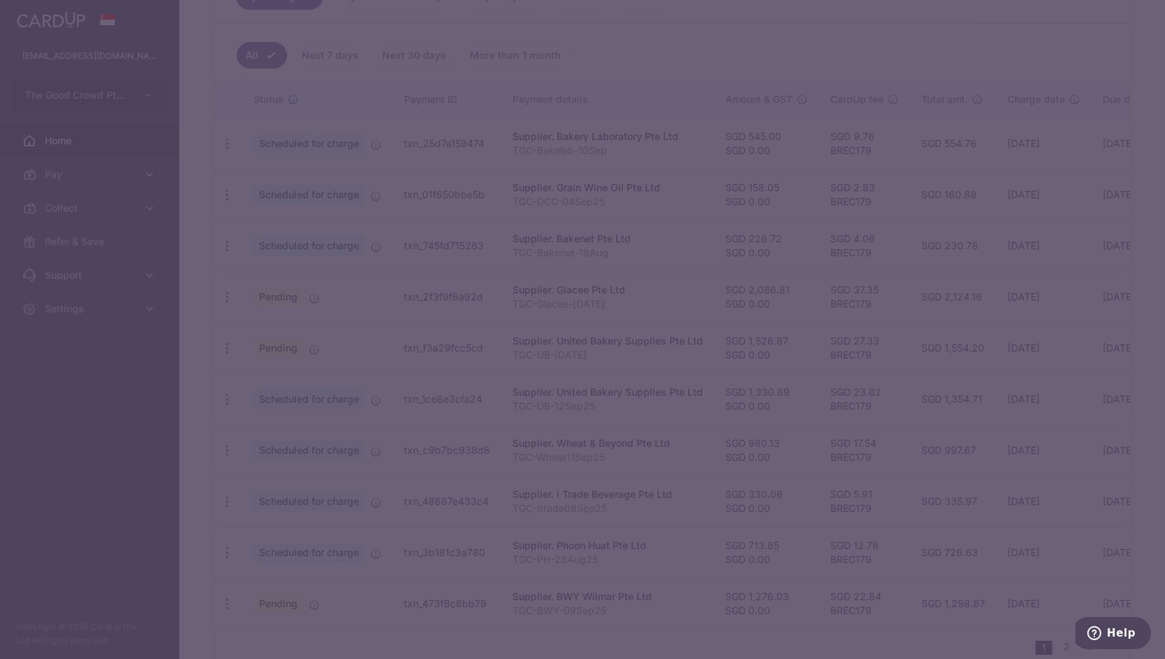
type input "BREC179"
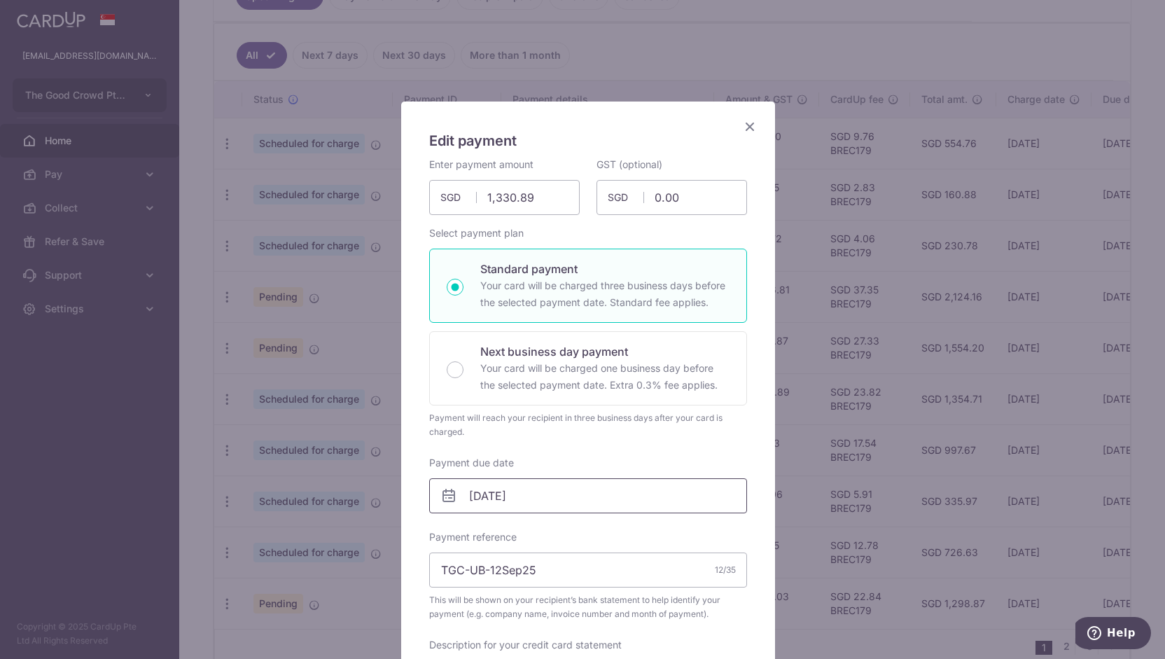
click at [556, 498] on input "[DATE]" at bounding box center [588, 495] width 318 height 35
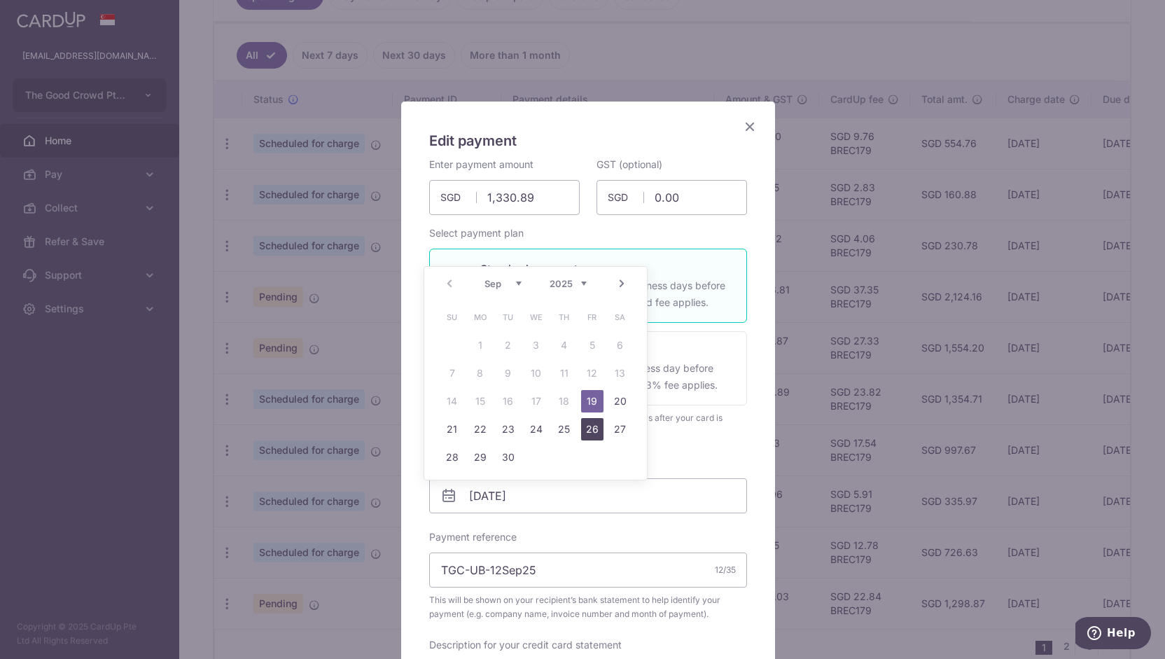
click at [591, 429] on link "26" at bounding box center [592, 429] width 22 height 22
type input "[DATE]"
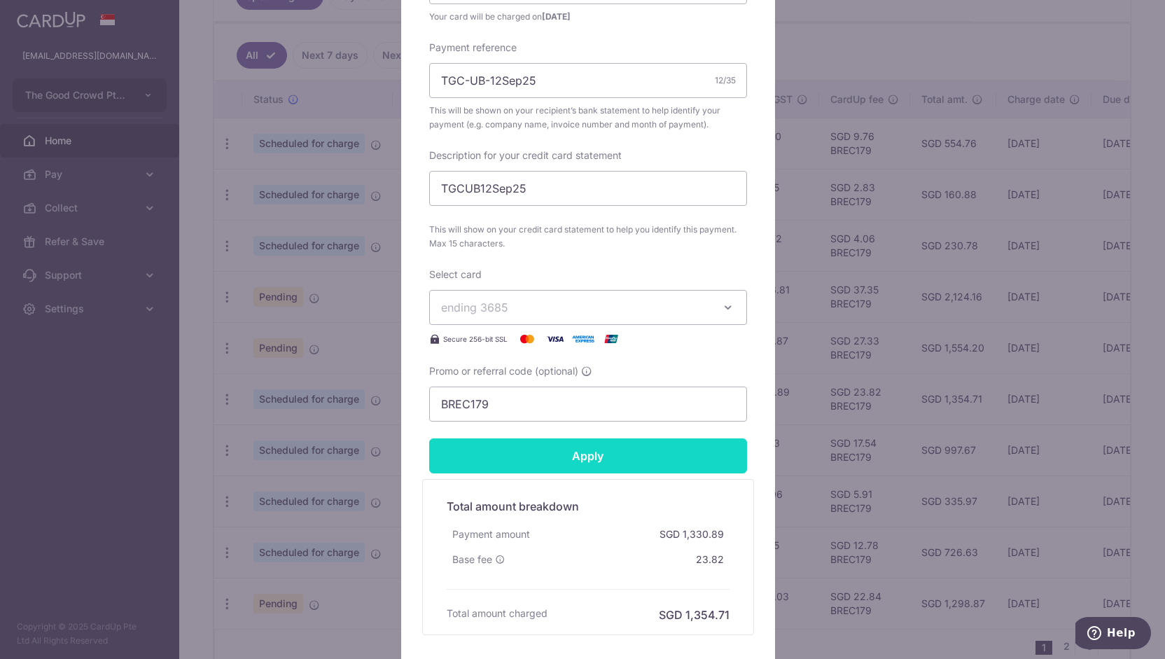
click at [580, 459] on input "Apply" at bounding box center [588, 455] width 318 height 35
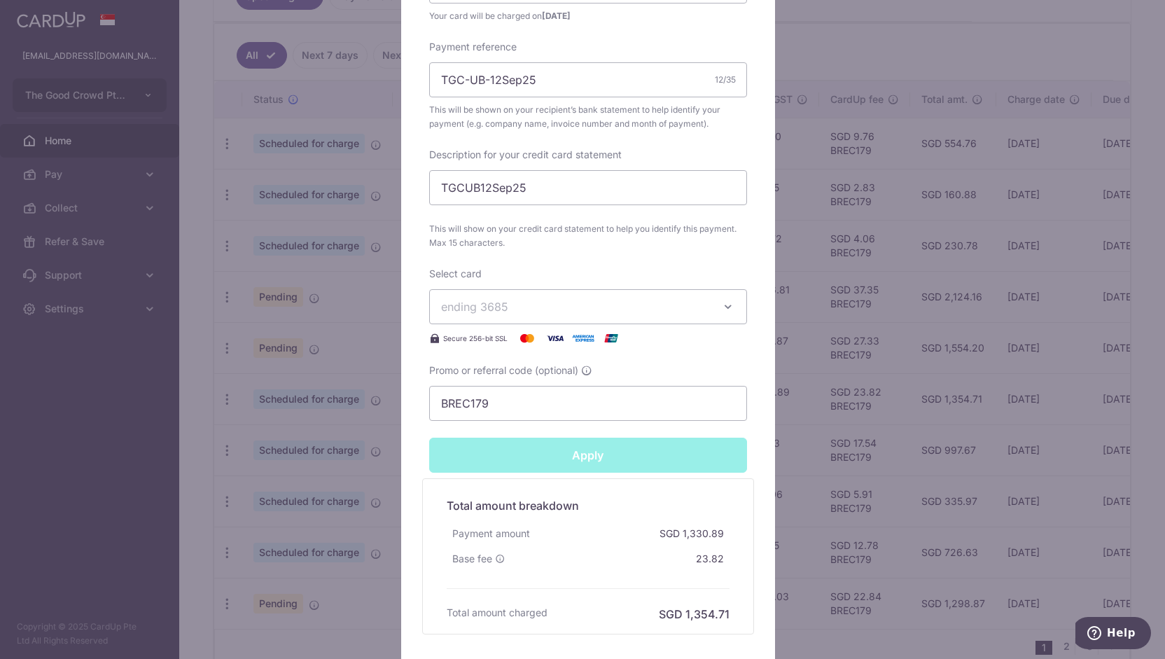
type input "Successfully Applied"
click at [209, 384] on div "Edit payment By clicking apply, you will make changes to all payments to United…" at bounding box center [582, 329] width 1165 height 659
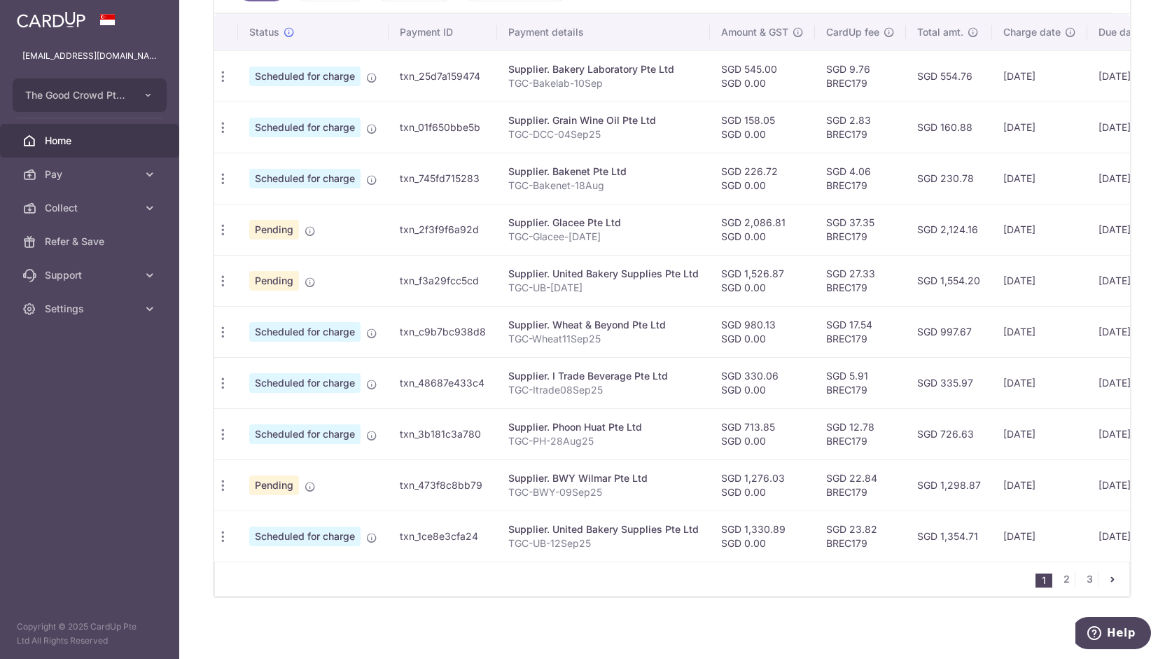
scroll to position [424, 0]
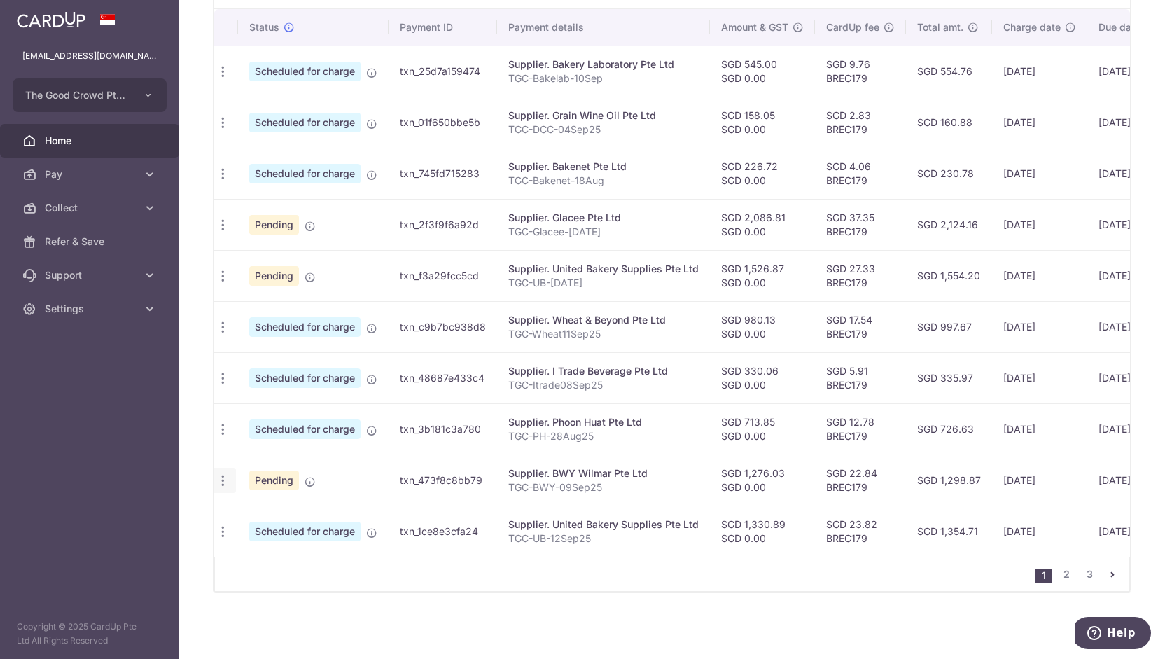
click at [220, 476] on icon "button" at bounding box center [223, 480] width 15 height 15
click at [193, 467] on div "× Pause Schedule Pause all future payments in this series Pause just this one p…" at bounding box center [672, 329] width 986 height 659
click at [1065, 576] on link "2" at bounding box center [1066, 574] width 17 height 17
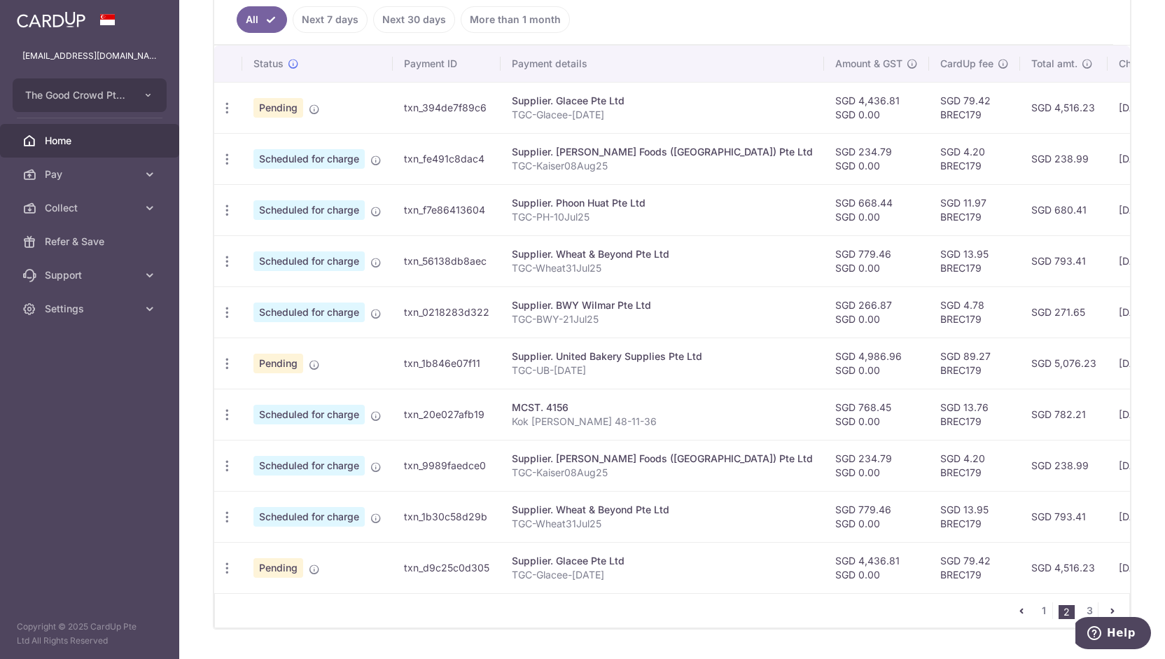
scroll to position [389, 0]
click at [1039, 613] on link "1" at bounding box center [1044, 609] width 17 height 17
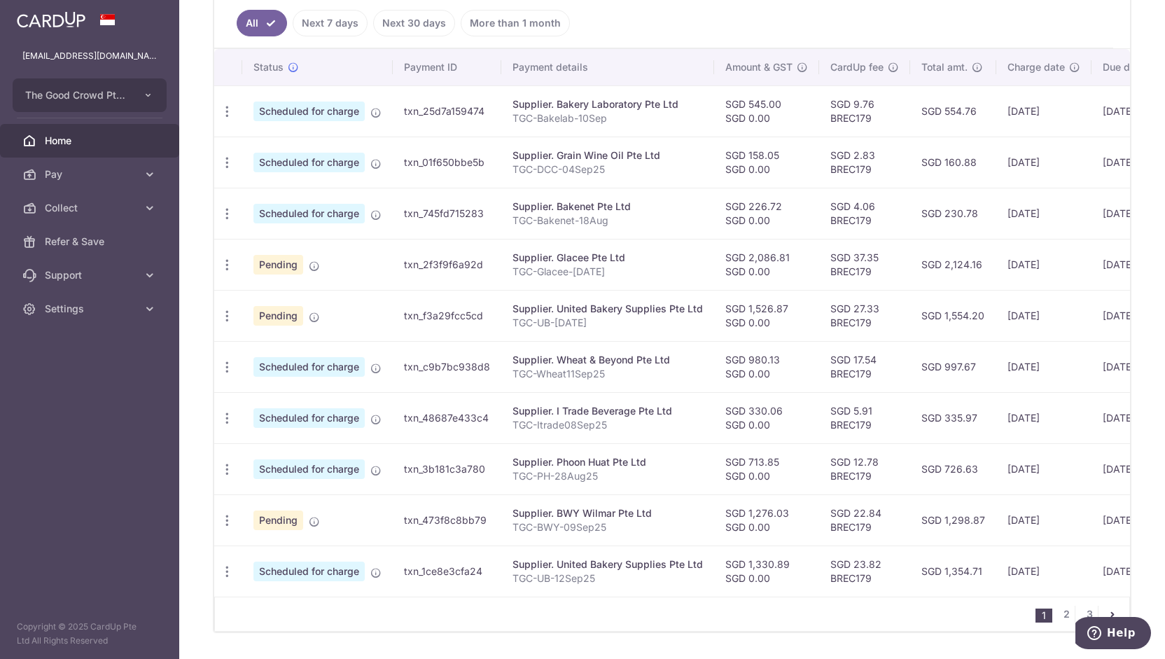
scroll to position [385, 0]
